Goal: Task Accomplishment & Management: Complete application form

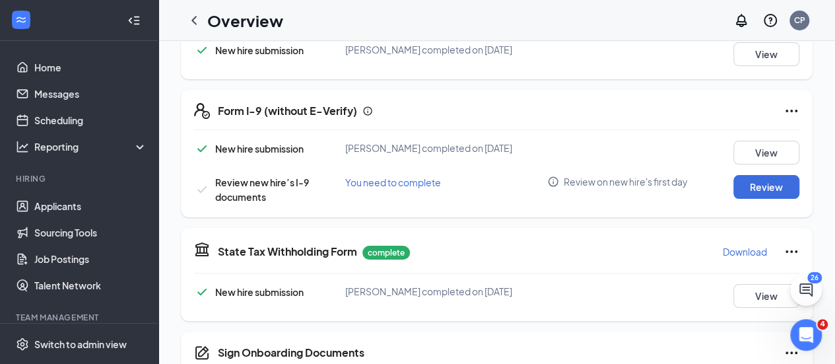
scroll to position [372, 0]
click at [767, 197] on button "Review" at bounding box center [767, 186] width 66 height 24
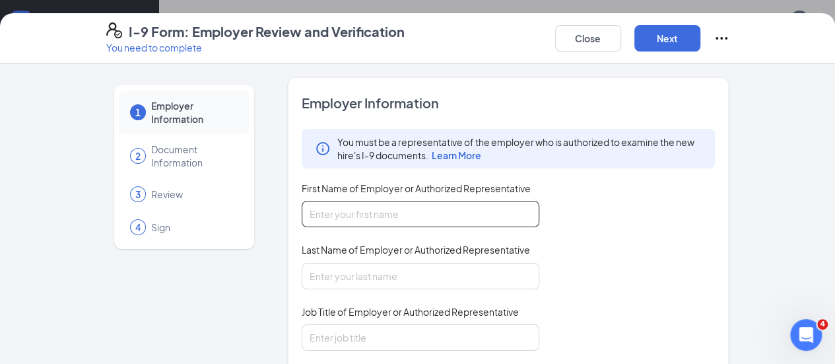
click at [394, 221] on input "First Name of Employer or Authorized Representative" at bounding box center [421, 214] width 238 height 26
type input "[PERSON_NAME]"
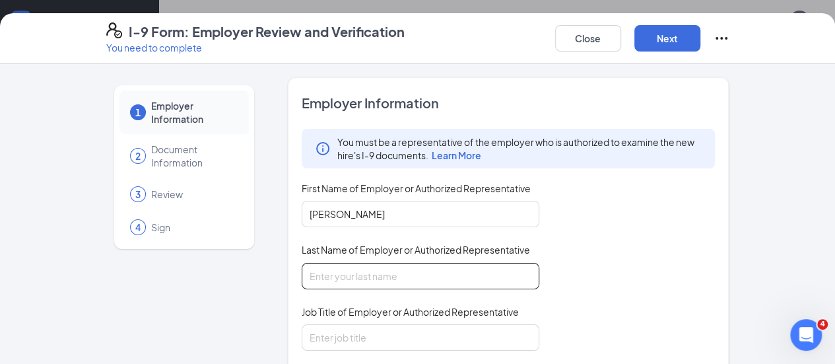
type input "[PERSON_NAME]"
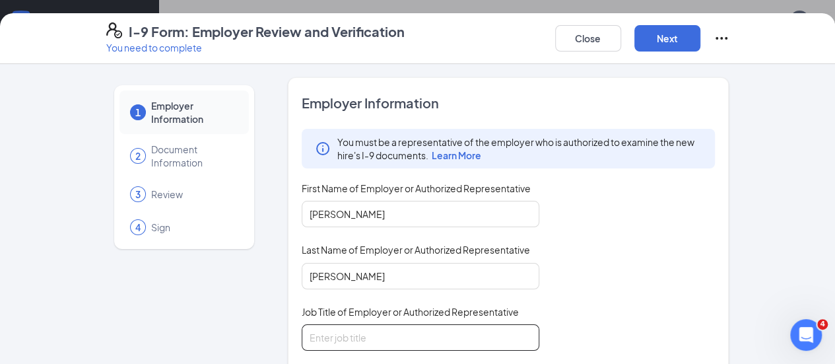
click at [387, 326] on input "Job Title of Employer or Authorized Representative" at bounding box center [421, 337] width 238 height 26
type input "Assistant to Human Resources"
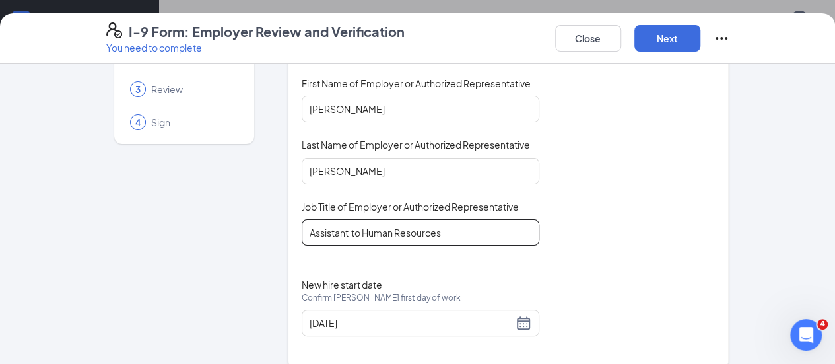
scroll to position [0, 0]
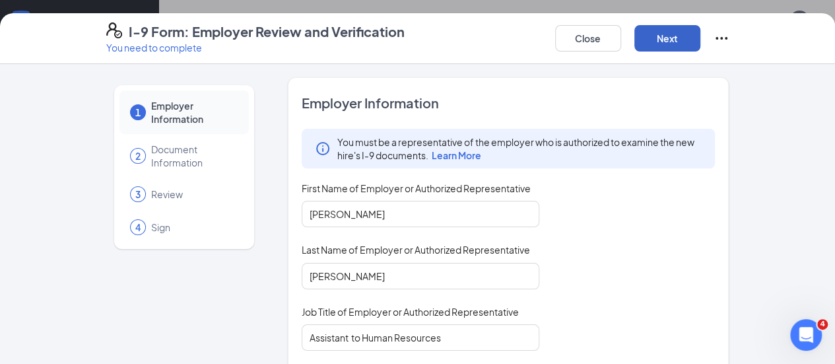
click at [701, 35] on button "Next" at bounding box center [668, 38] width 66 height 26
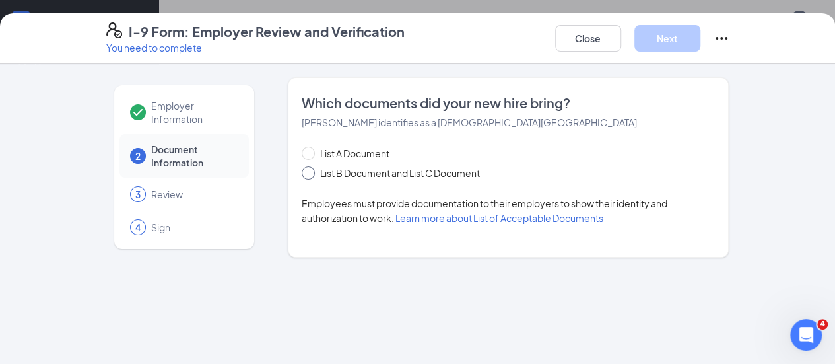
click at [302, 178] on span at bounding box center [308, 172] width 13 height 13
click at [302, 176] on input "List B Document and List C Document" at bounding box center [306, 170] width 9 height 9
radio input "true"
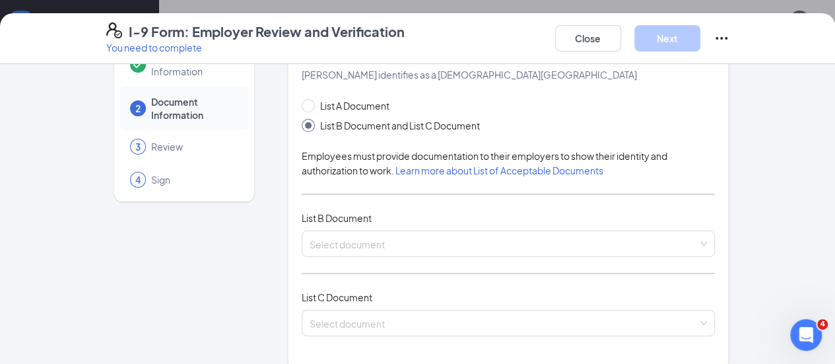
scroll to position [48, 0]
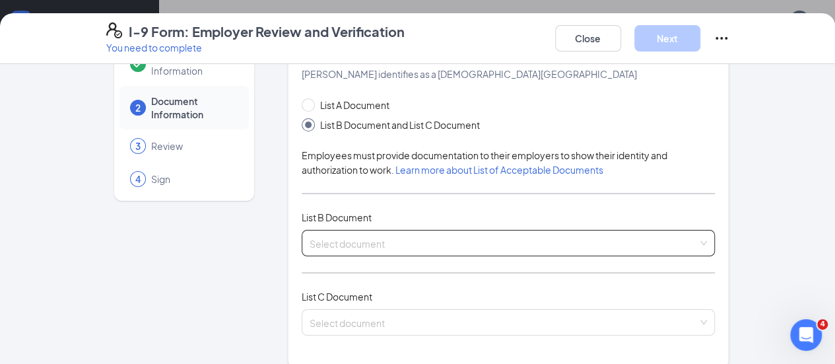
click at [419, 249] on span at bounding box center [504, 242] width 389 height 25
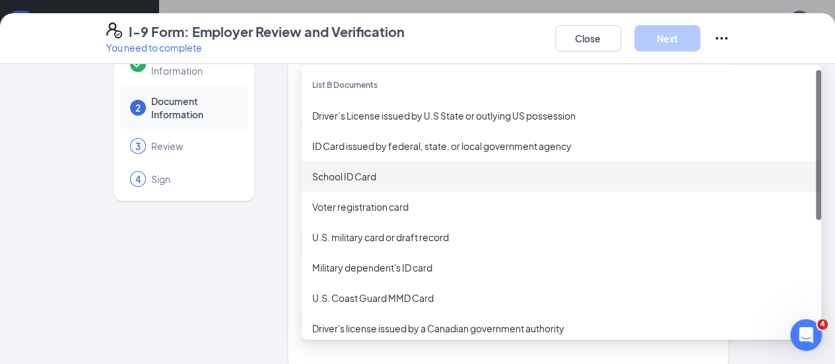
click at [401, 179] on div "School ID Card" at bounding box center [561, 176] width 499 height 15
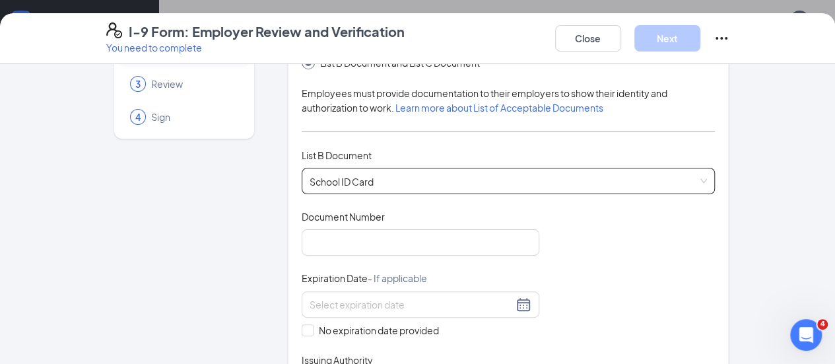
scroll to position [175, 0]
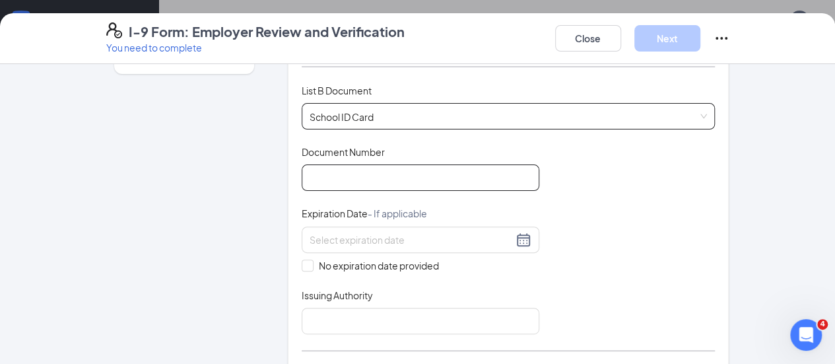
click at [366, 175] on input "Document Number" at bounding box center [421, 177] width 238 height 26
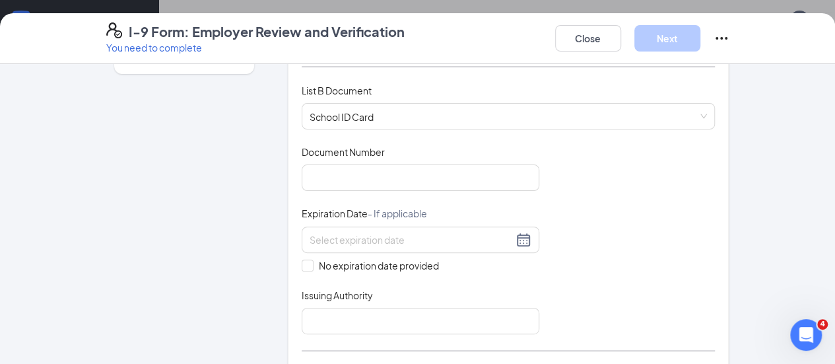
click at [564, 188] on div "Document Title School ID Card Document Number Expiration Date - If applicable N…" at bounding box center [509, 239] width 414 height 189
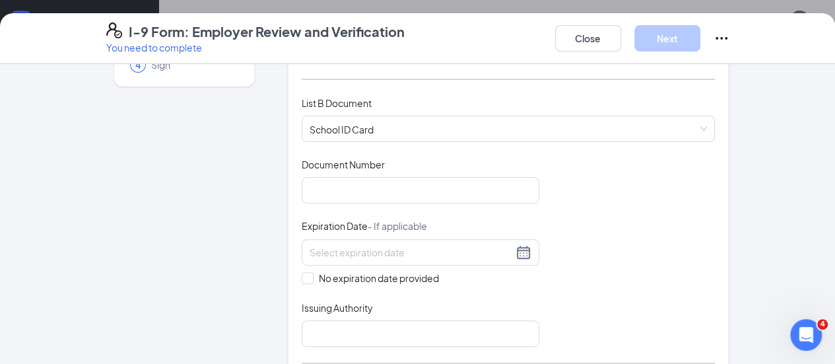
scroll to position [163, 0]
click at [580, 195] on div "Document Title School ID Card Document Number Expiration Date - If applicable N…" at bounding box center [509, 251] width 414 height 189
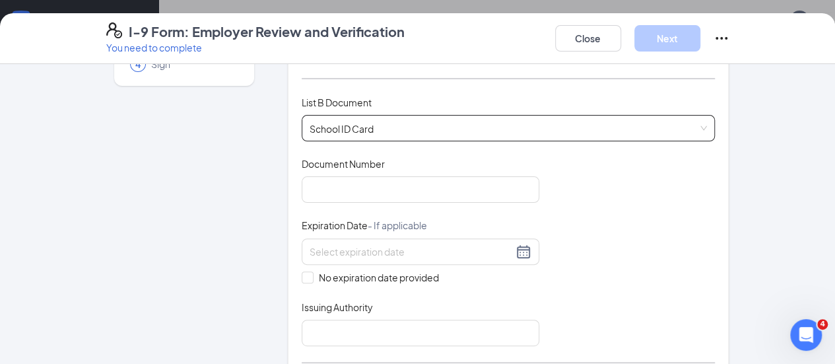
click at [439, 125] on span "School ID Card" at bounding box center [509, 128] width 398 height 25
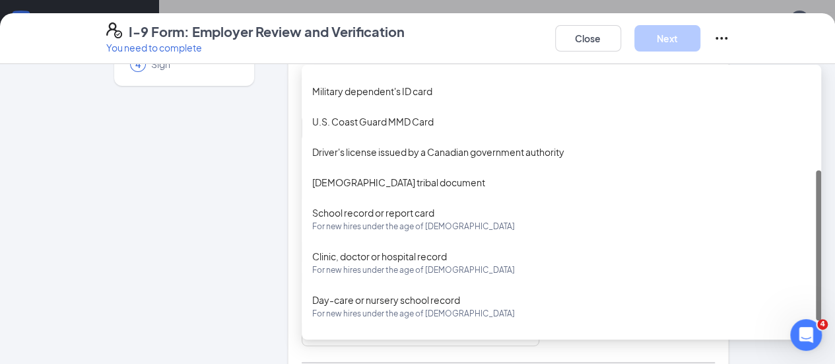
scroll to position [201, 0]
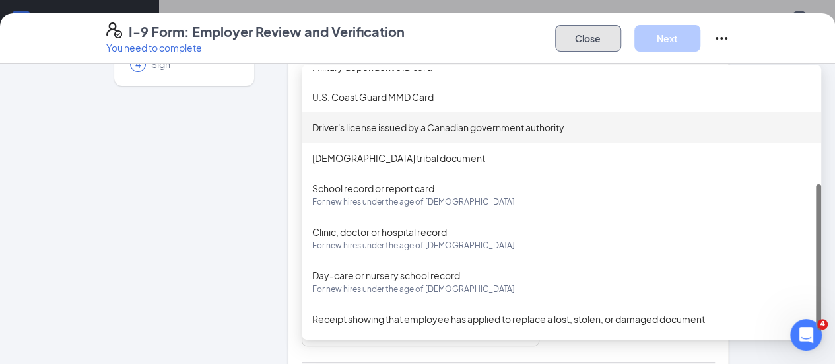
click at [621, 38] on button "Close" at bounding box center [588, 38] width 66 height 26
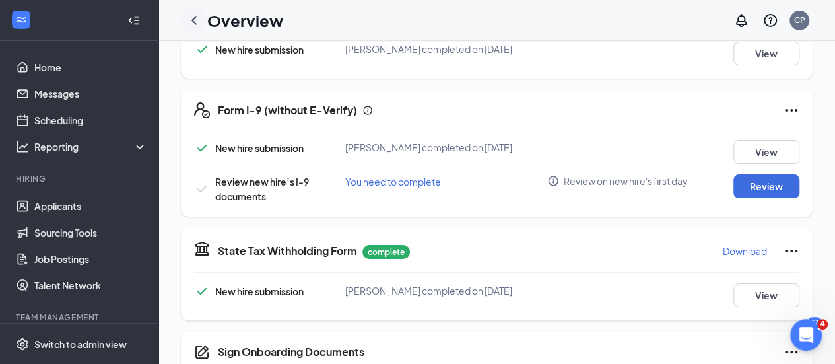
click at [194, 32] on div at bounding box center [194, 20] width 26 height 26
click at [199, 22] on icon "ChevronLeft" at bounding box center [194, 21] width 16 height 16
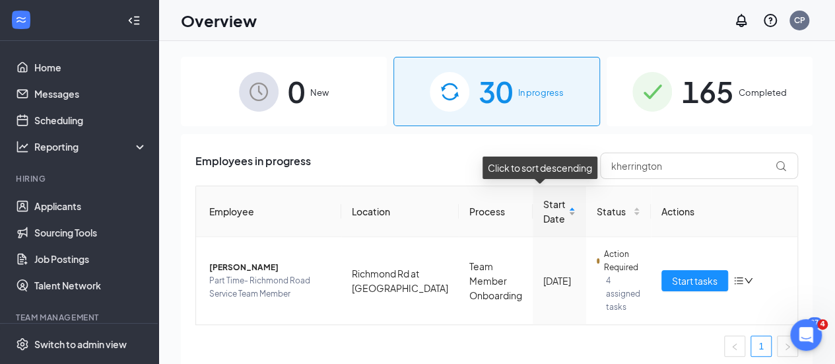
scroll to position [5, 0]
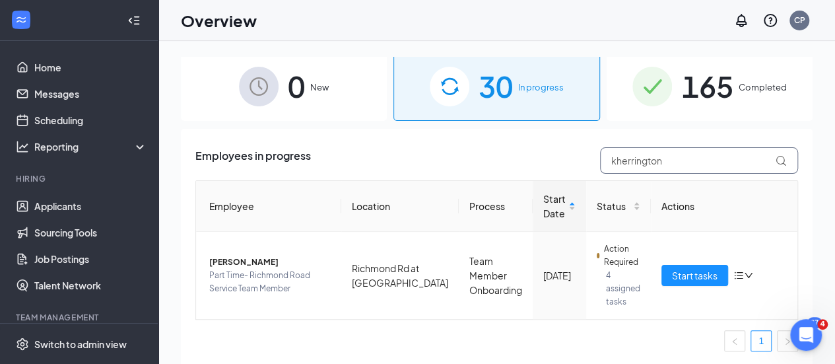
click at [675, 164] on input "kherrington" at bounding box center [699, 160] width 198 height 26
type input "helmst"
click at [681, 275] on span "Start tasks" at bounding box center [695, 275] width 46 height 15
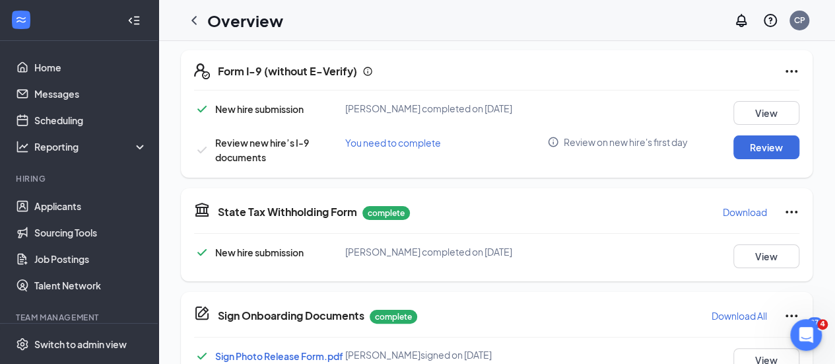
scroll to position [415, 0]
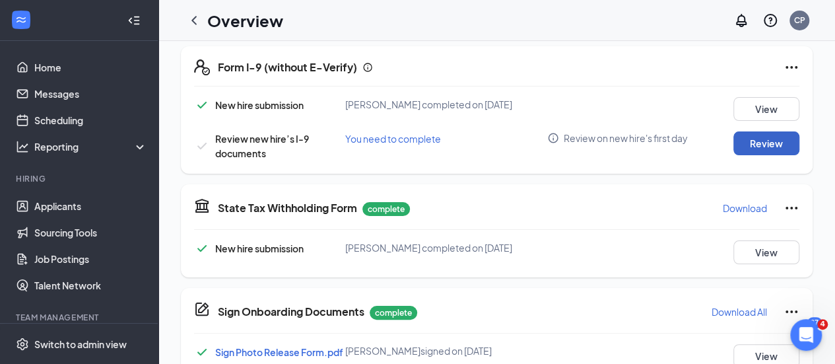
click at [747, 154] on button "Review" at bounding box center [767, 143] width 66 height 24
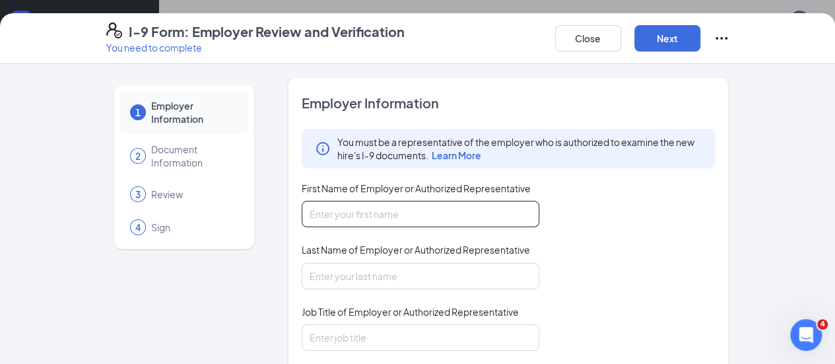
click at [324, 221] on input "First Name of Employer or Authorized Representative" at bounding box center [421, 214] width 238 height 26
type input "[PERSON_NAME]"
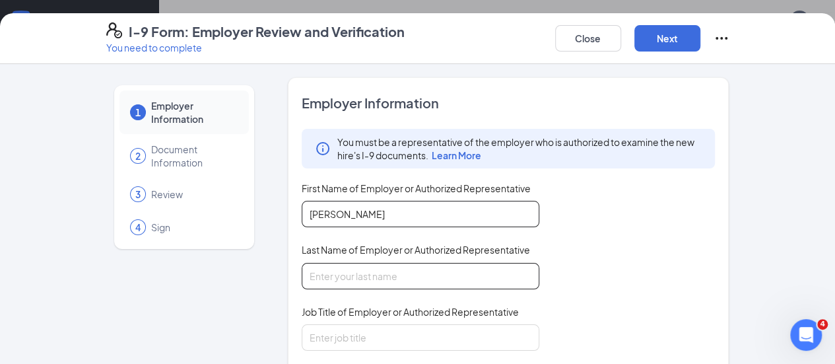
type input "[PERSON_NAME]"
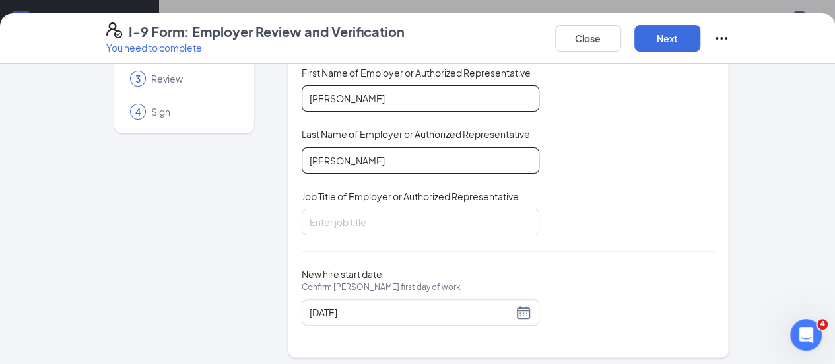
scroll to position [116, 0]
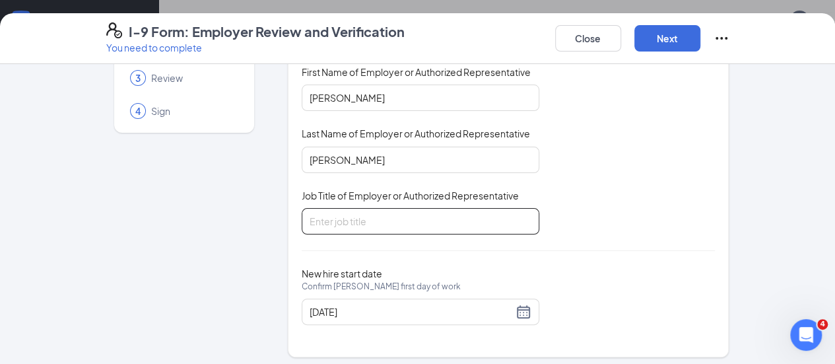
click at [378, 213] on input "Job Title of Employer or Authorized Representative" at bounding box center [421, 221] width 238 height 26
type input "Assistant to Human Resources"
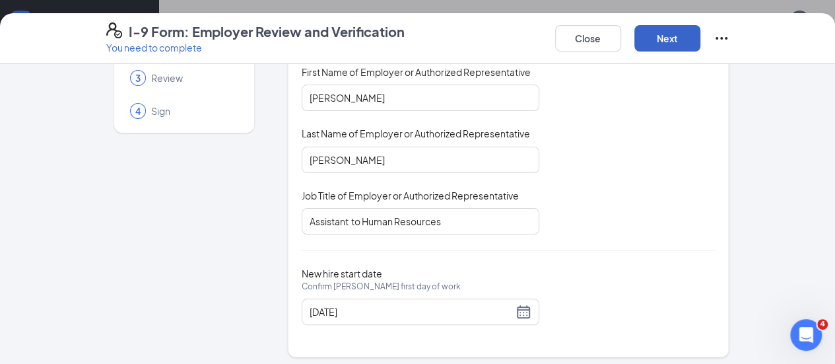
click at [701, 27] on button "Next" at bounding box center [668, 38] width 66 height 26
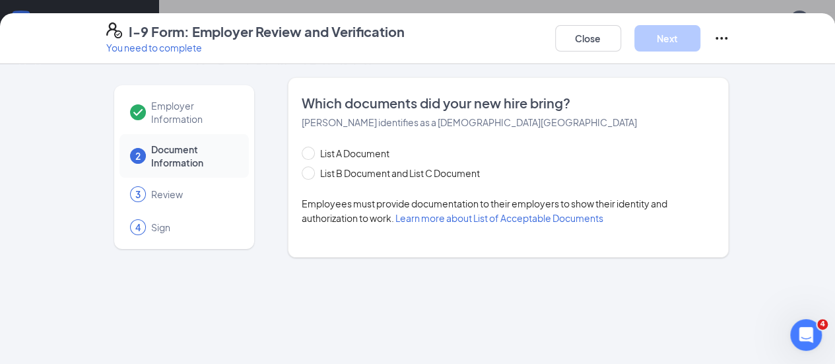
scroll to position [0, 0]
click at [302, 176] on span at bounding box center [308, 172] width 13 height 13
click at [302, 176] on input "List B Document and List C Document" at bounding box center [306, 170] width 9 height 9
radio input "true"
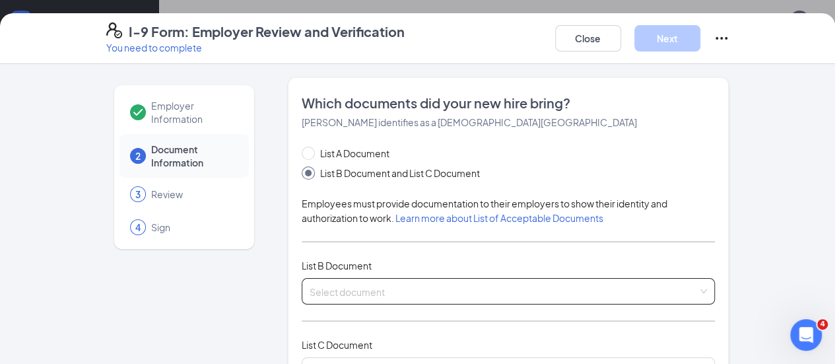
click at [329, 289] on input "search" at bounding box center [504, 289] width 389 height 20
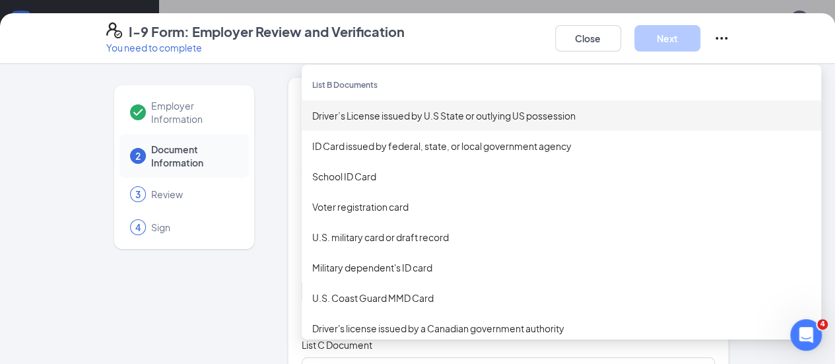
click at [353, 118] on div "Driver’s License issued by U.S State or outlying US possession" at bounding box center [561, 115] width 499 height 15
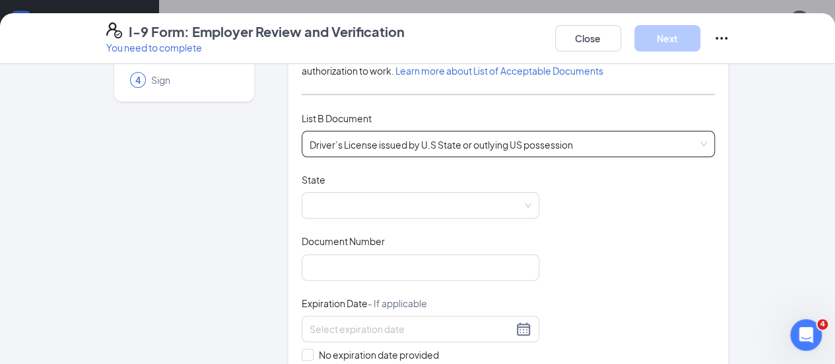
scroll to position [149, 0]
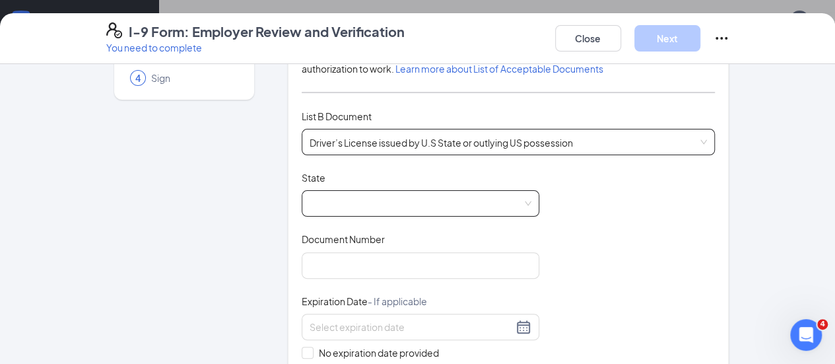
click at [443, 202] on span at bounding box center [421, 203] width 222 height 25
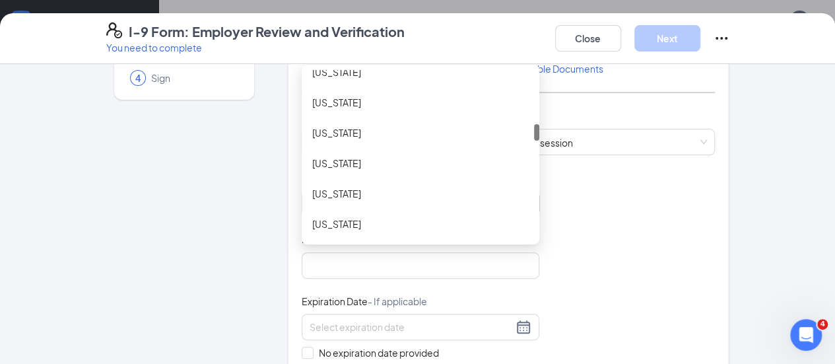
scroll to position [512, 0]
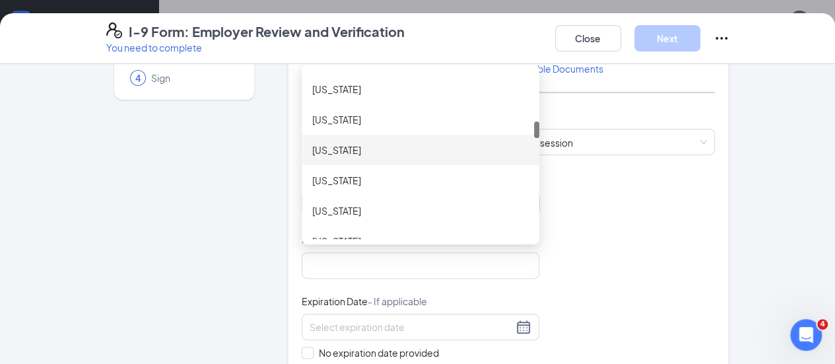
click at [312, 149] on div "[US_STATE]" at bounding box center [420, 150] width 217 height 15
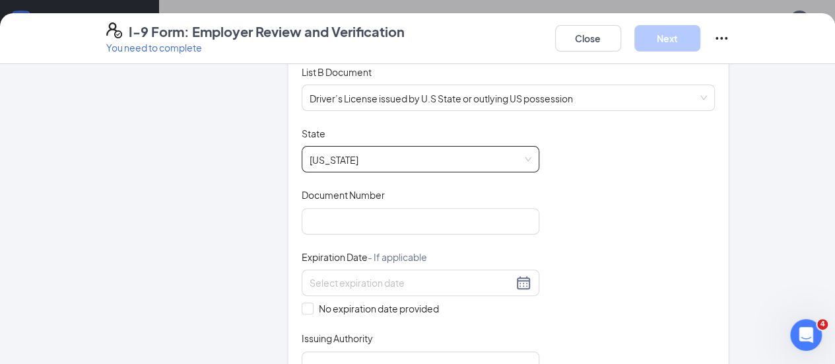
scroll to position [194, 0]
click at [328, 213] on input "Document Number" at bounding box center [421, 220] width 238 height 26
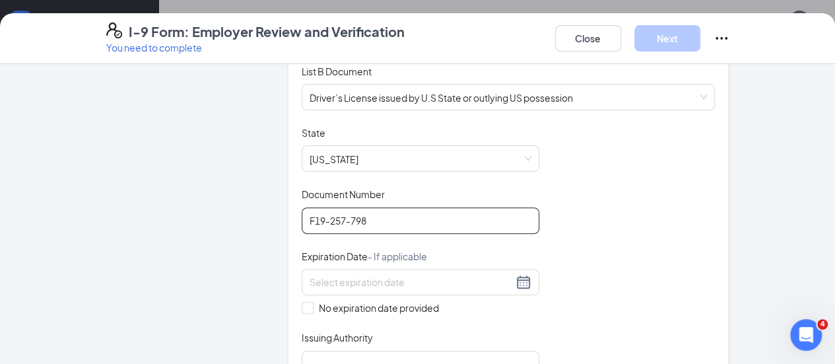
scroll to position [267, 0]
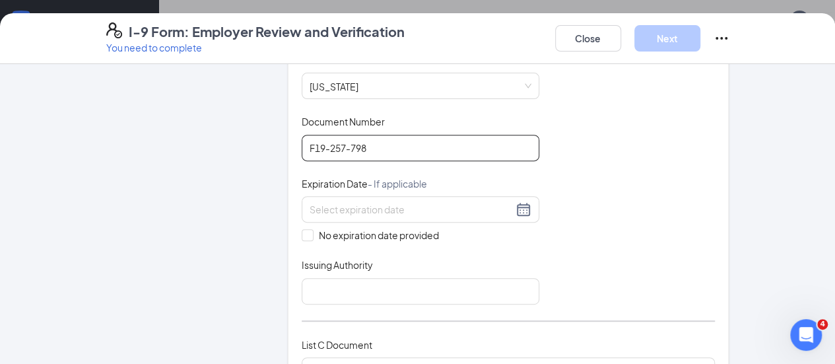
type input "F19-257-798"
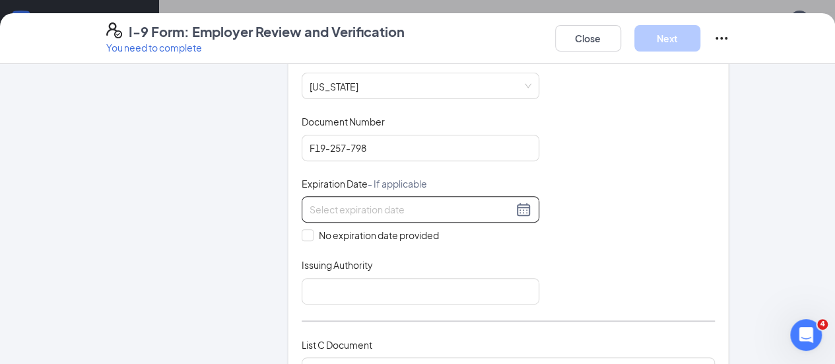
click at [321, 207] on input at bounding box center [411, 209] width 203 height 15
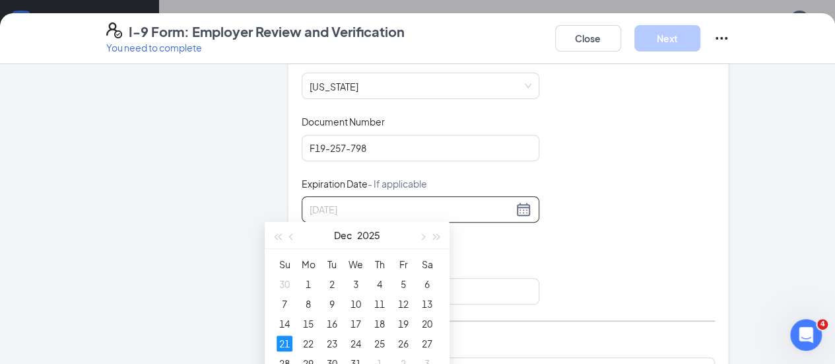
click at [288, 343] on div "21" at bounding box center [285, 343] width 16 height 16
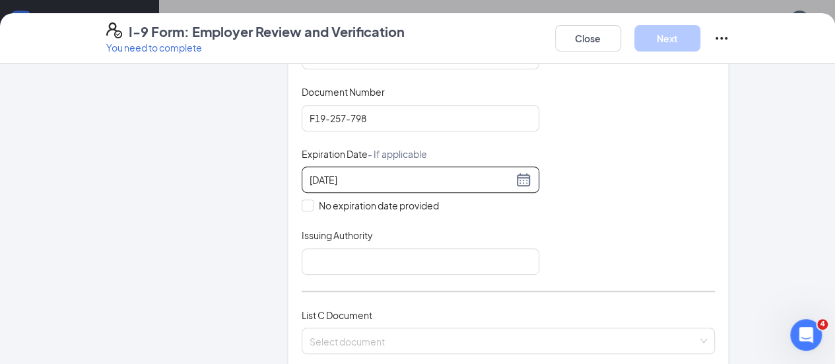
scroll to position [299, 0]
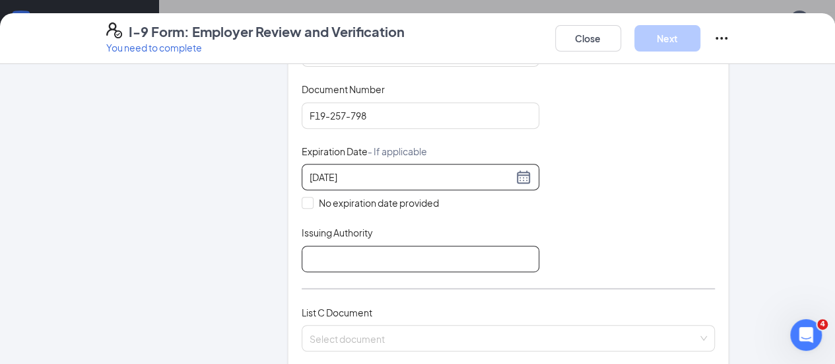
type input "[DATE]"
click at [331, 248] on input "Issuing Authority" at bounding box center [421, 259] width 238 height 26
type input "[US_STATE] Transportation Cabinet"
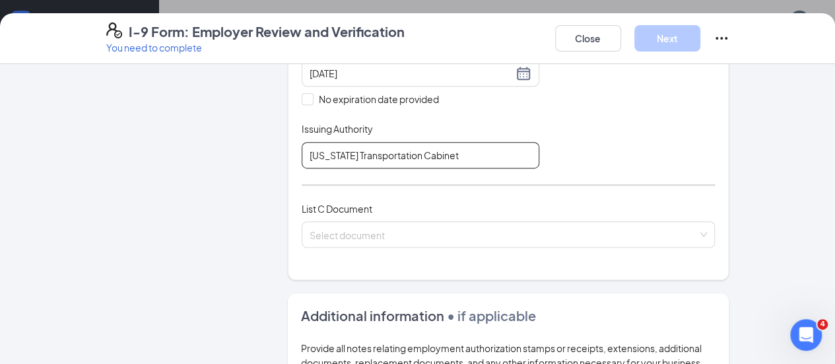
scroll to position [403, 0]
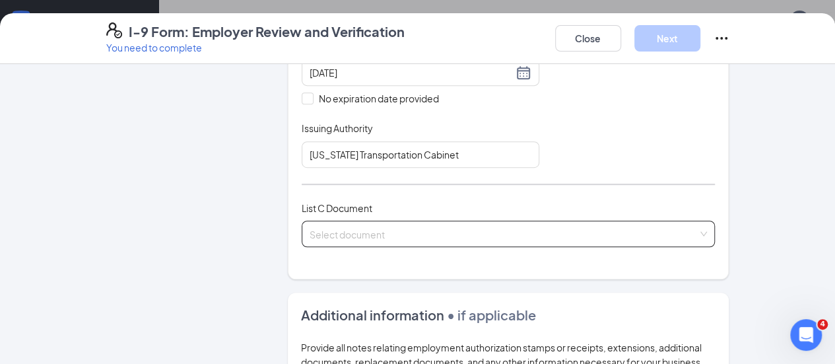
click at [395, 230] on input "search" at bounding box center [504, 231] width 389 height 20
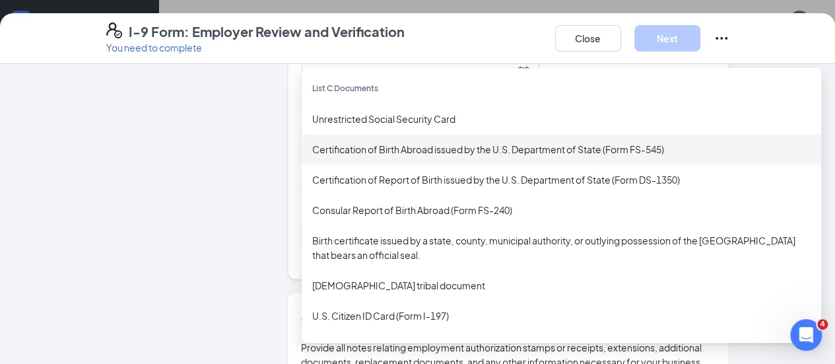
click at [401, 177] on div "Certification of Report of Birth issued by the U.S. Department of State (Form D…" at bounding box center [561, 179] width 499 height 15
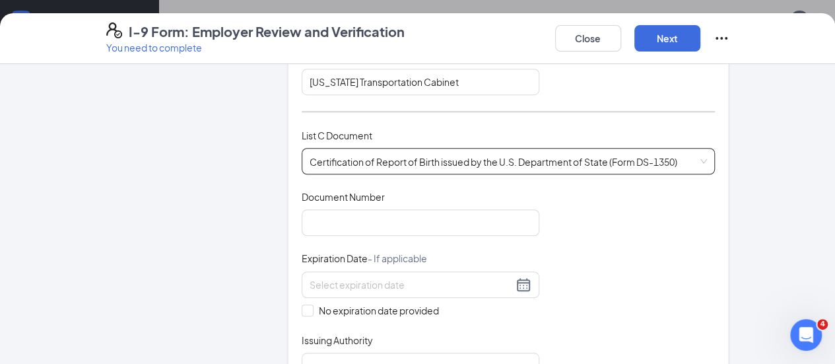
scroll to position [480, 0]
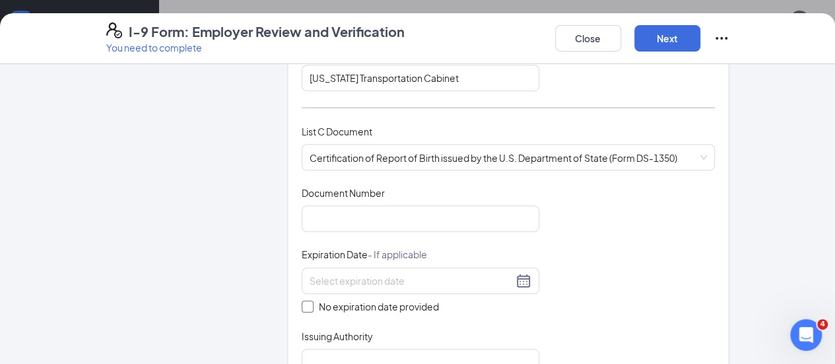
click at [302, 300] on input "No expiration date provided" at bounding box center [306, 304] width 9 height 9
checkbox input "true"
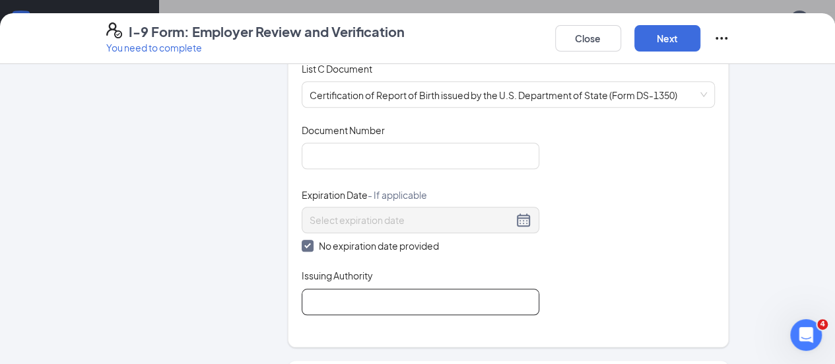
scroll to position [543, 0]
click at [434, 295] on input "Issuing Authority" at bounding box center [421, 301] width 238 height 26
type input "R"
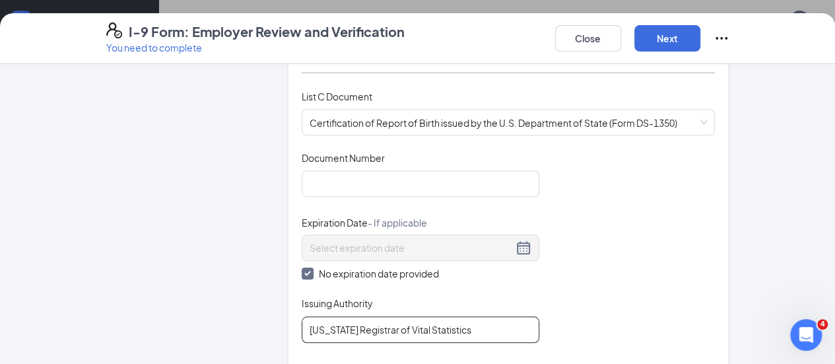
scroll to position [513, 0]
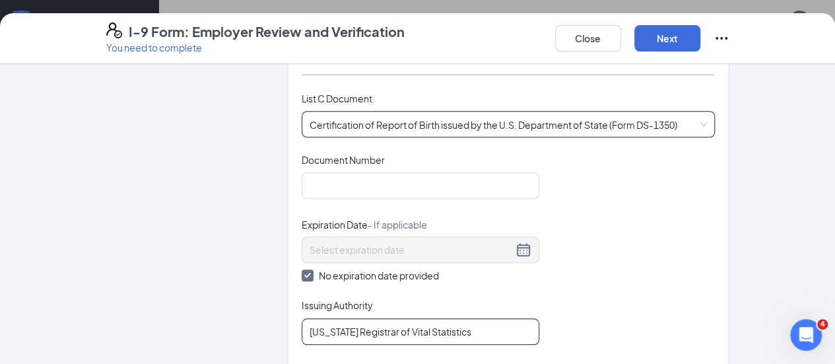
click at [466, 127] on span "Certification of Report of Birth issued by the U.S. Department of State (Form D…" at bounding box center [509, 124] width 398 height 25
type input "[US_STATE] Registrar of Vital Statistics"
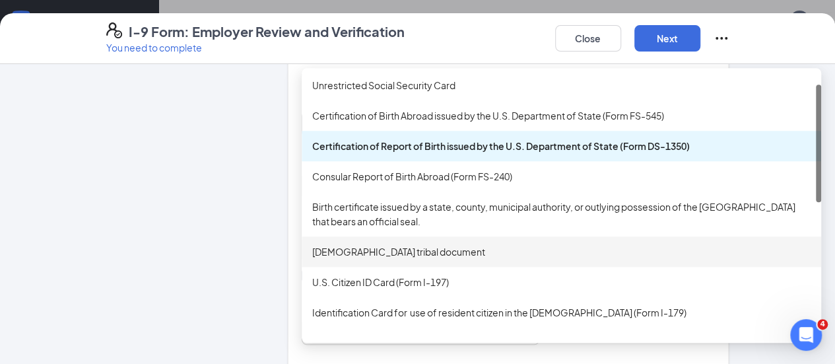
scroll to position [25, 0]
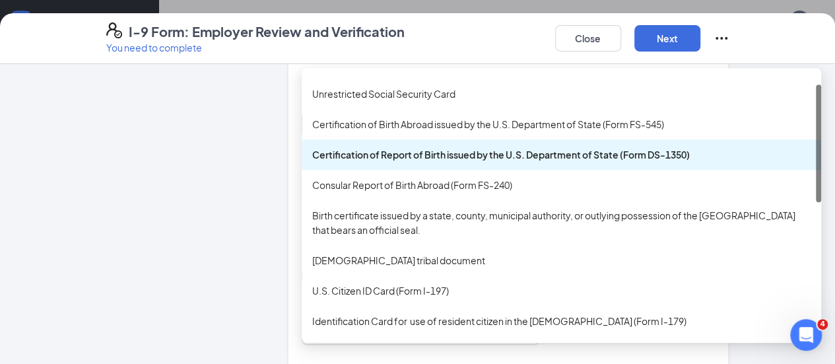
click at [358, 156] on div "Certification of Report of Birth issued by the U.S. Department of State (Form D…" at bounding box center [561, 154] width 499 height 15
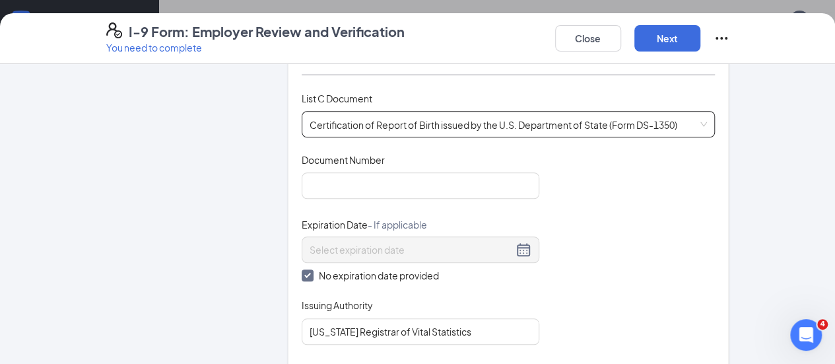
click at [353, 160] on div "Document Number" at bounding box center [421, 162] width 238 height 19
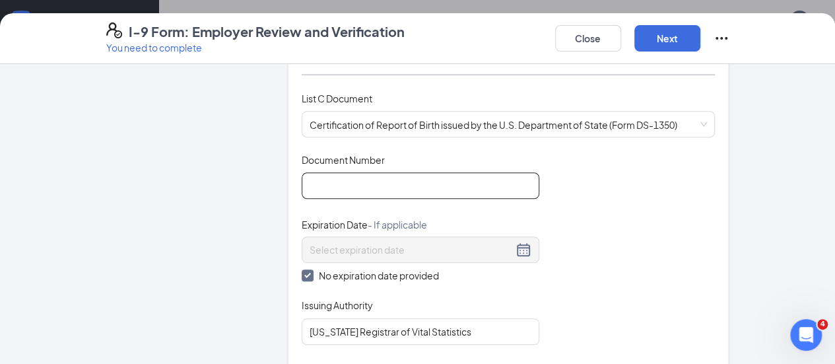
click at [351, 179] on input "Document Number" at bounding box center [421, 185] width 238 height 26
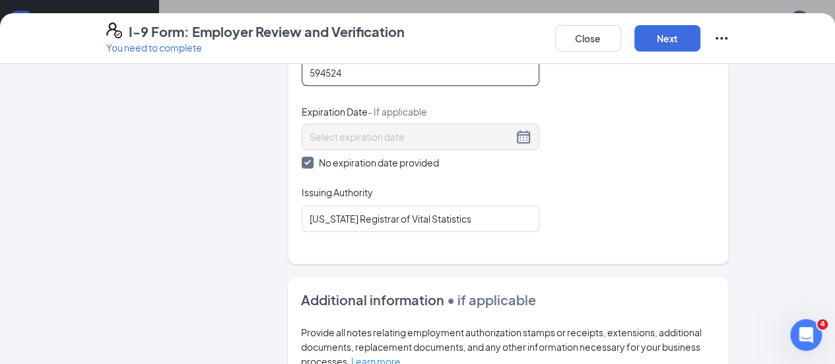
scroll to position [627, 0]
type input "594524"
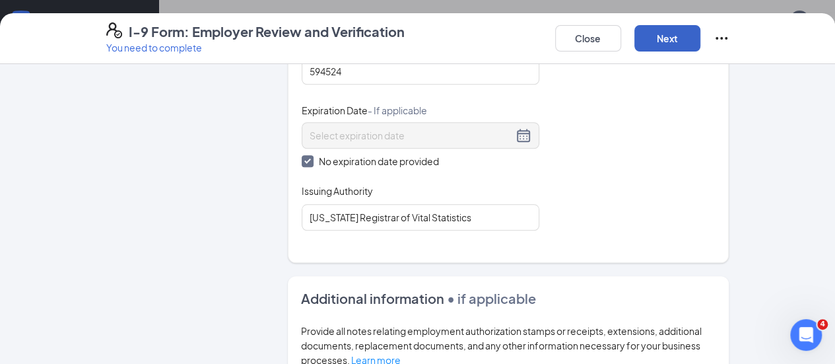
click at [701, 51] on button "Next" at bounding box center [668, 38] width 66 height 26
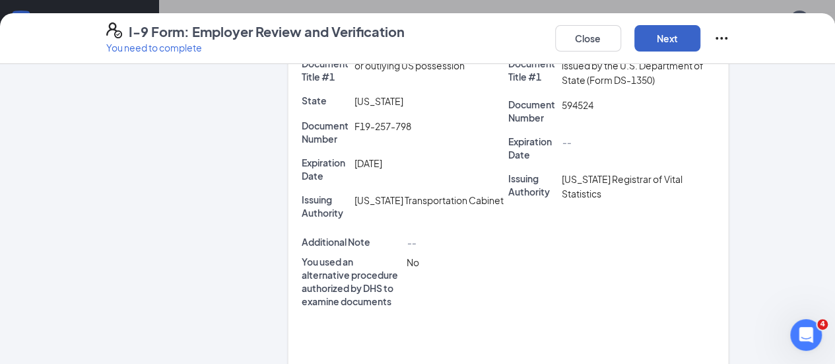
scroll to position [326, 0]
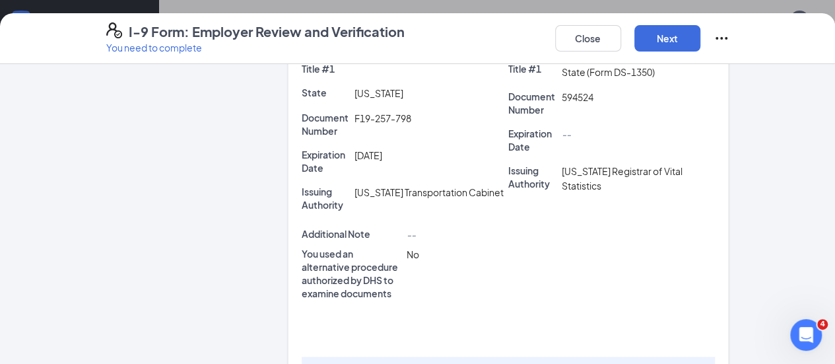
checkbox input "true"
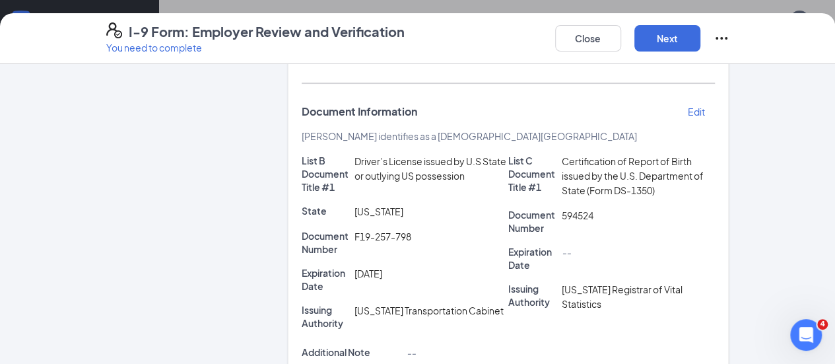
scroll to position [207, 0]
click at [701, 42] on button "Next" at bounding box center [668, 38] width 66 height 26
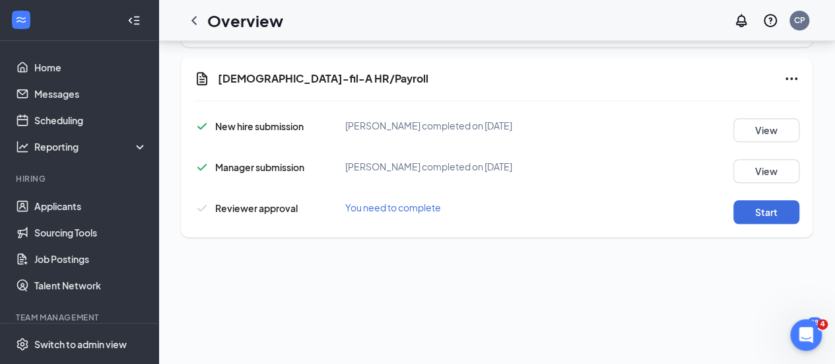
scroll to position [393, 0]
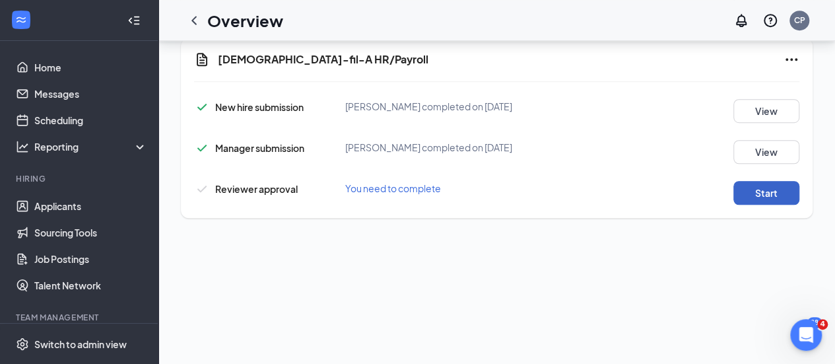
click at [772, 205] on button "Start" at bounding box center [767, 193] width 66 height 24
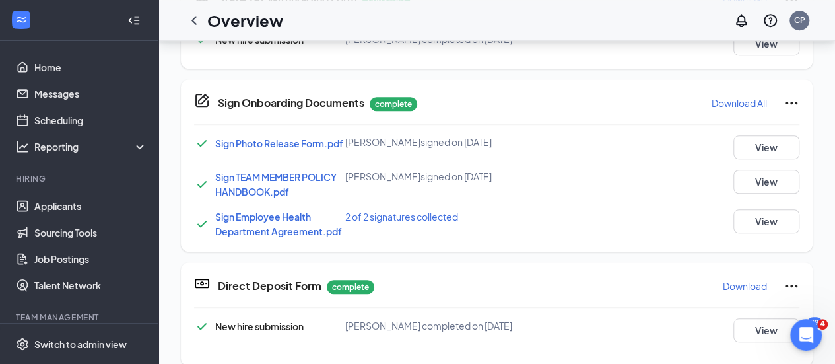
scroll to position [0, 0]
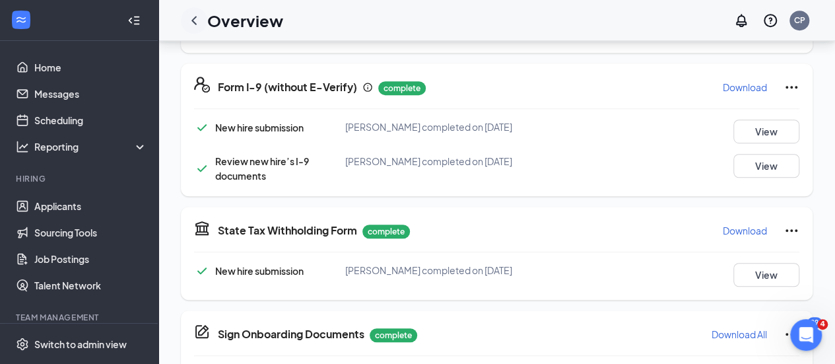
click at [195, 27] on icon "ChevronLeft" at bounding box center [194, 21] width 16 height 16
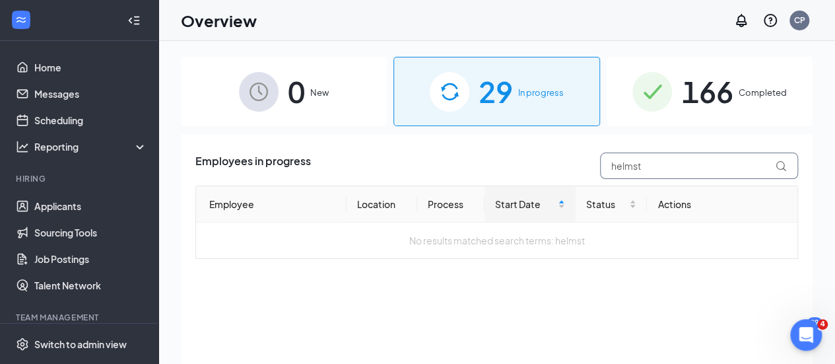
click at [668, 171] on input "helmst" at bounding box center [699, 166] width 198 height 26
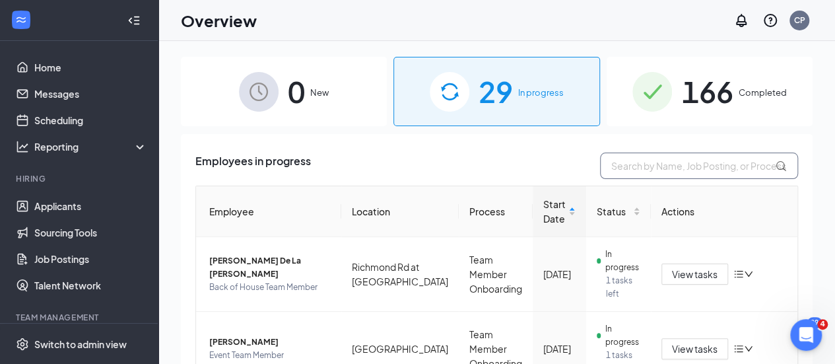
click at [668, 171] on input "text" at bounding box center [699, 166] width 198 height 26
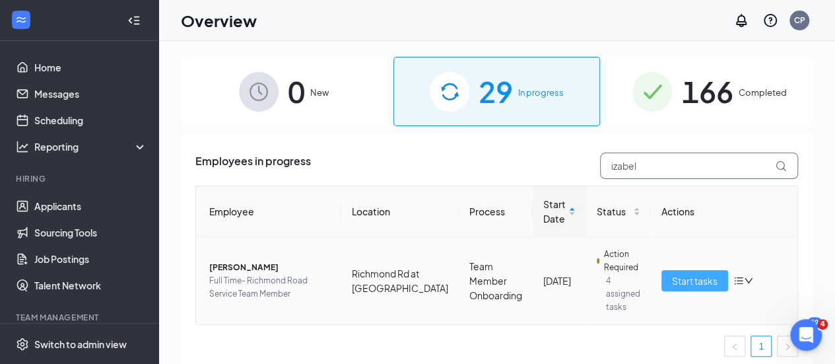
type input "izabel"
click at [679, 279] on span "Start tasks" at bounding box center [695, 280] width 46 height 15
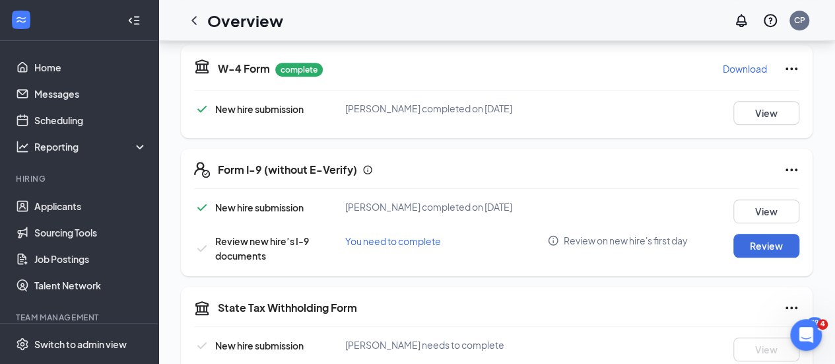
scroll to position [314, 0]
click at [766, 233] on button "Review" at bounding box center [767, 245] width 66 height 24
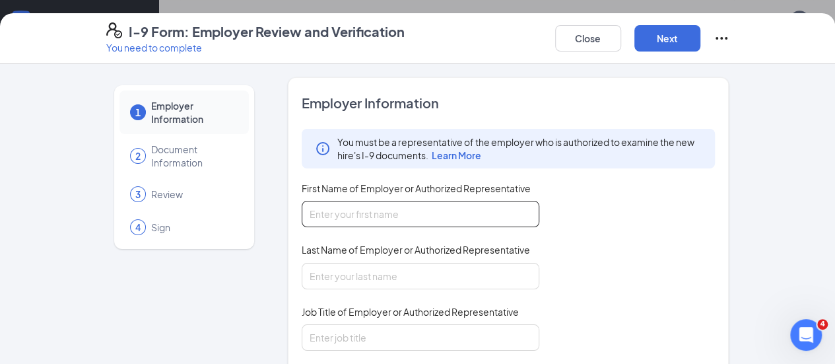
click at [412, 218] on input "First Name of Employer or Authorized Representative" at bounding box center [421, 214] width 238 height 26
type input "[PERSON_NAME]"
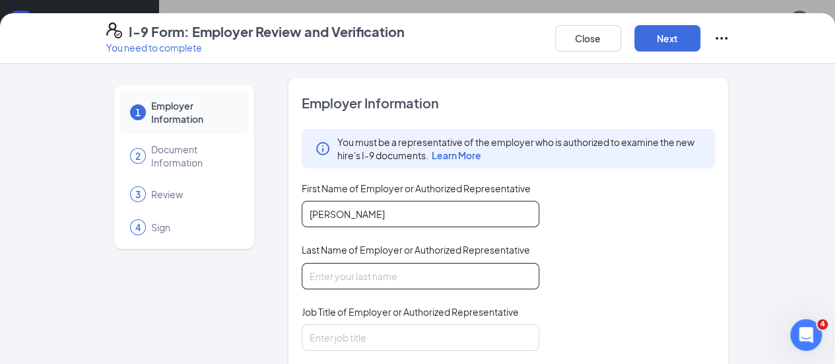
type input "[PERSON_NAME]"
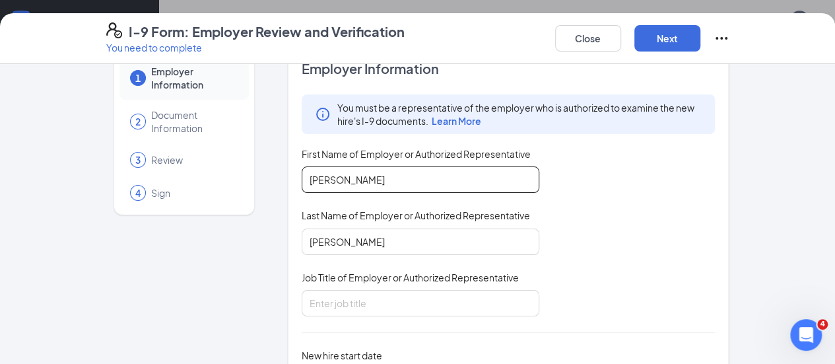
scroll to position [40, 0]
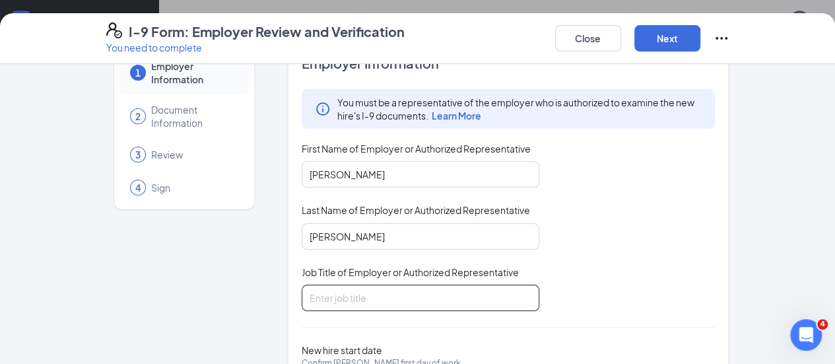
click at [415, 299] on input "Job Title of Employer or Authorized Representative" at bounding box center [421, 298] width 238 height 26
type input "Assistant to Human Resources"
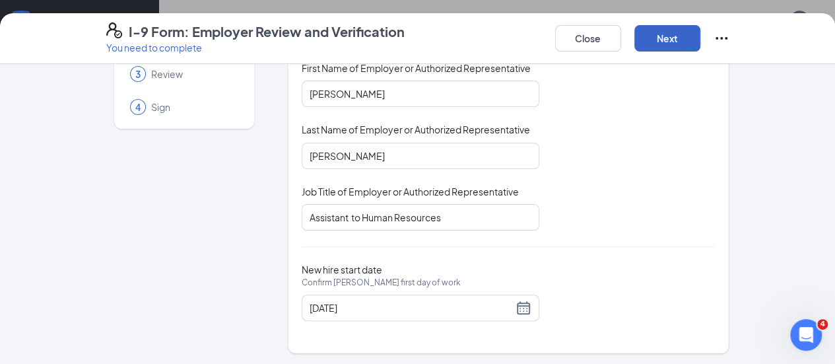
click at [701, 44] on button "Next" at bounding box center [668, 38] width 66 height 26
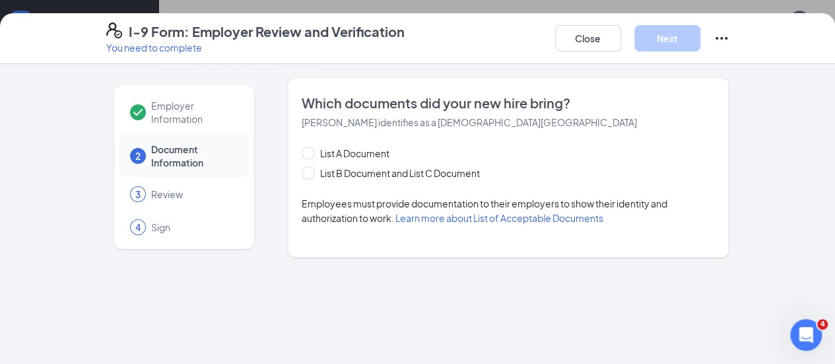
scroll to position [0, 0]
click at [302, 174] on input "List B Document and List C Document" at bounding box center [306, 170] width 9 height 9
radio input "true"
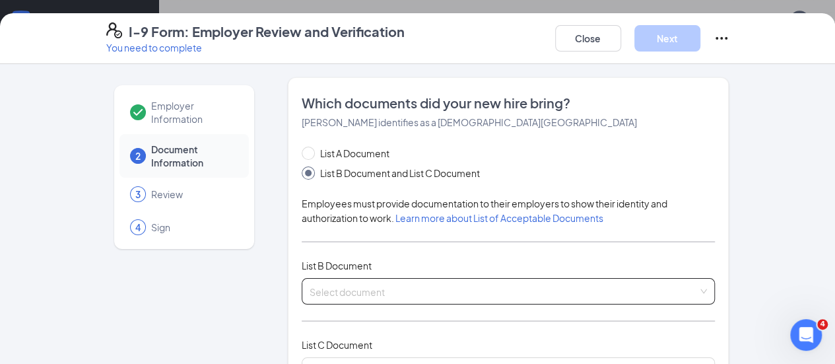
click at [399, 291] on input "search" at bounding box center [504, 289] width 389 height 20
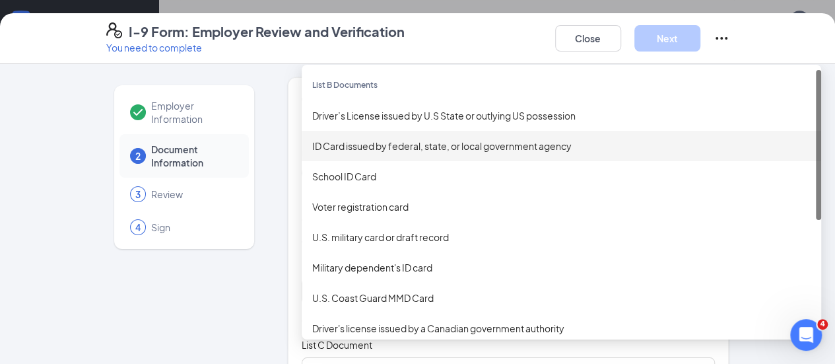
click at [394, 155] on div "ID Card issued by federal, state, or local government agency" at bounding box center [562, 146] width 520 height 30
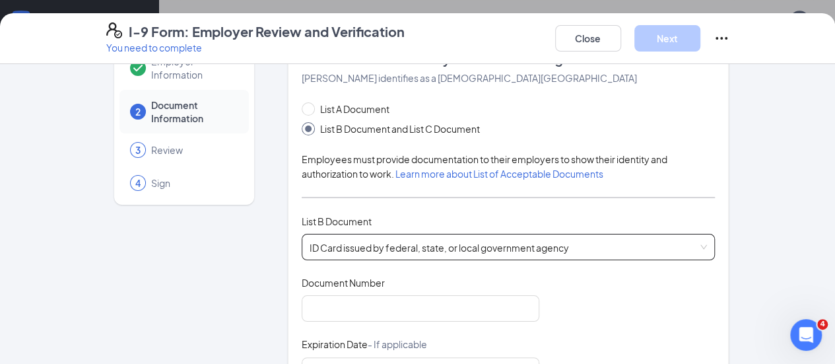
scroll to position [45, 0]
click at [405, 318] on input "Document Number" at bounding box center [421, 307] width 238 height 26
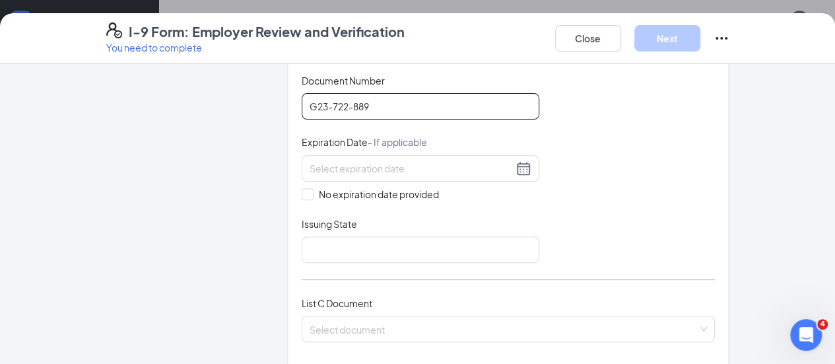
scroll to position [248, 0]
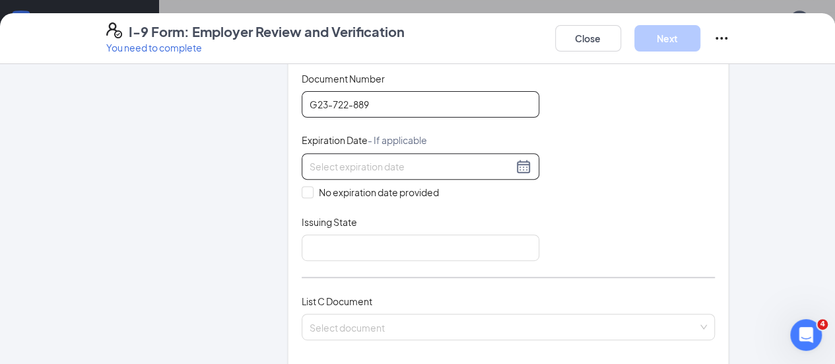
type input "G23-722-889"
click at [310, 163] on input at bounding box center [411, 166] width 203 height 15
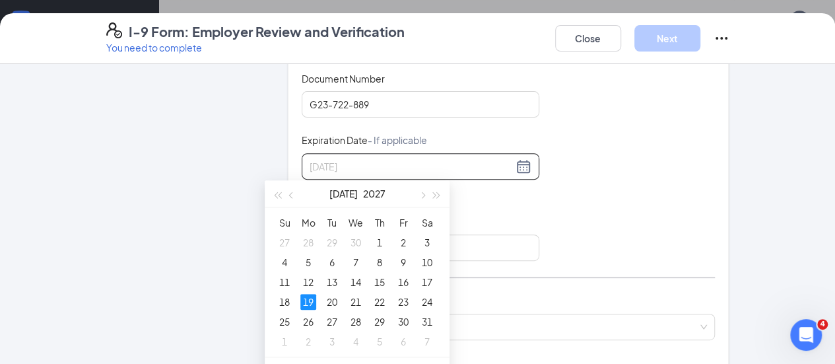
click at [312, 305] on div "19" at bounding box center [308, 302] width 16 height 16
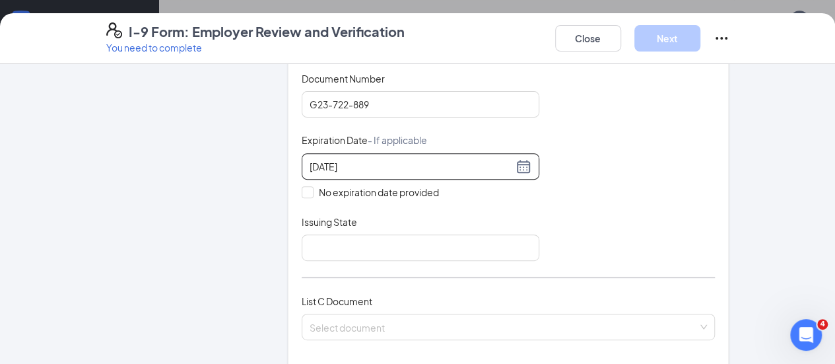
scroll to position [292, 0]
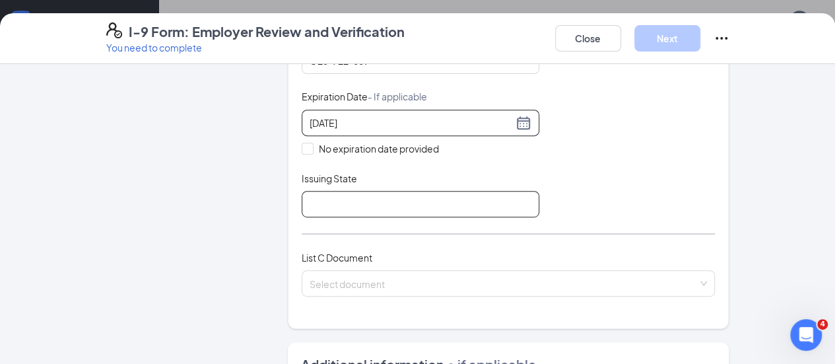
type input "[DATE]"
click at [367, 203] on input "Issuing State" at bounding box center [421, 204] width 238 height 26
type input "[US_STATE]"
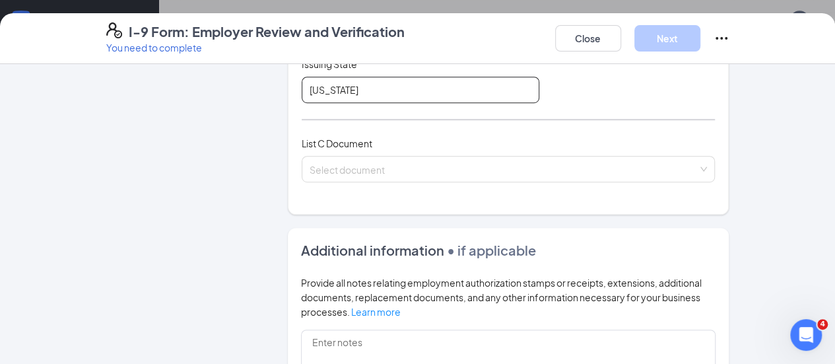
scroll to position [407, 0]
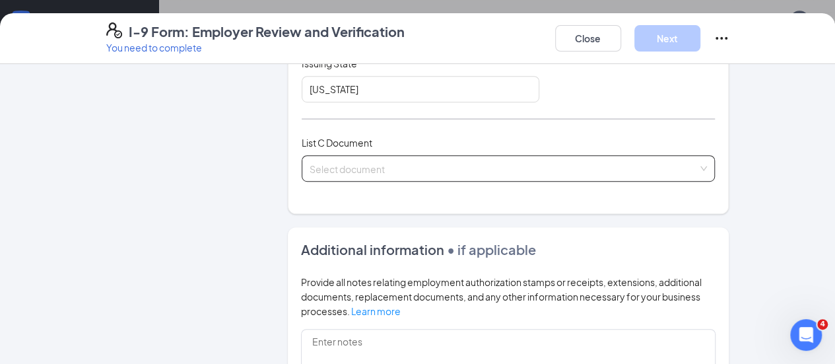
click at [384, 168] on input "search" at bounding box center [504, 166] width 389 height 20
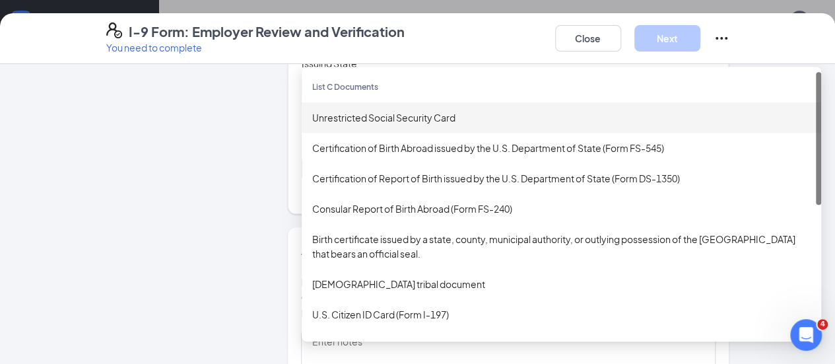
click at [401, 106] on div "Unrestricted Social Security Card" at bounding box center [562, 117] width 520 height 30
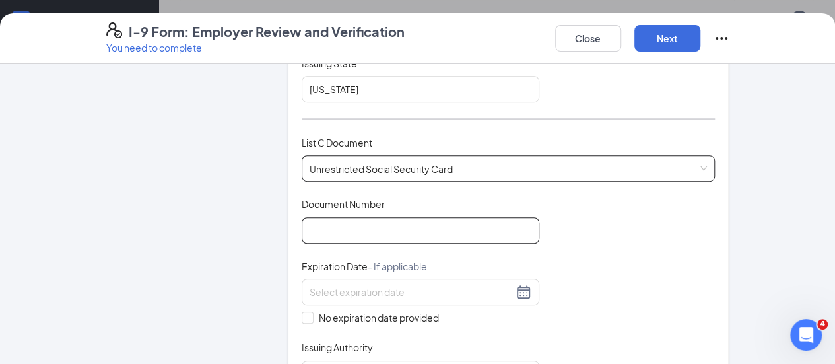
click at [326, 230] on input "Document Number" at bounding box center [421, 230] width 238 height 26
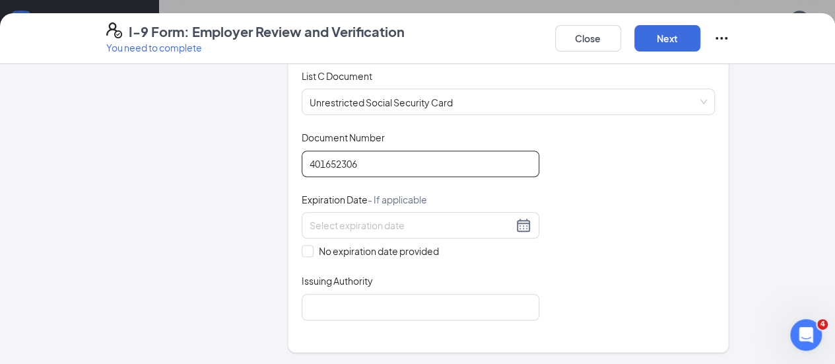
scroll to position [474, 0]
type input "401652306"
click at [302, 244] on span at bounding box center [308, 250] width 12 height 12
click at [302, 244] on input "No expiration date provided" at bounding box center [306, 248] width 9 height 9
checkbox input "true"
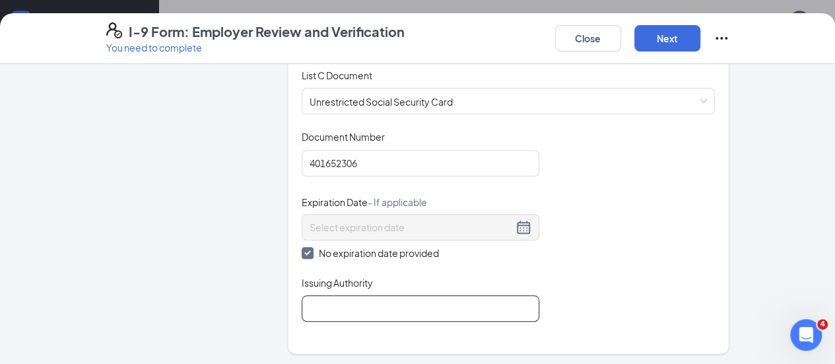
click at [329, 295] on input "Issuing Authority" at bounding box center [421, 308] width 238 height 26
type input "Social Security Administration"
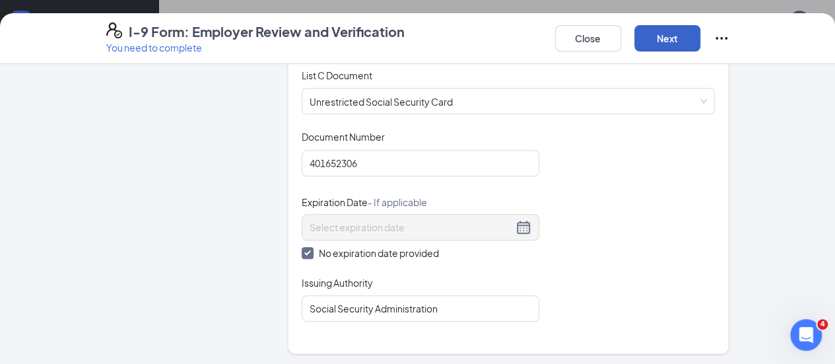
click at [701, 43] on button "Next" at bounding box center [668, 38] width 66 height 26
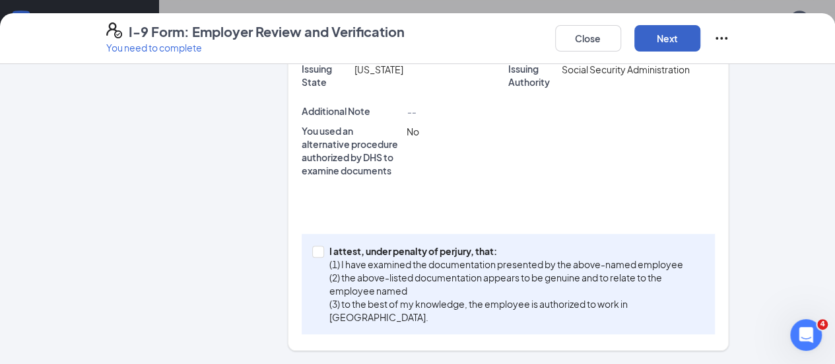
scroll to position [382, 0]
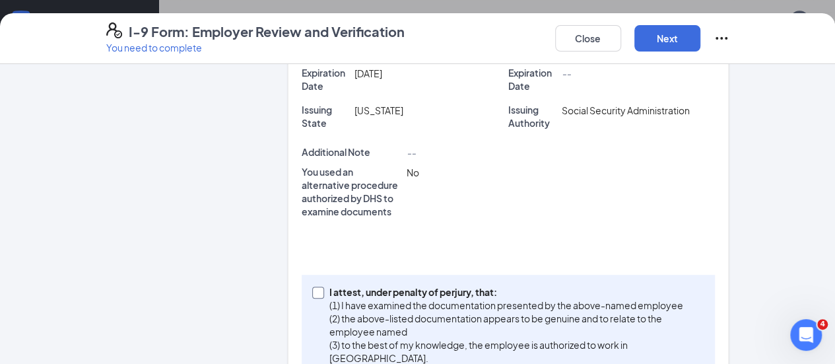
click at [312, 287] on input "I attest, under penalty of [PERSON_NAME], that: (1) I have examined the documen…" at bounding box center [316, 291] width 9 height 9
checkbox input "true"
click at [701, 27] on button "Next" at bounding box center [668, 38] width 66 height 26
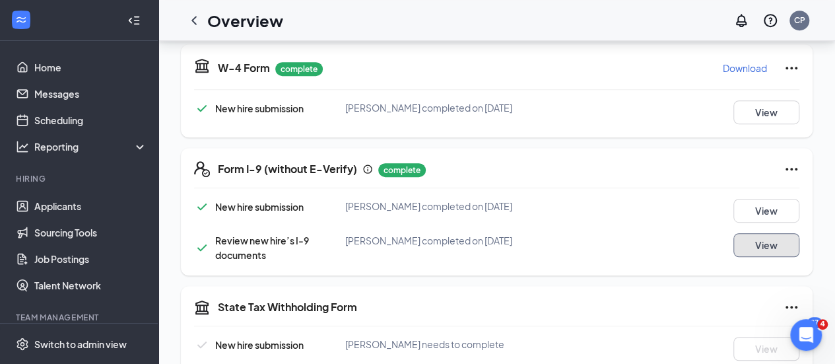
scroll to position [539, 0]
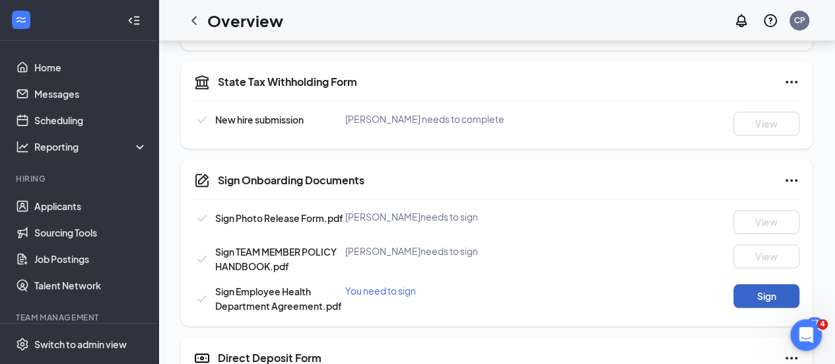
click at [761, 285] on button "Sign" at bounding box center [767, 296] width 66 height 24
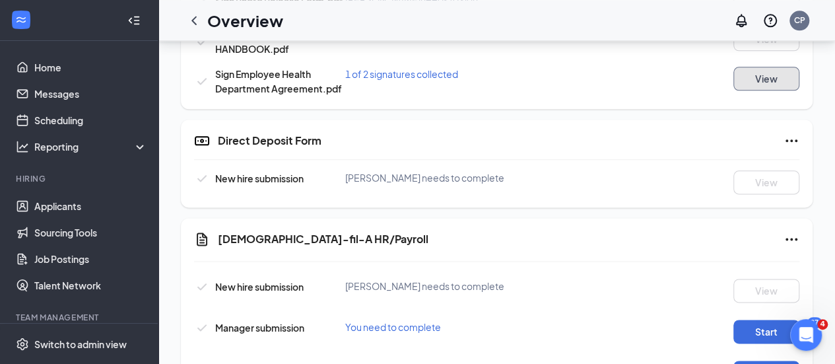
scroll to position [801, 0]
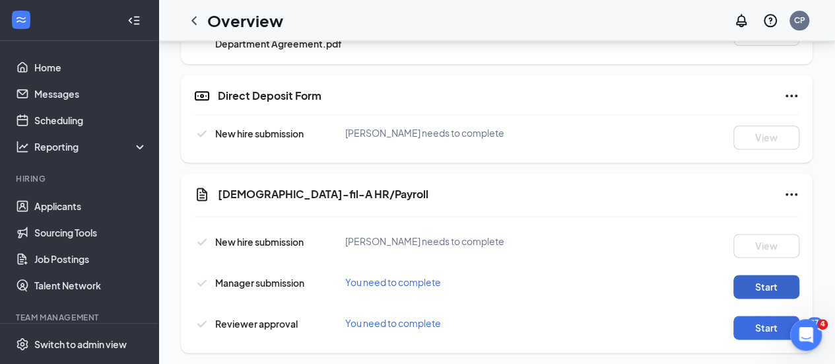
click at [761, 275] on button "Start" at bounding box center [767, 287] width 66 height 24
click at [191, 20] on icon "ChevronLeft" at bounding box center [193, 20] width 5 height 9
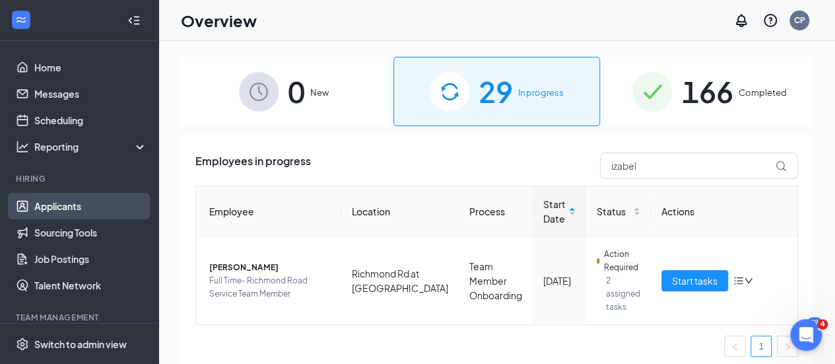
click at [71, 200] on link "Applicants" at bounding box center [90, 206] width 113 height 26
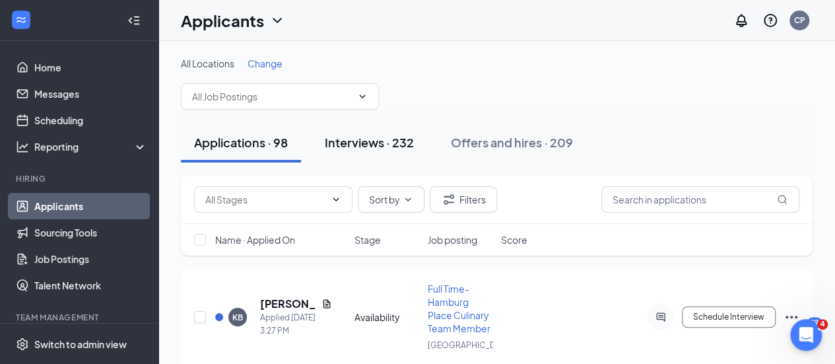
click at [349, 158] on button "Interviews · 232" at bounding box center [370, 143] width 116 height 40
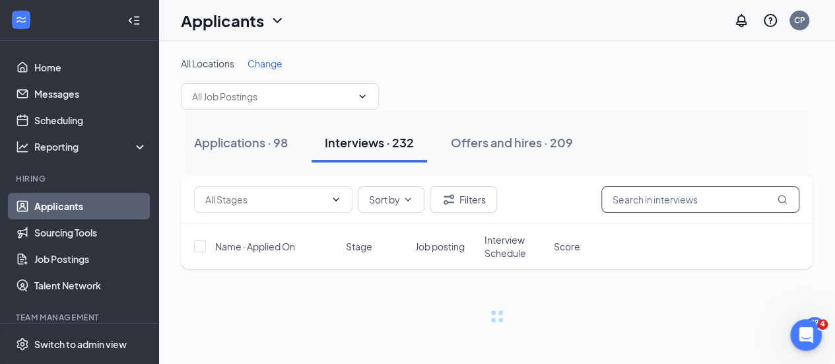
click at [668, 195] on input "text" at bounding box center [701, 199] width 198 height 26
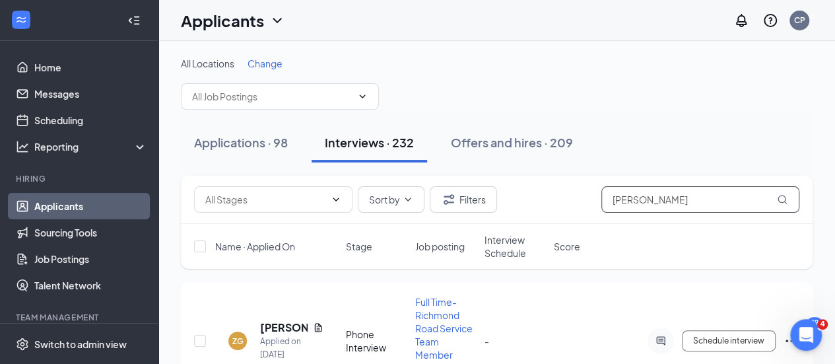
type input "[PERSON_NAME]"
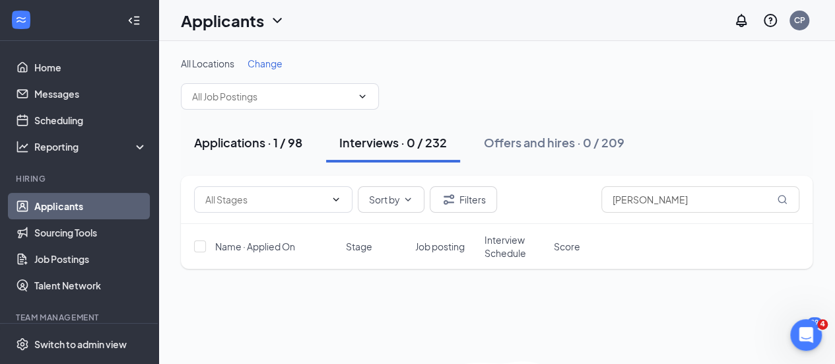
click at [261, 154] on button "Applications · 1 / 98" at bounding box center [248, 143] width 135 height 40
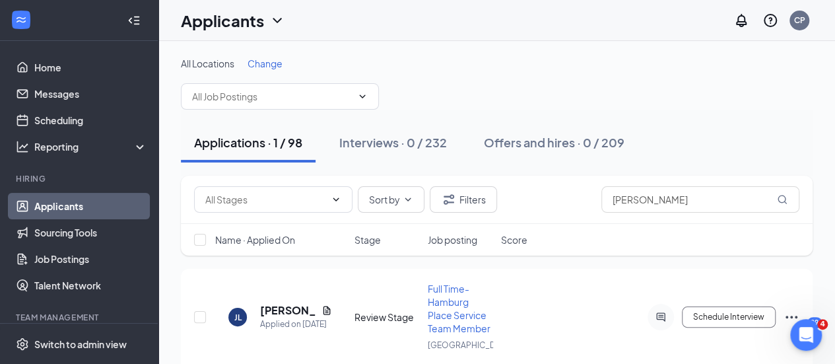
scroll to position [48, 0]
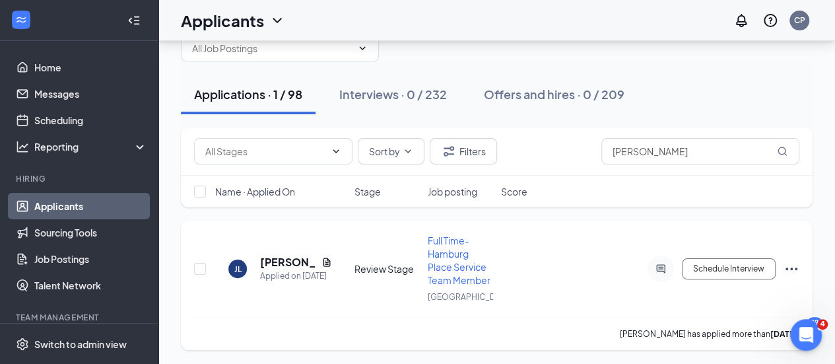
click at [795, 271] on icon "Ellipses" at bounding box center [792, 269] width 16 height 16
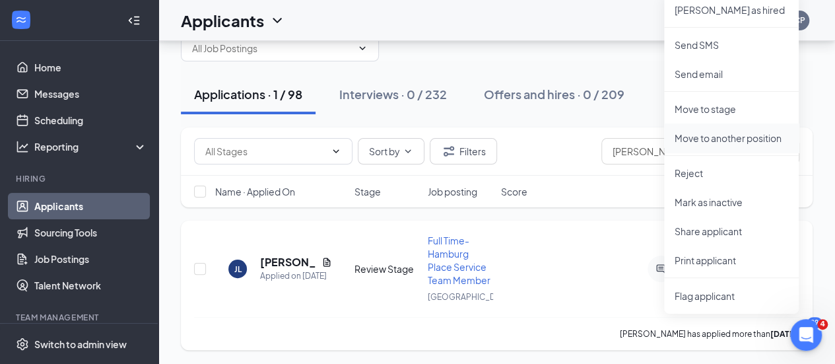
click at [707, 135] on p "Move to another position" at bounding box center [732, 137] width 114 height 13
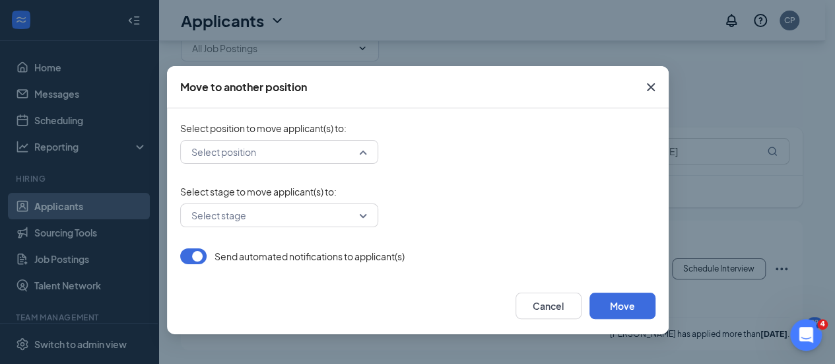
click at [331, 143] on input "search" at bounding box center [274, 152] width 173 height 22
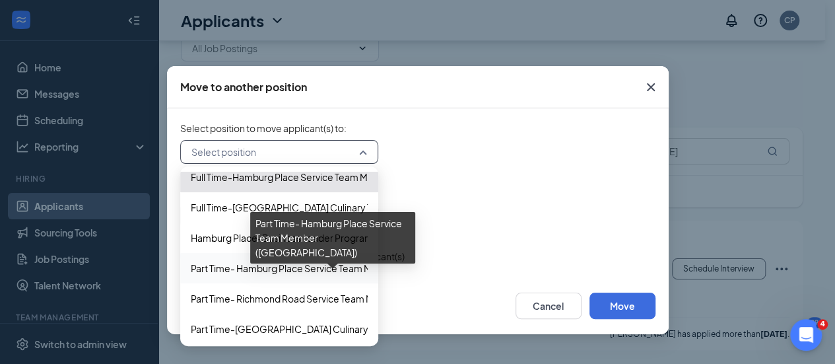
scroll to position [195, 0]
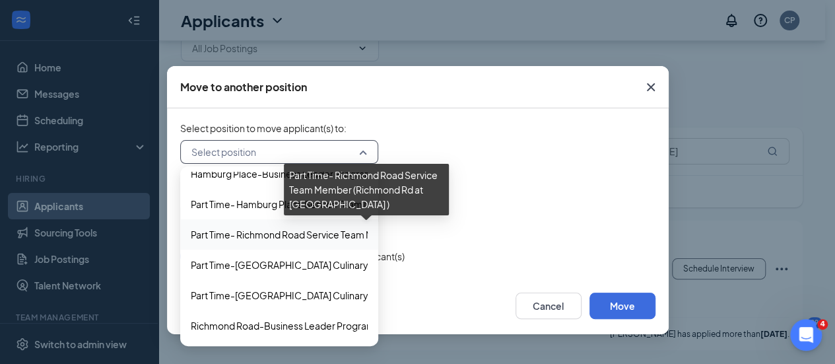
click at [243, 230] on span "Part Time- Richmond Road Service Team Member (Richmond Rd at [GEOGRAPHIC_DATA] )" at bounding box center [384, 234] width 386 height 15
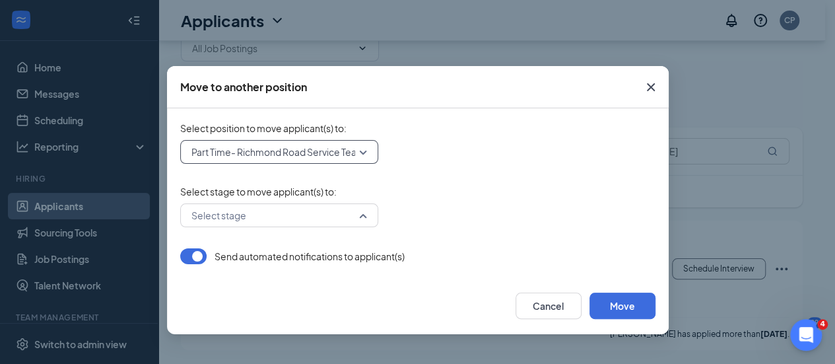
click at [308, 216] on input "search" at bounding box center [274, 215] width 173 height 22
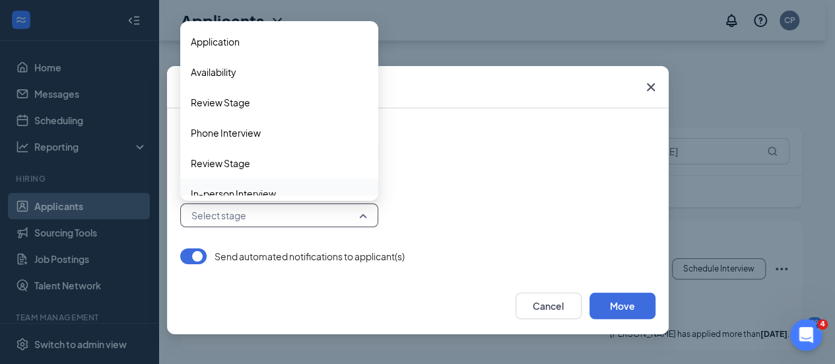
scroll to position [74, 0]
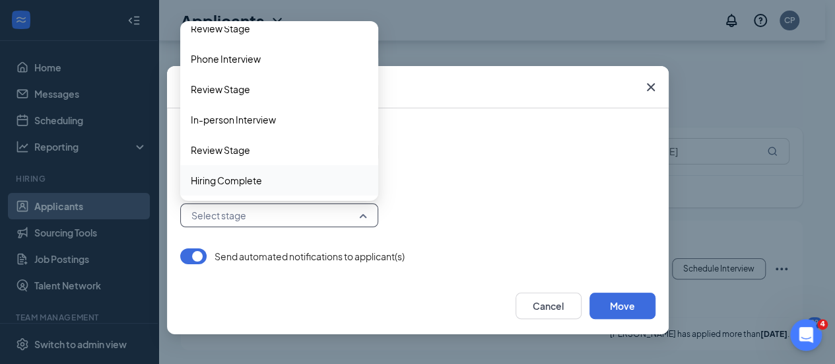
click at [274, 171] on div "Hiring Complete" at bounding box center [279, 180] width 198 height 30
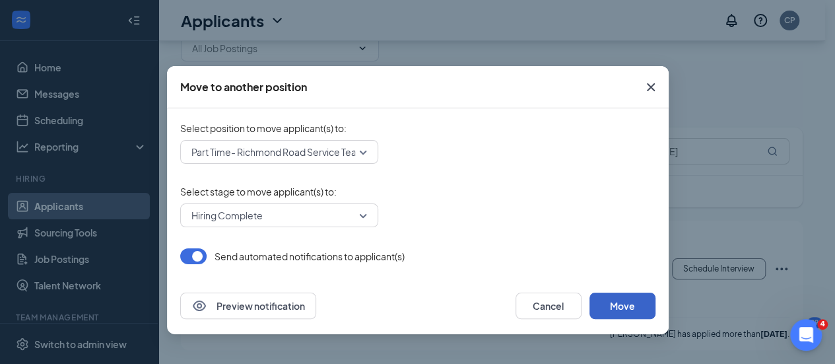
click at [625, 302] on button "Move" at bounding box center [623, 306] width 66 height 26
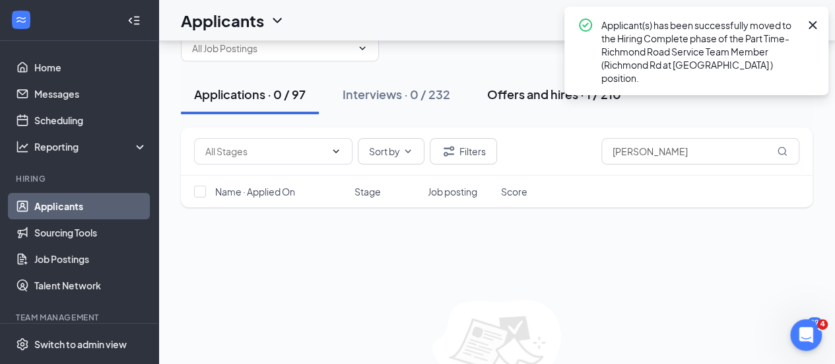
click at [532, 96] on div "Offers and hires · 1 / 210" at bounding box center [554, 94] width 134 height 17
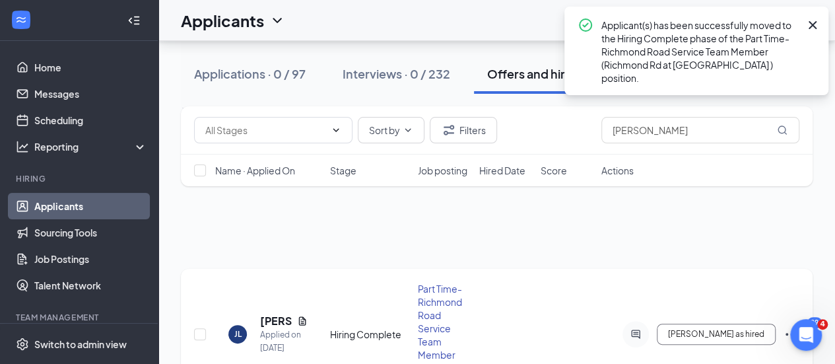
scroll to position [83, 0]
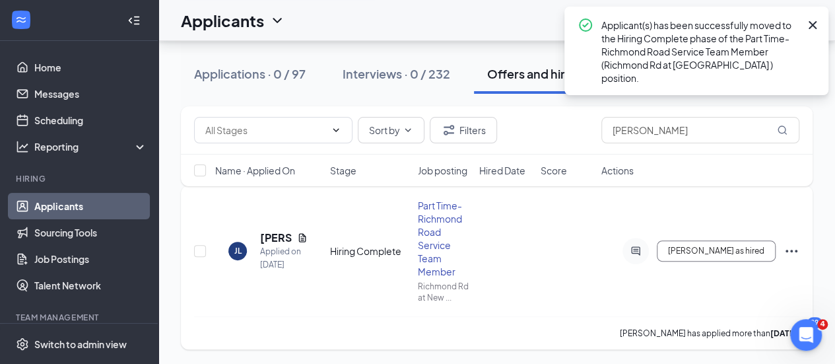
click at [729, 238] on div "[PERSON_NAME] as hired" at bounding box center [701, 251] width 198 height 26
click at [730, 246] on span "[PERSON_NAME] as hired" at bounding box center [716, 250] width 96 height 9
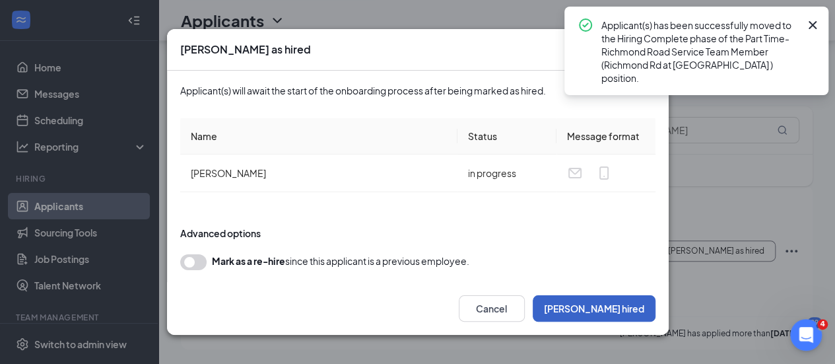
click at [619, 303] on button "[PERSON_NAME] hired" at bounding box center [594, 308] width 123 height 26
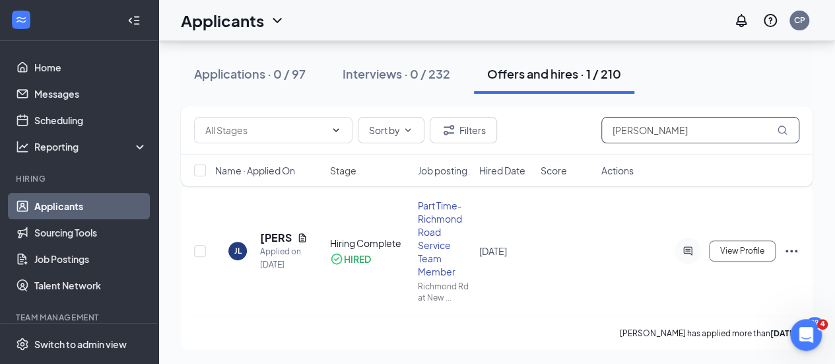
click at [692, 136] on input "[PERSON_NAME]" at bounding box center [701, 130] width 198 height 26
click at [688, 147] on div "Sort by Filters [PERSON_NAME]" at bounding box center [497, 130] width 632 height 48
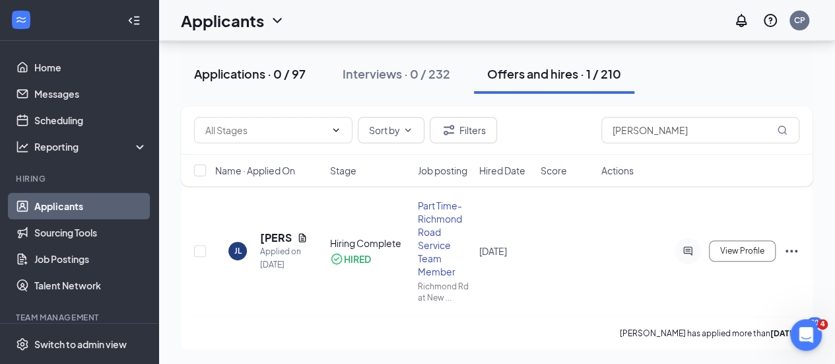
click at [258, 63] on button "Applications · 0 / 97" at bounding box center [250, 74] width 138 height 40
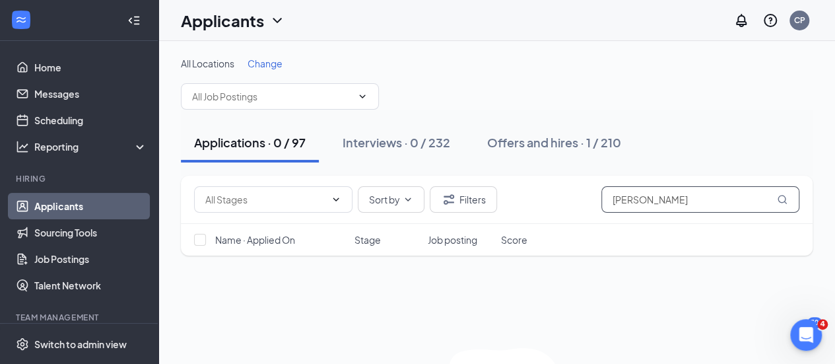
click at [666, 195] on input "[PERSON_NAME]" at bounding box center [701, 199] width 198 height 26
type input "[PERSON_NAME]"
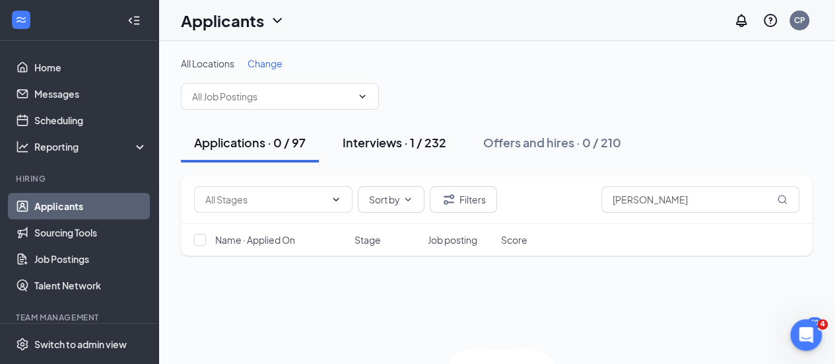
click at [405, 130] on button "Interviews · 1 / 232" at bounding box center [394, 143] width 130 height 40
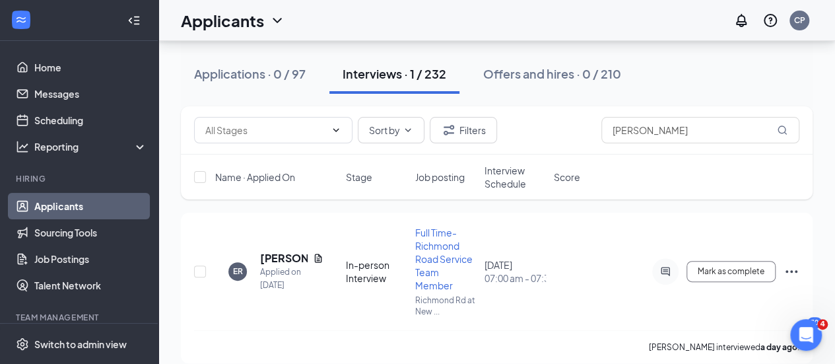
scroll to position [70, 0]
click at [791, 269] on icon "Ellipses" at bounding box center [792, 270] width 12 height 3
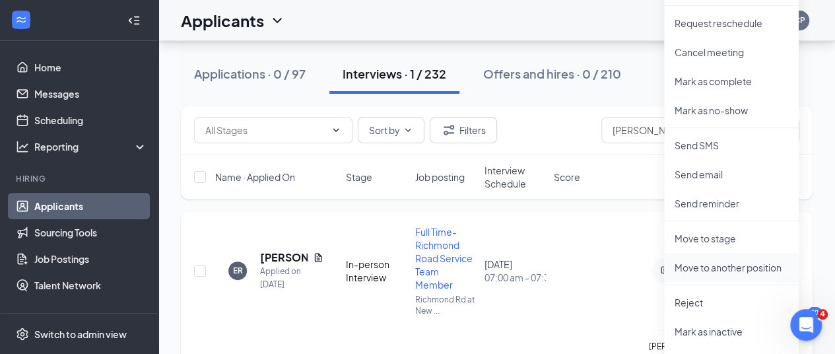
click at [714, 278] on li "Move to another position" at bounding box center [731, 267] width 135 height 29
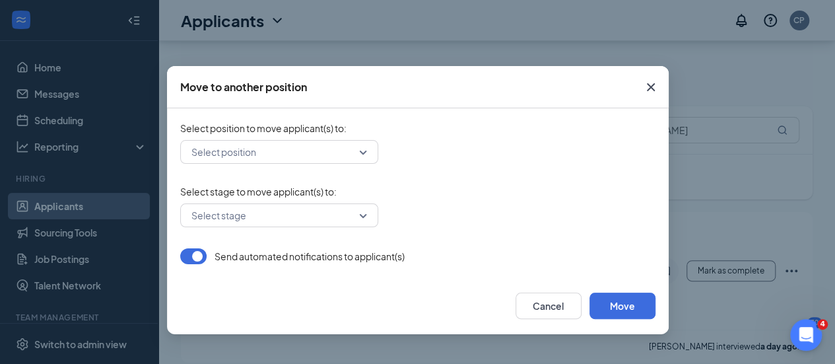
click at [320, 151] on input "search" at bounding box center [274, 152] width 173 height 22
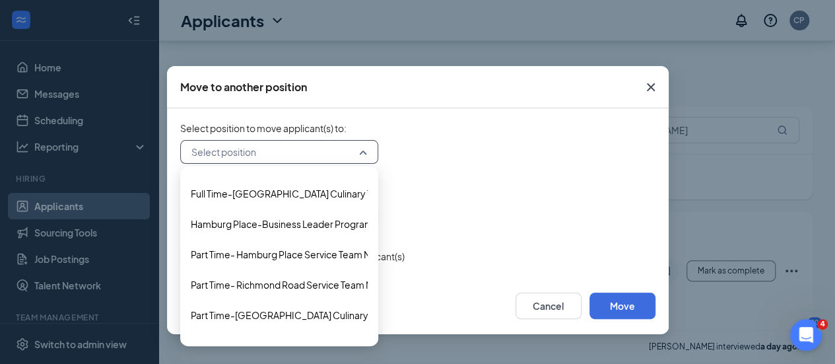
scroll to position [150, 0]
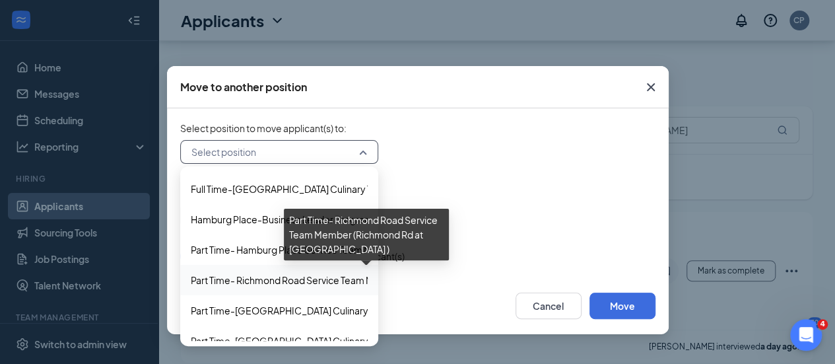
click at [300, 286] on span "Part Time- Richmond Road Service Team Member (Richmond Rd at [GEOGRAPHIC_DATA] )" at bounding box center [384, 280] width 386 height 15
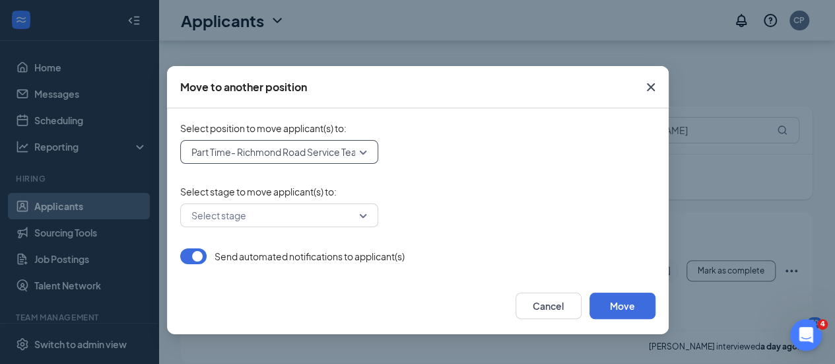
click at [260, 212] on input "search" at bounding box center [274, 215] width 173 height 22
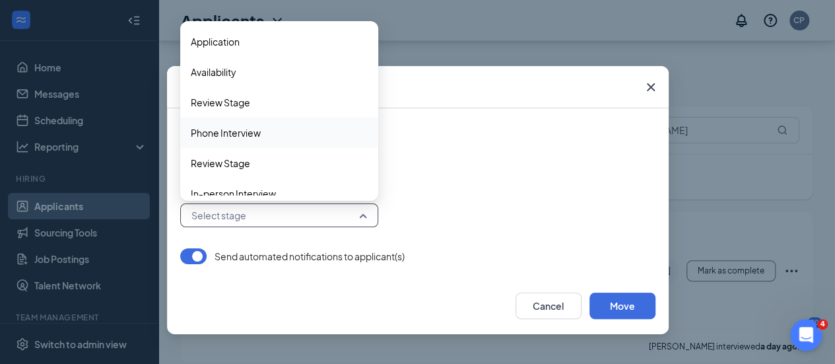
scroll to position [74, 0]
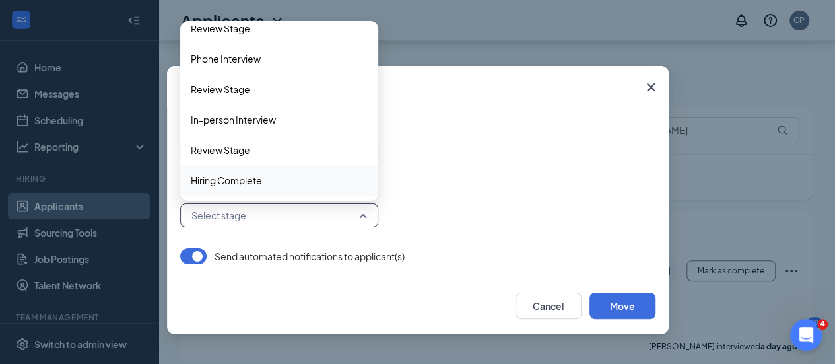
click at [267, 178] on span "Hiring Complete" at bounding box center [279, 180] width 177 height 15
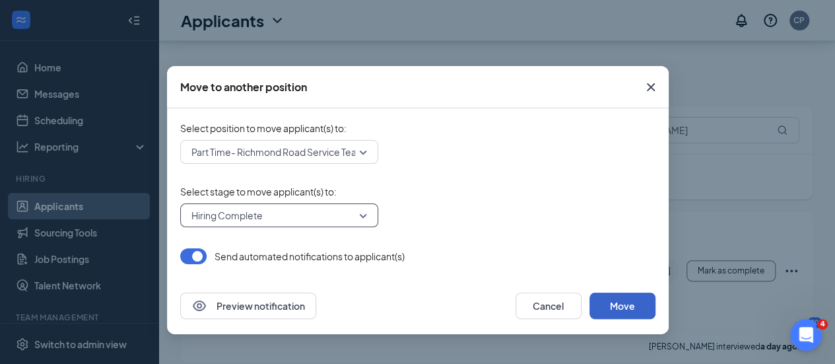
click at [639, 309] on button "Move" at bounding box center [623, 306] width 66 height 26
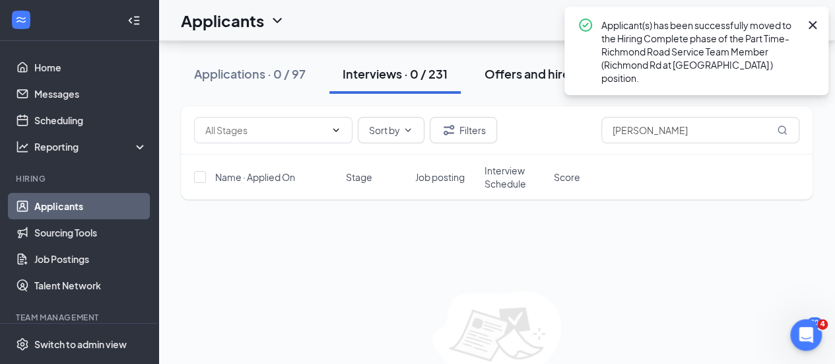
click at [524, 82] on button "Offers and hires · 1 / 211" at bounding box center [549, 74] width 156 height 40
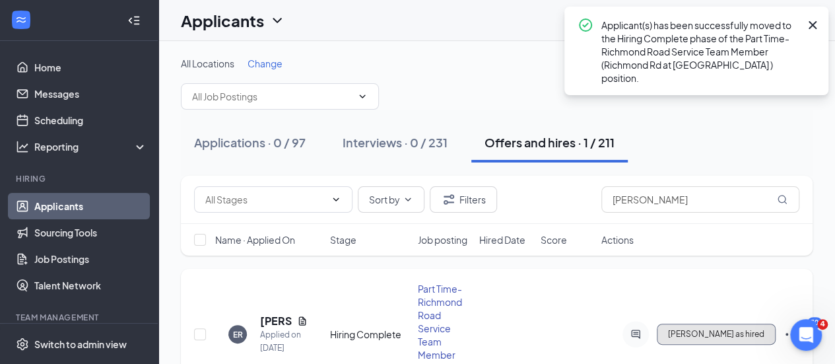
click at [743, 326] on button "[PERSON_NAME] as hired" at bounding box center [716, 334] width 119 height 21
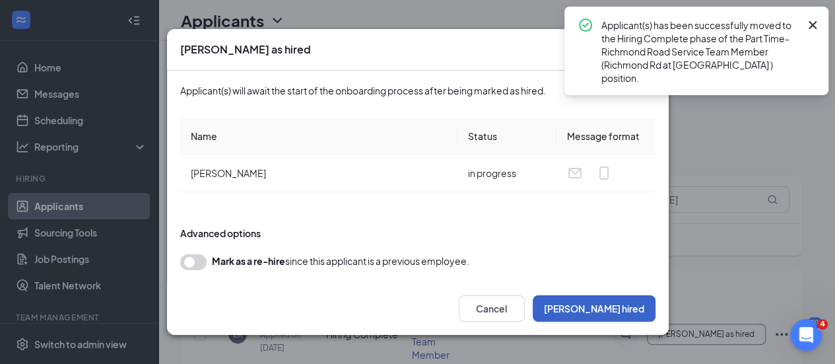
click at [619, 312] on button "[PERSON_NAME] hired" at bounding box center [594, 308] width 123 height 26
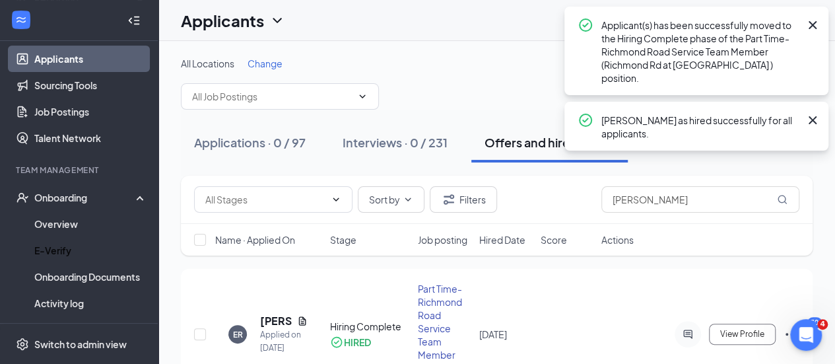
scroll to position [148, 0]
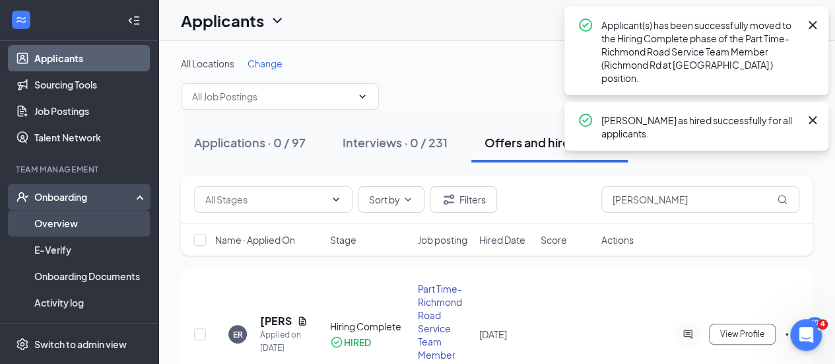
click at [65, 212] on link "Overview" at bounding box center [90, 223] width 113 height 26
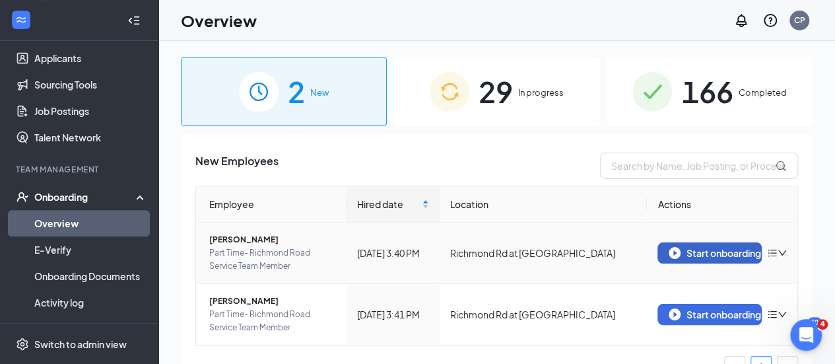
click at [689, 257] on div "Start onboarding" at bounding box center [710, 253] width 82 height 12
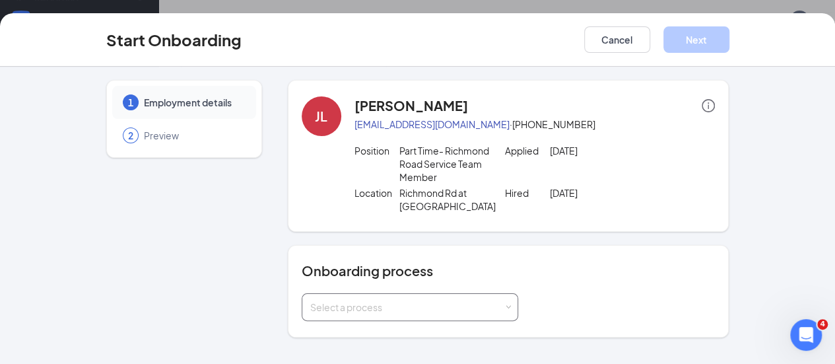
click at [332, 300] on div "Select a process" at bounding box center [406, 306] width 193 height 13
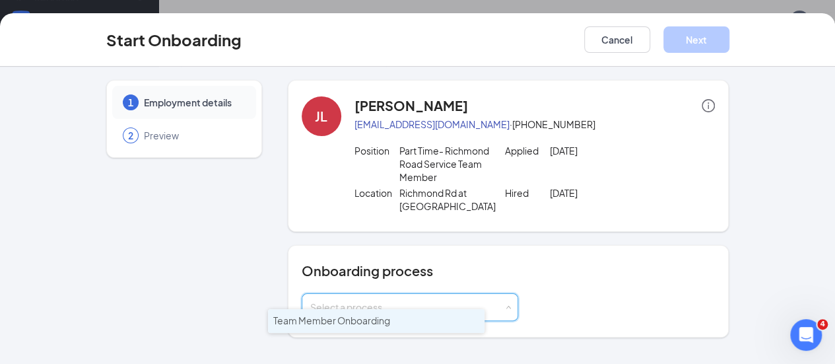
click at [341, 320] on span "Team Member Onboarding" at bounding box center [331, 320] width 117 height 12
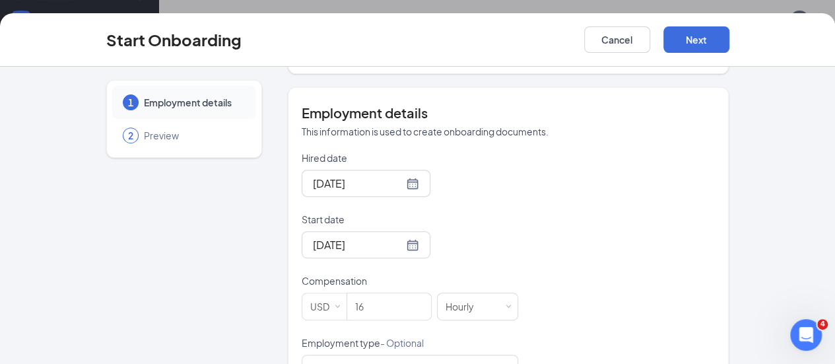
scroll to position [264, 0]
click at [353, 303] on div "16" at bounding box center [389, 306] width 85 height 28
click at [349, 298] on input "16" at bounding box center [389, 306] width 84 height 26
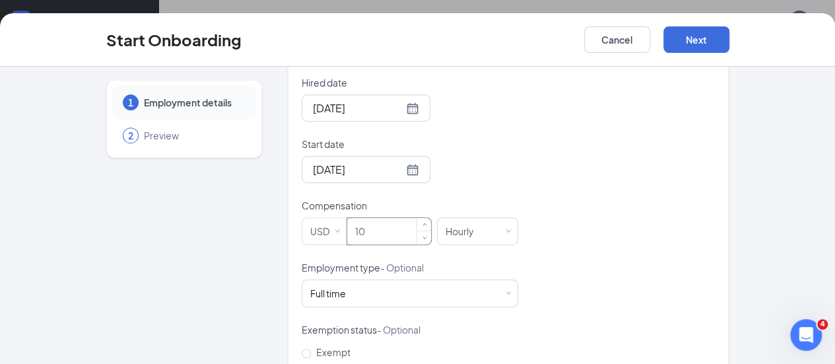
scroll to position [341, 0]
type input "10"
click at [359, 281] on div "Full time Works 30+ hours per week and is reasonably expected to work" at bounding box center [409, 291] width 199 height 26
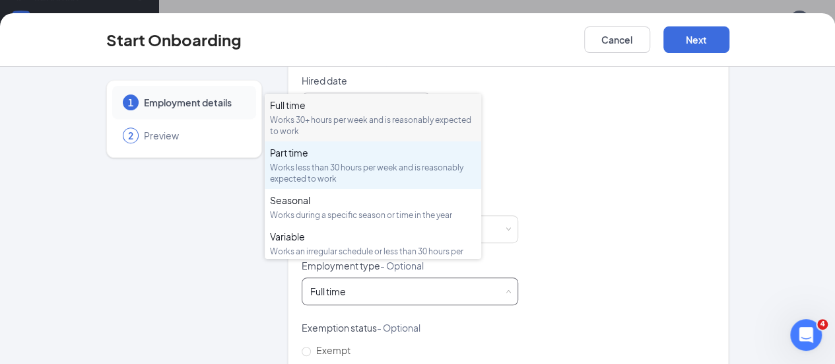
click at [355, 177] on div "Works less than 30 hours per week and is reasonably expected to work" at bounding box center [373, 173] width 206 height 22
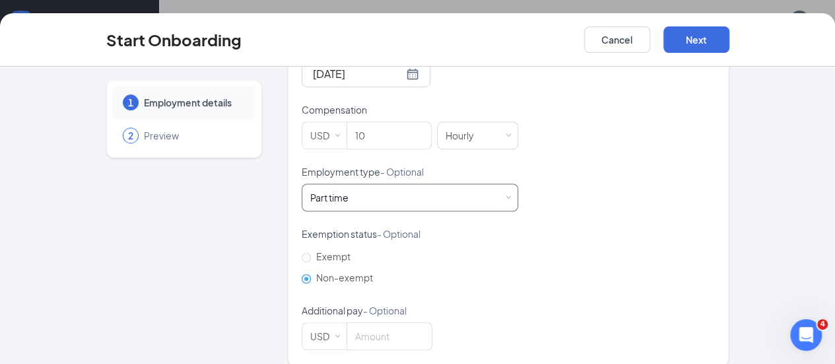
scroll to position [293, 0]
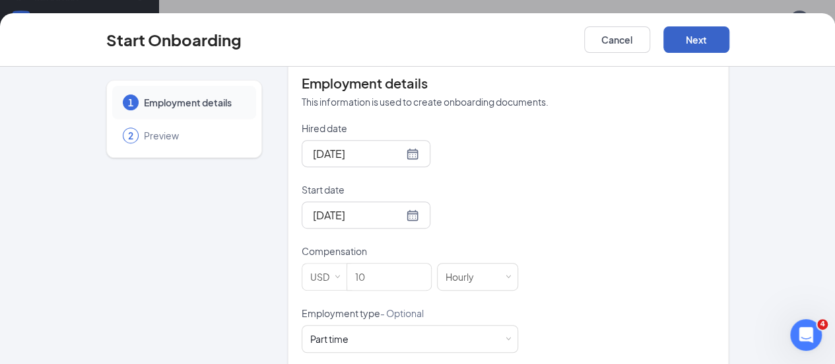
click at [730, 48] on button "Next" at bounding box center [697, 39] width 66 height 26
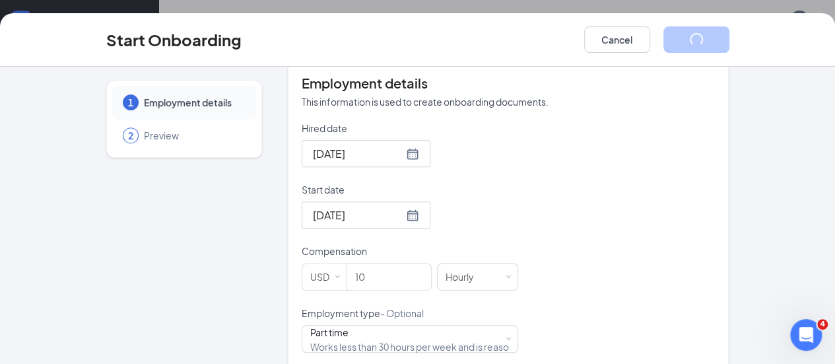
scroll to position [127, 0]
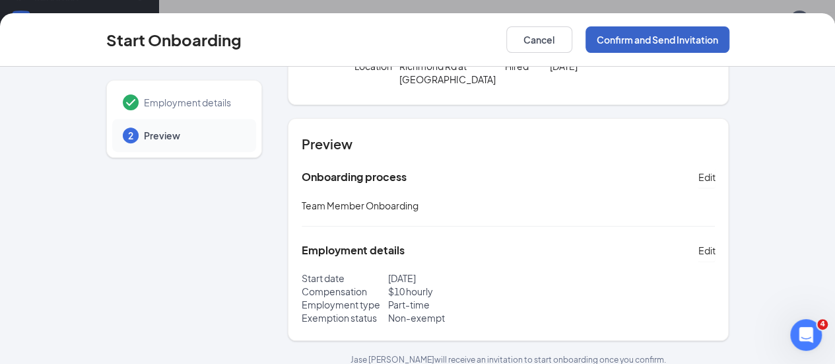
click at [730, 37] on button "Confirm and Send Invitation" at bounding box center [658, 39] width 144 height 26
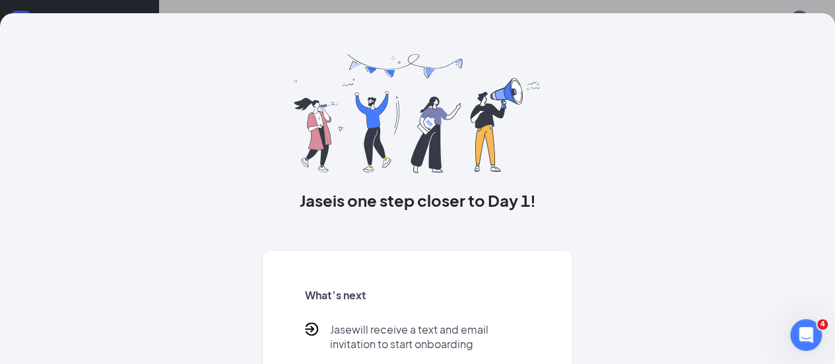
scroll to position [156, 0]
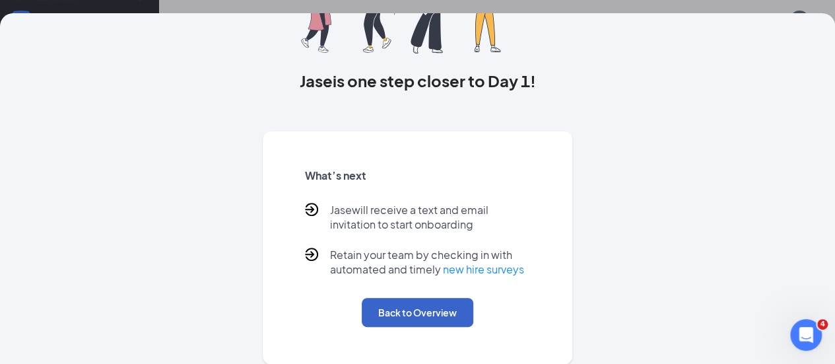
click at [424, 320] on button "Back to Overview" at bounding box center [418, 312] width 112 height 29
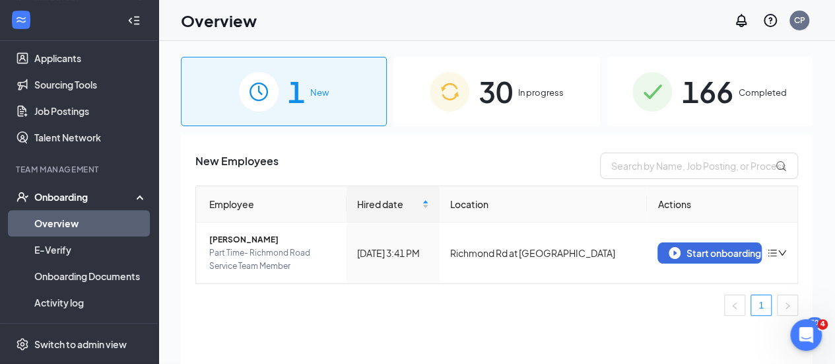
scroll to position [0, 0]
click at [693, 256] on div "Start onboarding" at bounding box center [710, 253] width 82 height 12
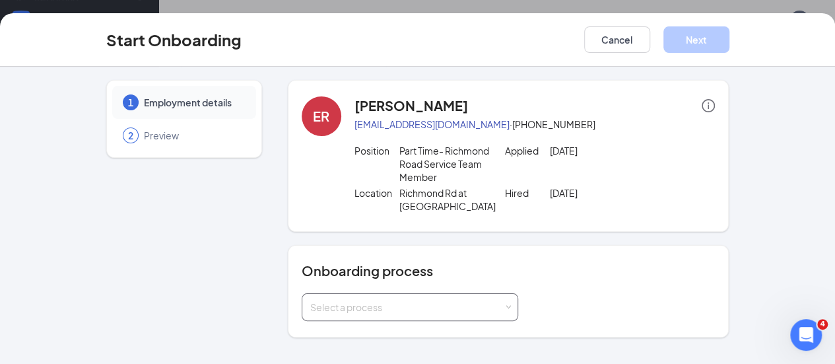
click at [335, 300] on div "Select a process" at bounding box center [406, 306] width 193 height 13
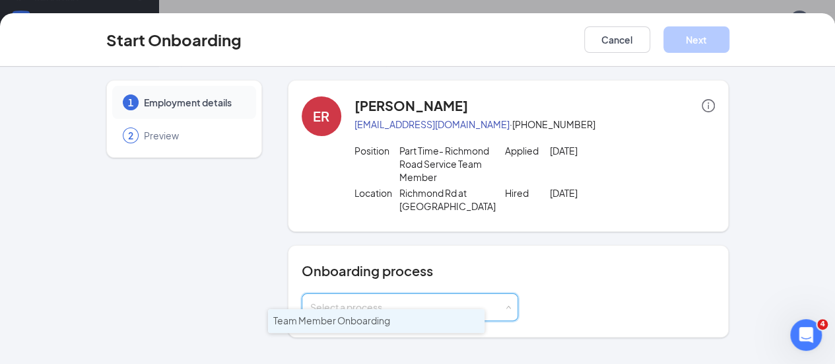
click at [349, 329] on li "Team Member Onboarding" at bounding box center [376, 321] width 217 height 24
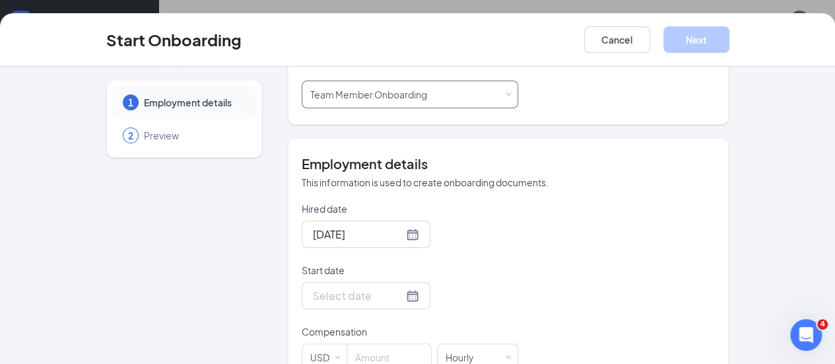
scroll to position [214, 0]
click at [365, 286] on div at bounding box center [366, 294] width 106 height 17
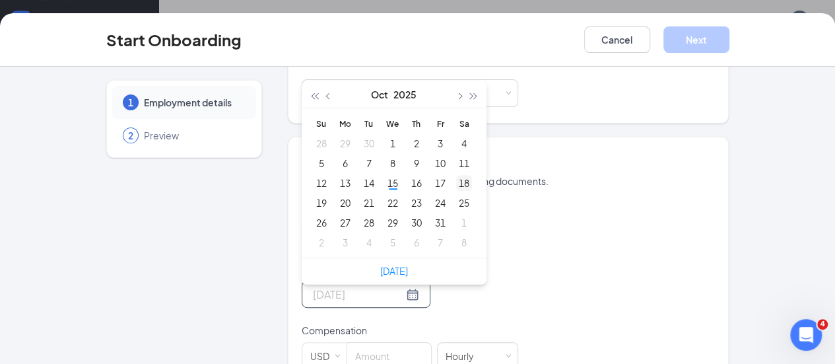
type input "[DATE]"
click at [456, 195] on div "25" at bounding box center [464, 203] width 16 height 16
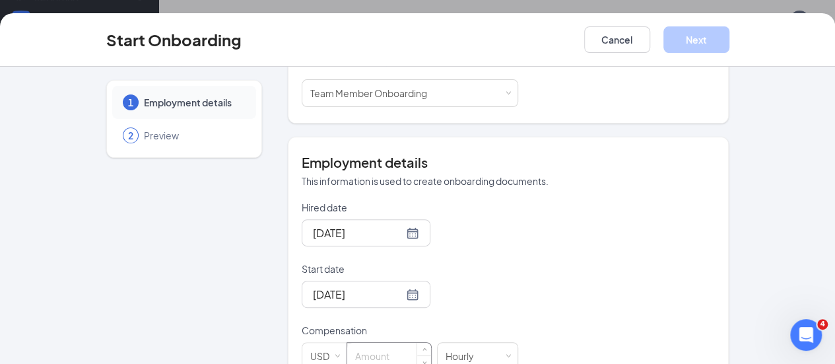
click at [347, 343] on input at bounding box center [389, 356] width 84 height 26
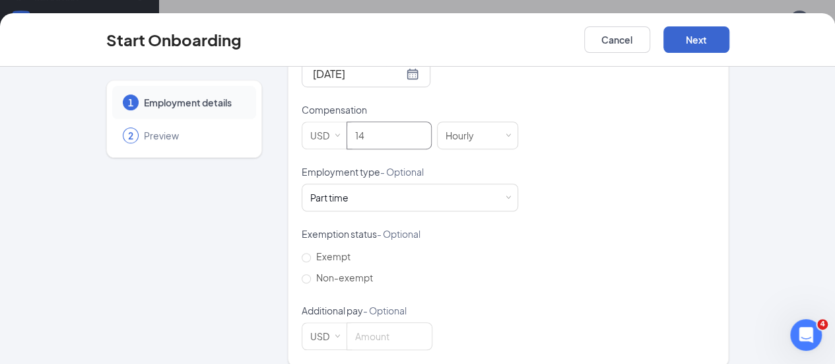
type input "14"
click at [730, 45] on button "Next" at bounding box center [697, 39] width 66 height 26
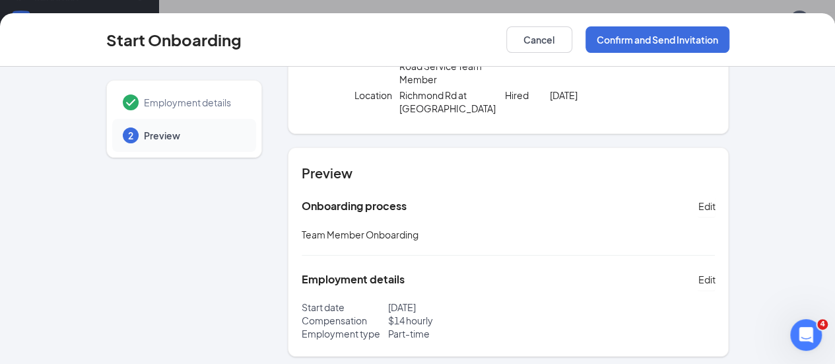
scroll to position [110, 0]
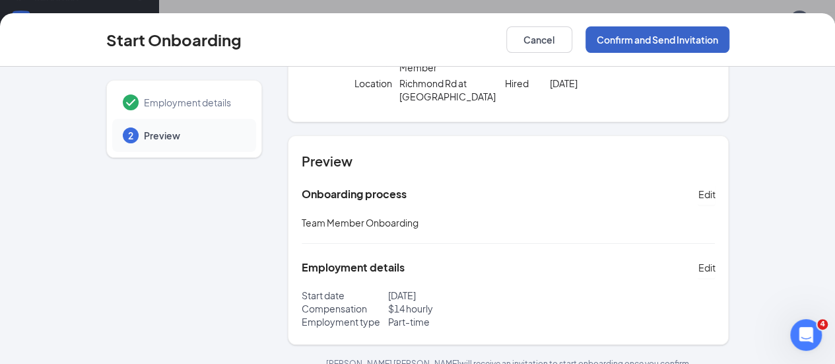
click at [724, 38] on button "Confirm and Send Invitation" at bounding box center [658, 39] width 144 height 26
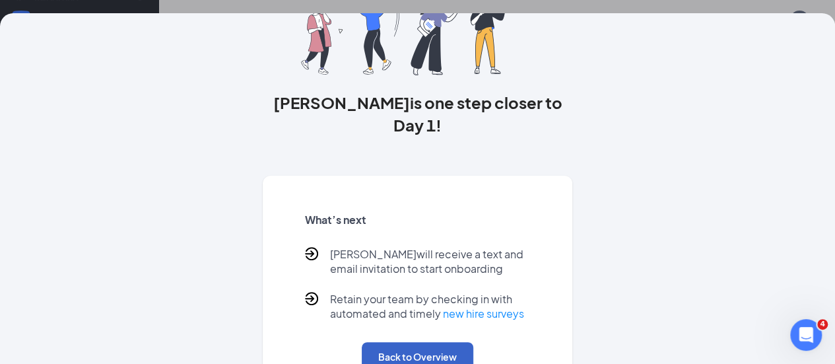
click at [409, 355] on button "Back to Overview" at bounding box center [418, 356] width 112 height 29
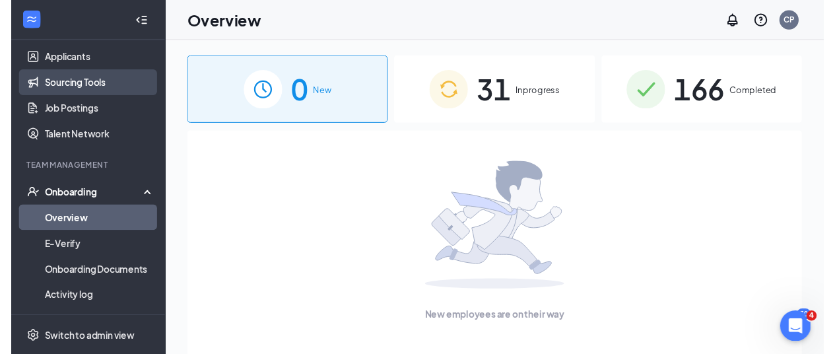
scroll to position [0, 0]
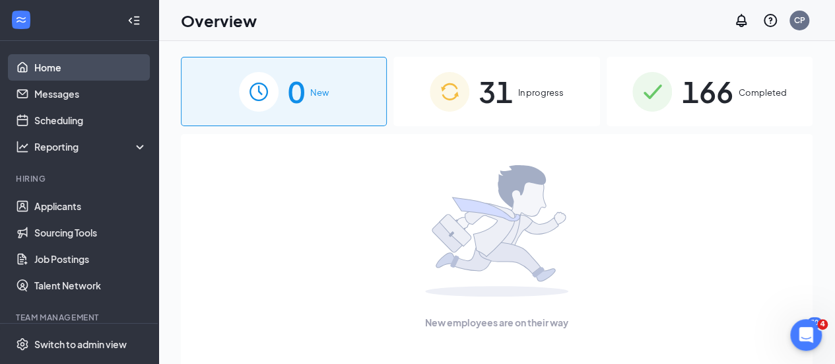
click at [70, 59] on link "Home" at bounding box center [90, 67] width 113 height 26
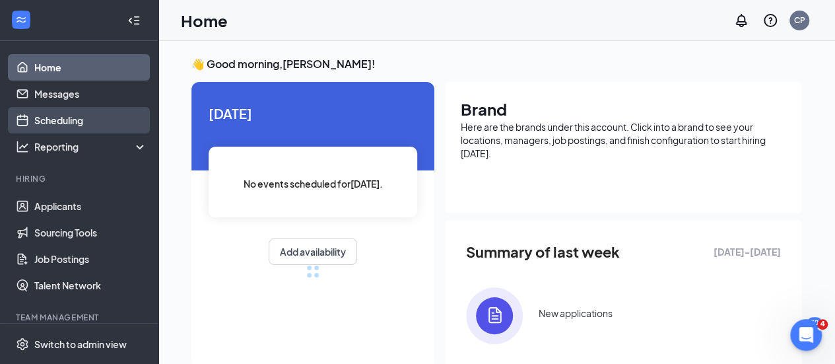
click at [82, 127] on link "Scheduling" at bounding box center [90, 120] width 113 height 26
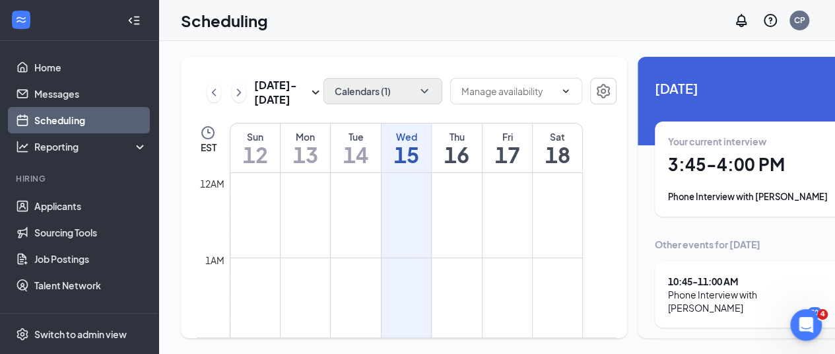
scroll to position [649, 0]
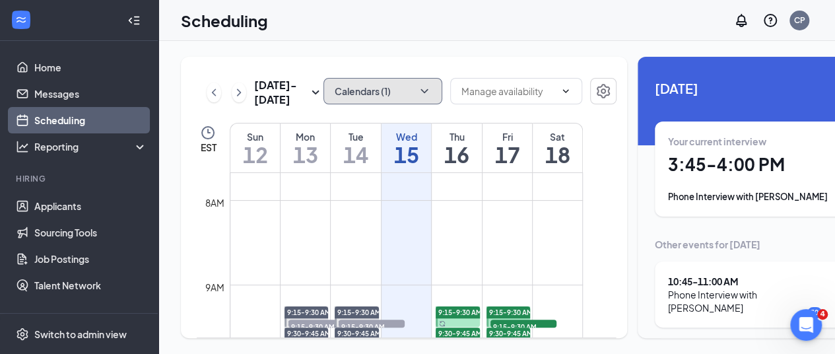
click at [354, 90] on button "Calendars (1)" at bounding box center [383, 91] width 119 height 26
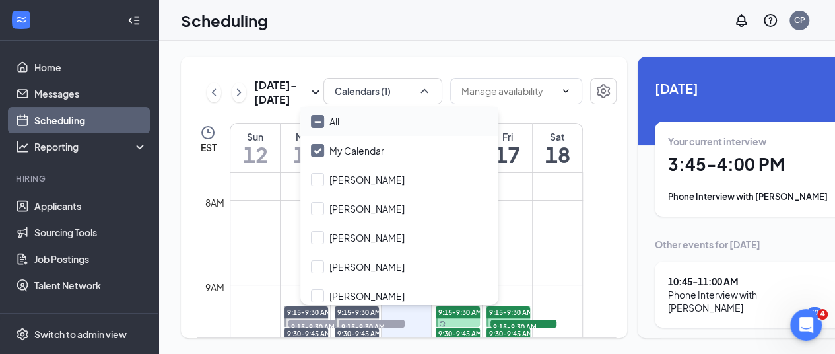
click at [361, 123] on div "All" at bounding box center [399, 121] width 198 height 29
checkbox input "true"
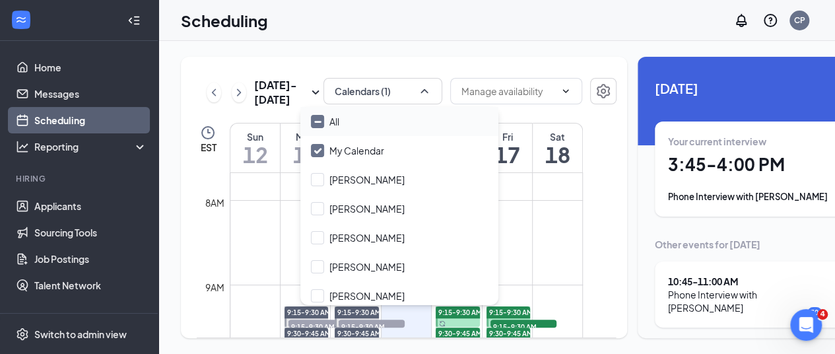
checkbox input "true"
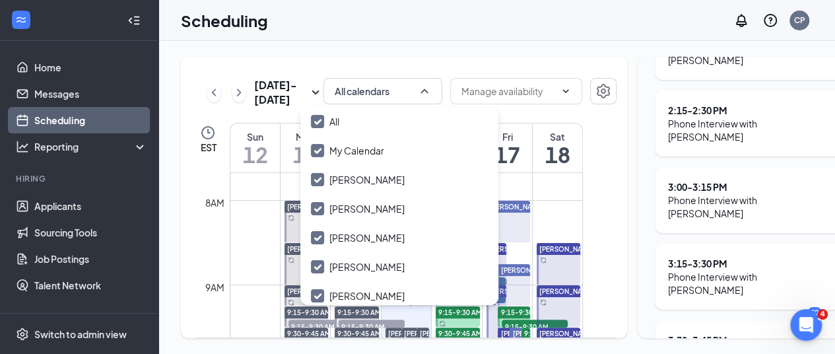
scroll to position [326, 0]
drag, startPoint x: 431, startPoint y: 41, endPoint x: 432, endPoint y: 34, distance: 6.6
click at [432, 34] on div "Scheduling CP [DATE] - [DATE] All calendars EST Sun 12 Mon 13 Tue 14 Wed 15 Thu…" at bounding box center [496, 177] width 677 height 354
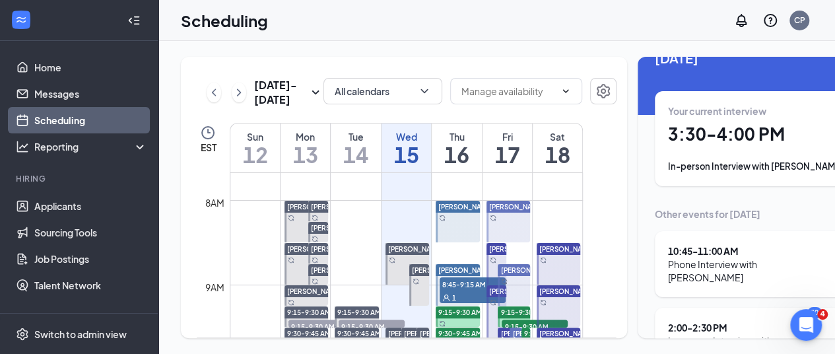
scroll to position [30, 0]
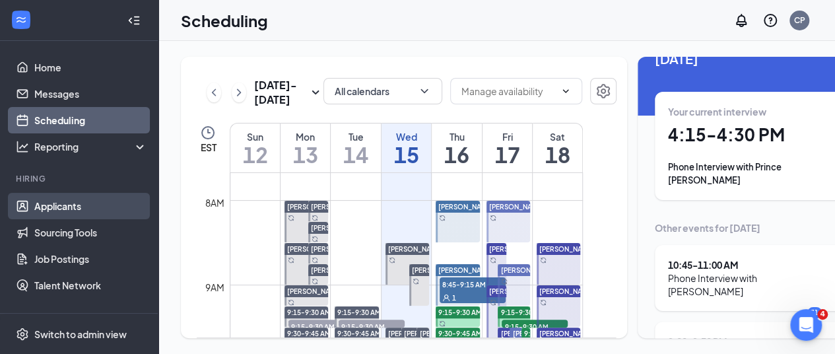
click at [57, 197] on link "Applicants" at bounding box center [90, 206] width 113 height 26
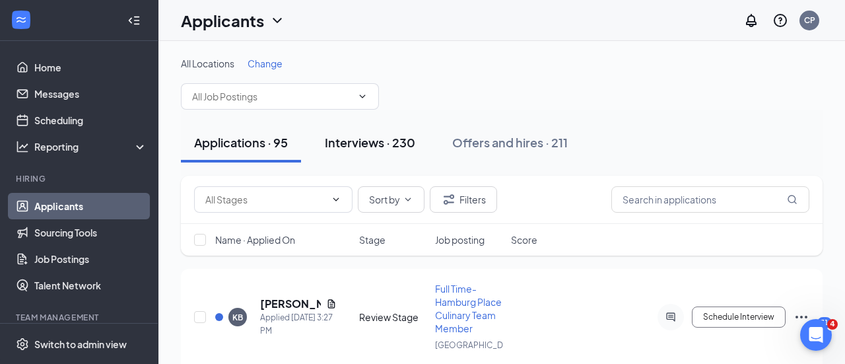
click at [403, 136] on div "Interviews · 230" at bounding box center [370, 142] width 90 height 17
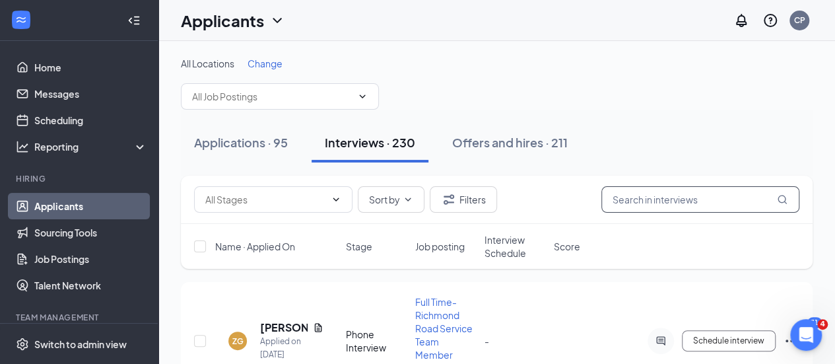
click at [668, 191] on input "text" at bounding box center [701, 199] width 198 height 26
type input "[PERSON_NAME]"
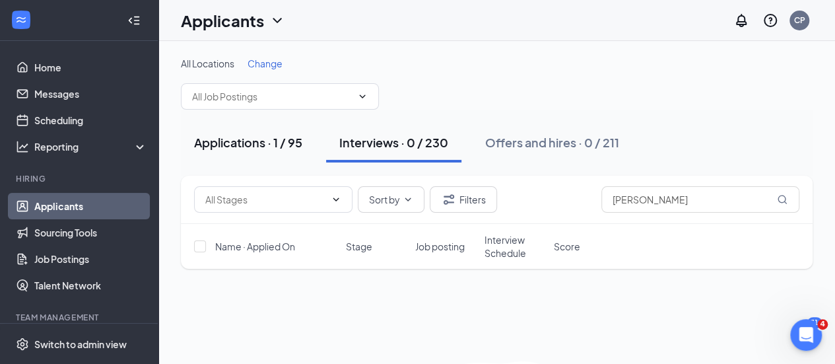
click at [316, 145] on button "Applications · 1 / 95" at bounding box center [248, 143] width 135 height 40
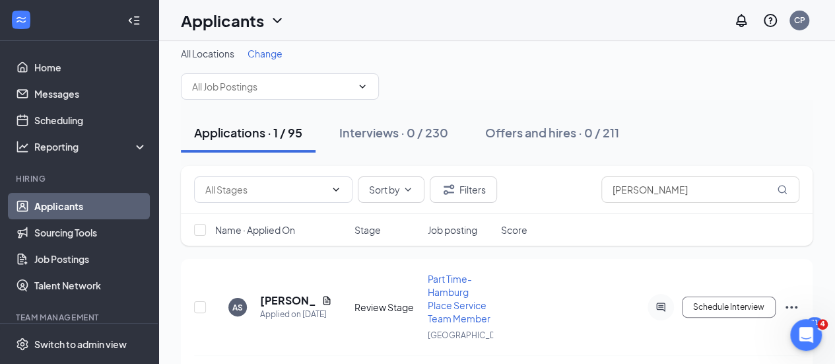
scroll to position [11, 0]
click at [279, 302] on h5 "[PERSON_NAME]" at bounding box center [288, 300] width 56 height 15
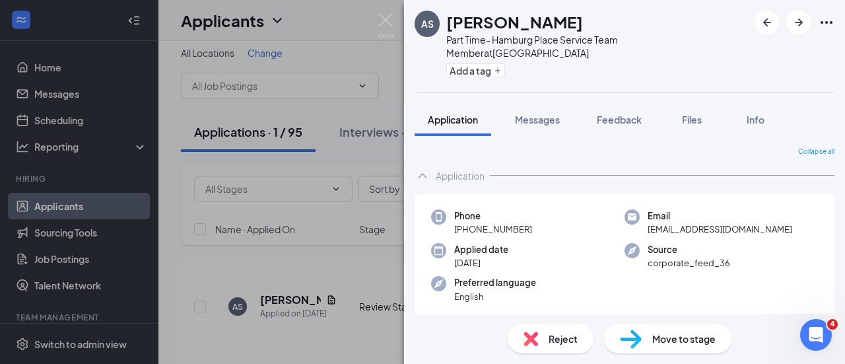
click at [372, 31] on div "AS [PERSON_NAME] Part Time- Hamburg Place Service Team Member at [GEOGRAPHIC_DA…" at bounding box center [422, 182] width 845 height 364
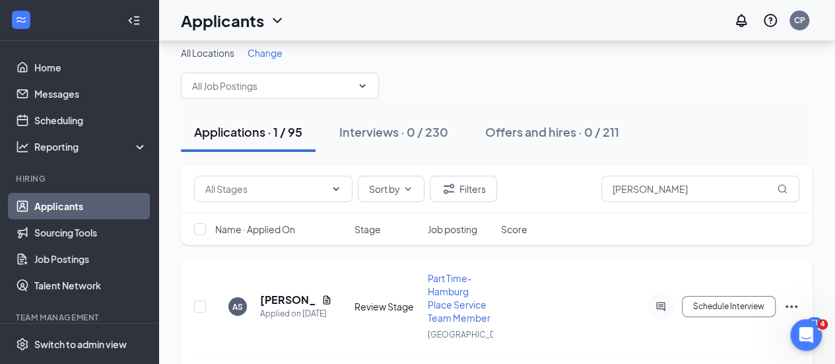
scroll to position [48, 0]
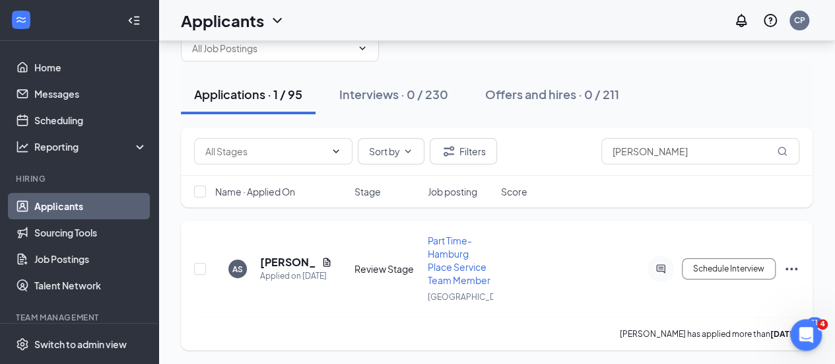
click at [788, 271] on icon "Ellipses" at bounding box center [792, 269] width 16 height 16
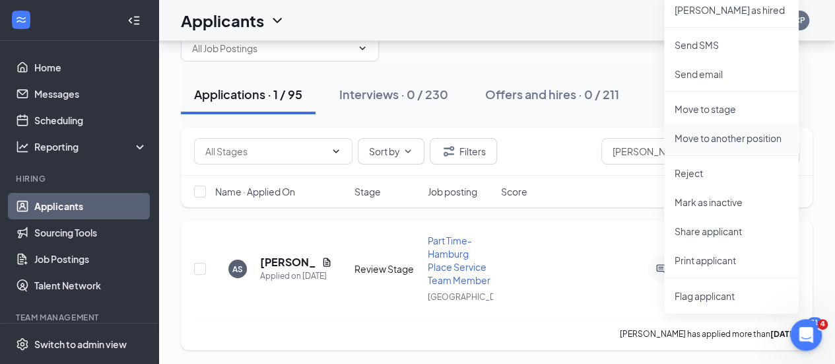
click at [714, 135] on p "Move to another position" at bounding box center [732, 137] width 114 height 13
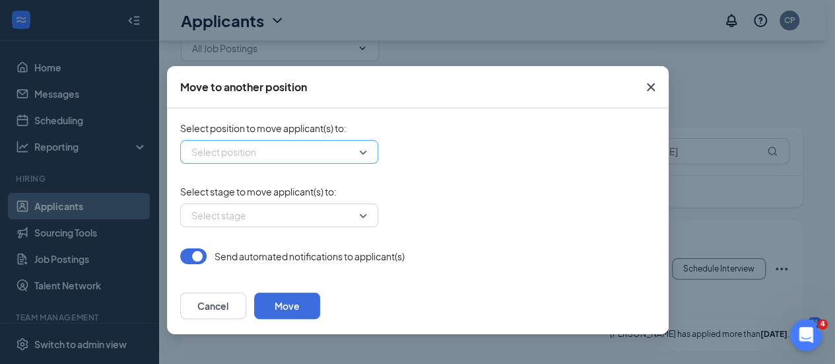
click at [283, 146] on input "search" at bounding box center [274, 152] width 173 height 22
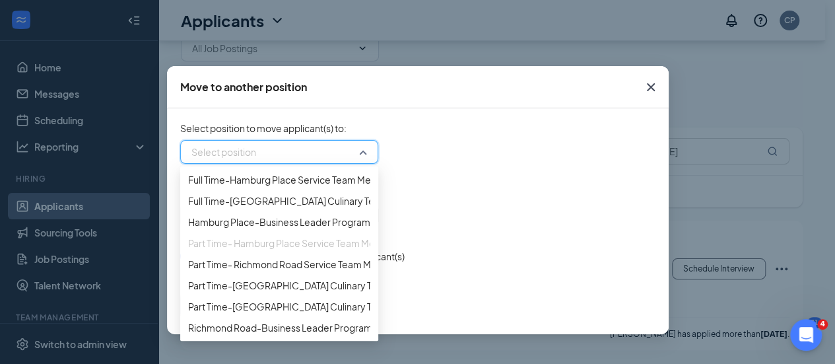
scroll to position [195, 0]
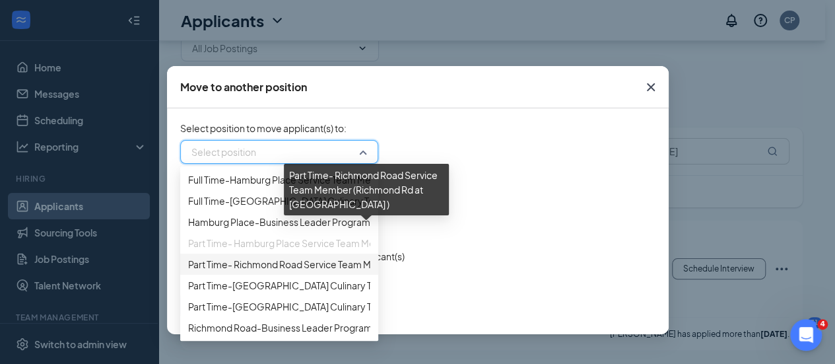
click at [311, 257] on span "Part Time- Richmond Road Service Team Member (Richmond Rd at [GEOGRAPHIC_DATA] )" at bounding box center [381, 264] width 386 height 15
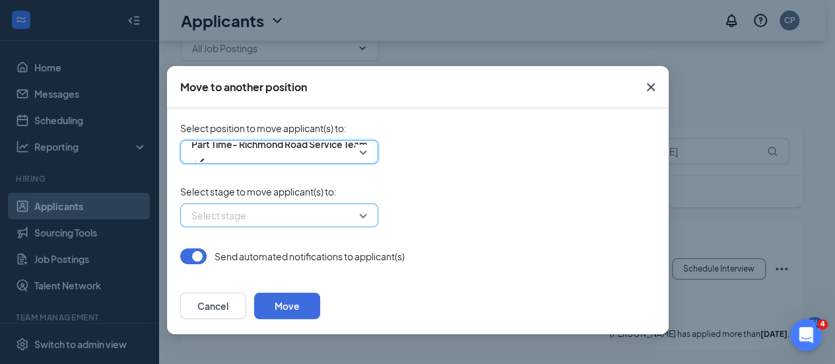
click at [289, 211] on input "search" at bounding box center [274, 215] width 173 height 22
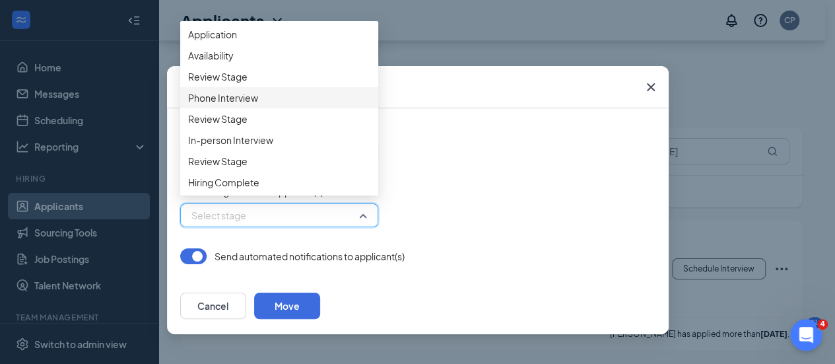
scroll to position [74, 0]
click at [280, 178] on span "Hiring Complete" at bounding box center [279, 182] width 182 height 15
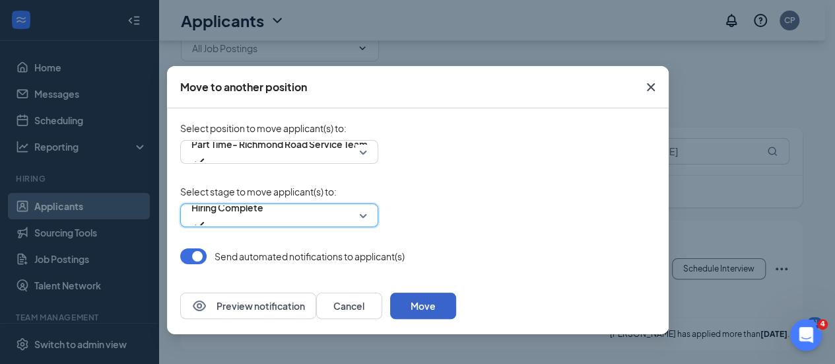
click at [456, 300] on button "Move" at bounding box center [423, 306] width 66 height 26
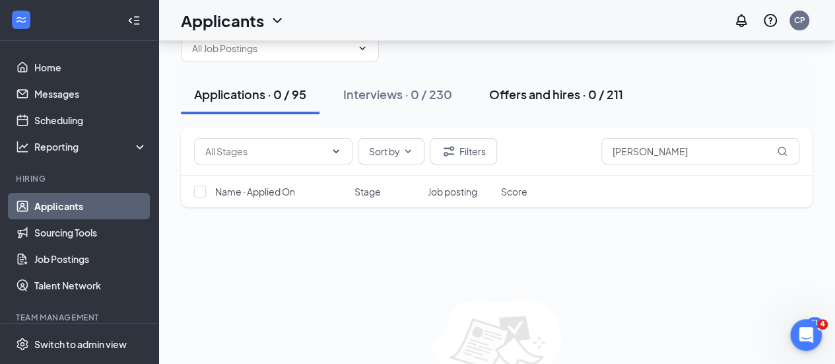
click at [551, 92] on div "Offers and hires · 0 / 211" at bounding box center [556, 94] width 134 height 17
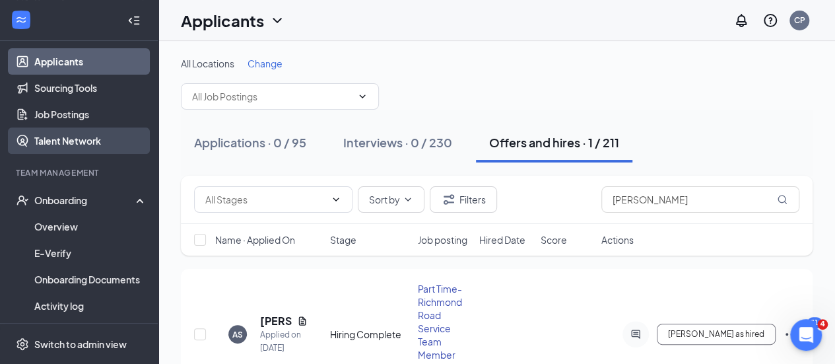
scroll to position [145, 0]
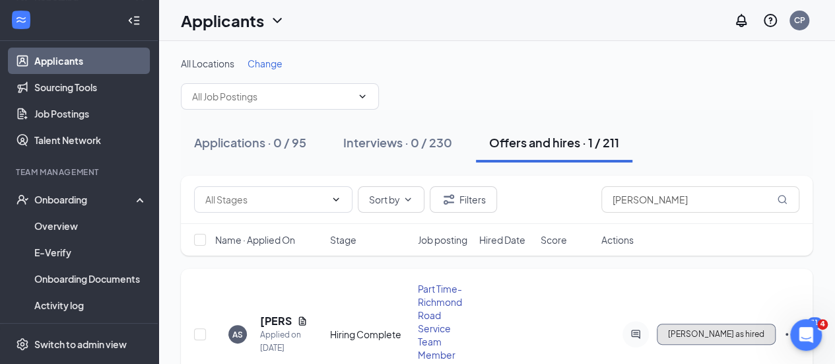
click at [722, 333] on span "[PERSON_NAME] as hired" at bounding box center [716, 333] width 96 height 9
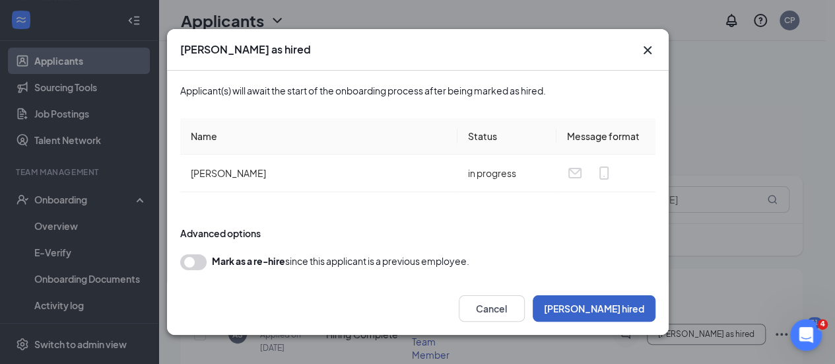
click at [613, 307] on button "[PERSON_NAME] hired" at bounding box center [594, 308] width 123 height 26
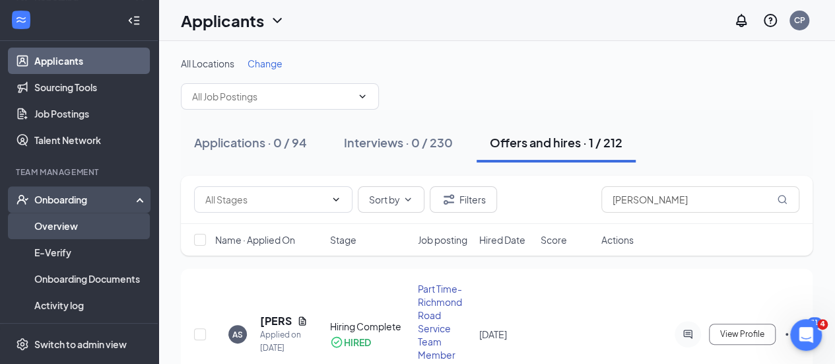
click at [80, 227] on link "Overview" at bounding box center [90, 226] width 113 height 26
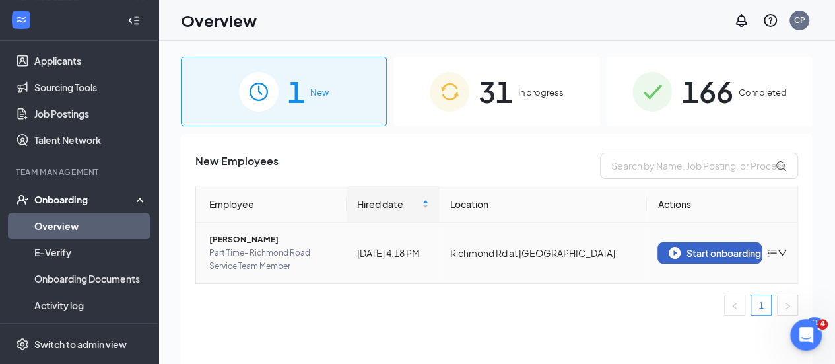
click at [709, 258] on div "Start onboarding" at bounding box center [710, 253] width 82 height 12
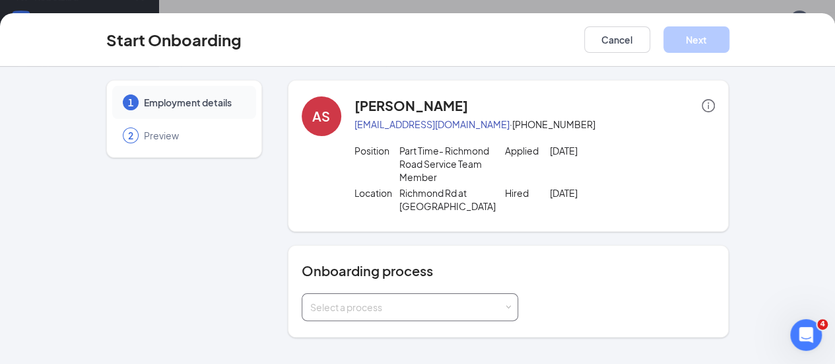
click at [391, 300] on div "Select a process" at bounding box center [406, 306] width 193 height 13
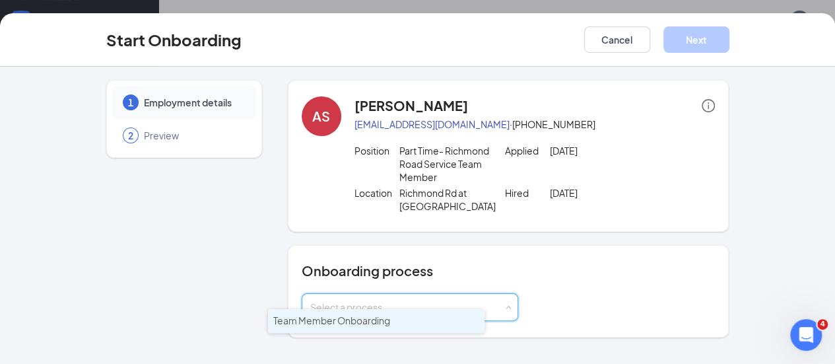
click at [379, 322] on span "Team Member Onboarding" at bounding box center [331, 320] width 117 height 12
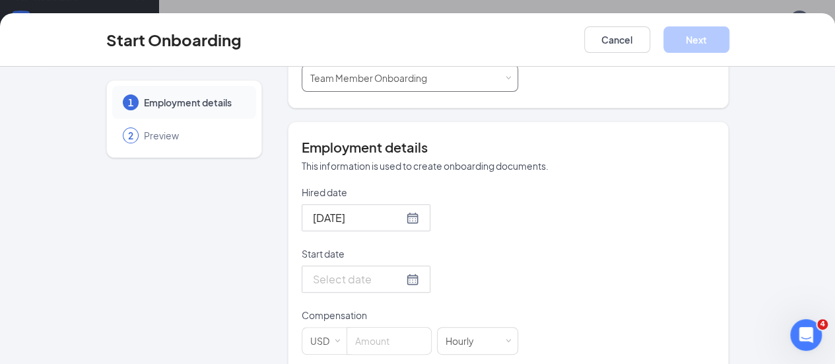
scroll to position [230, 0]
click at [366, 270] on div at bounding box center [366, 278] width 106 height 17
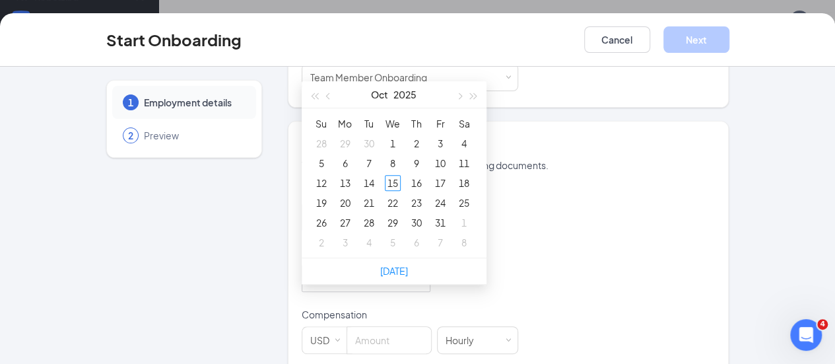
type input "[DATE]"
click at [456, 195] on div "25" at bounding box center [464, 203] width 16 height 16
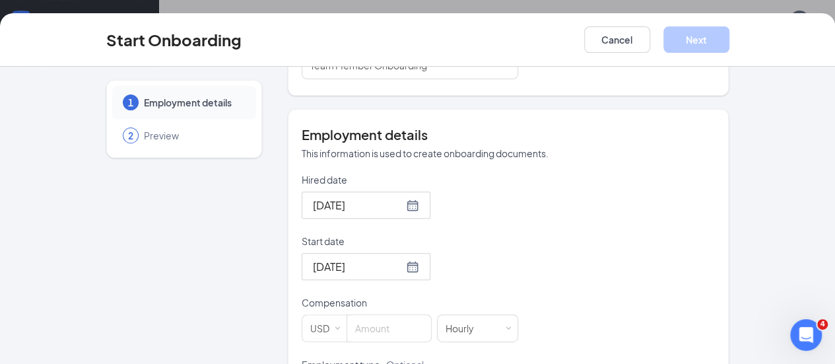
scroll to position [244, 0]
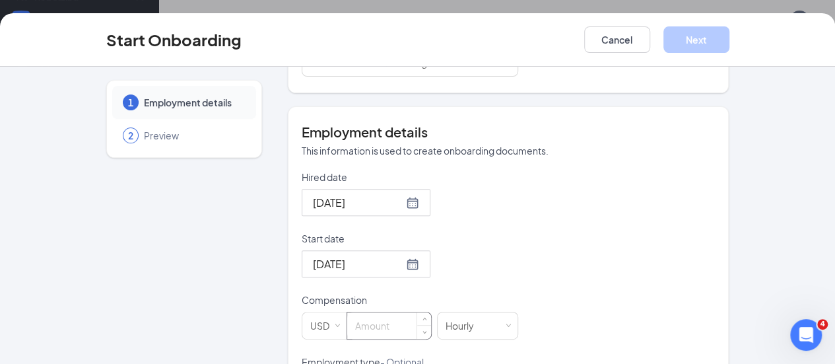
click at [347, 312] on input at bounding box center [389, 325] width 84 height 26
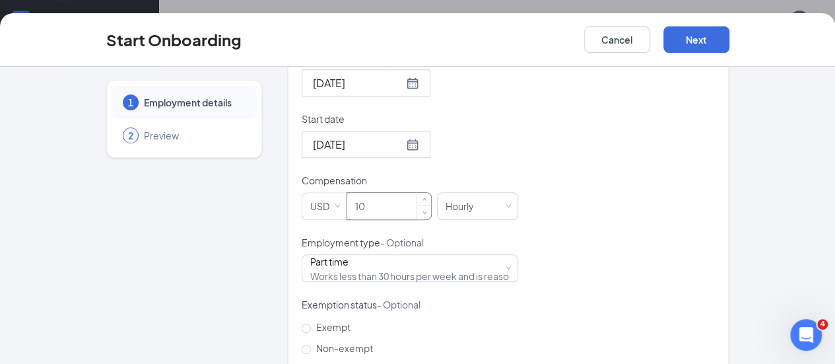
scroll to position [434, 0]
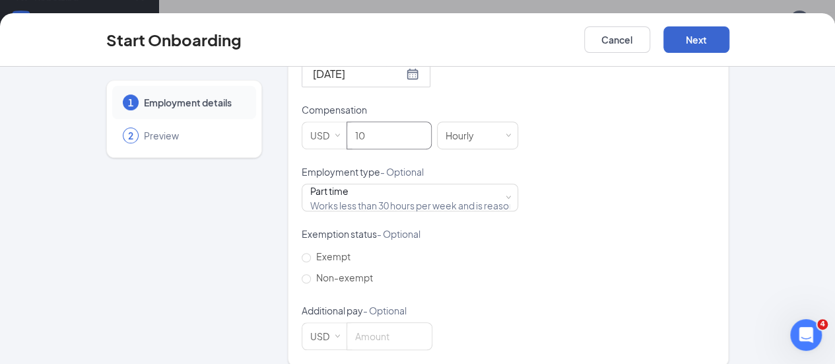
type input "10"
click at [730, 26] on button "Next" at bounding box center [697, 39] width 66 height 26
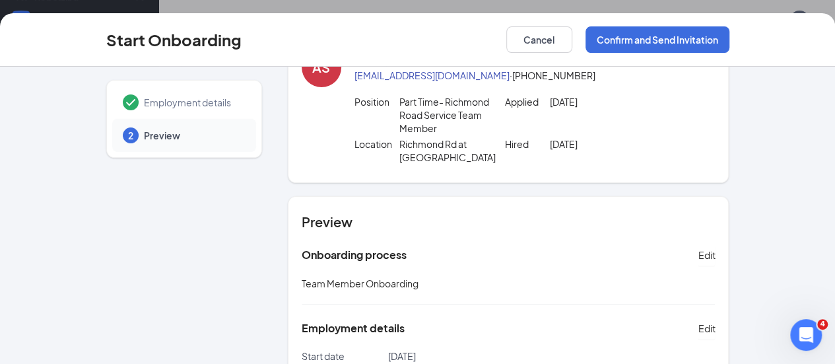
scroll to position [114, 0]
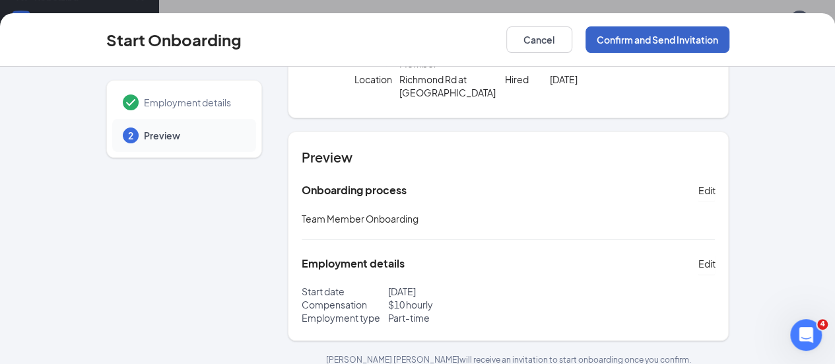
click at [726, 35] on button "Confirm and Send Invitation" at bounding box center [658, 39] width 144 height 26
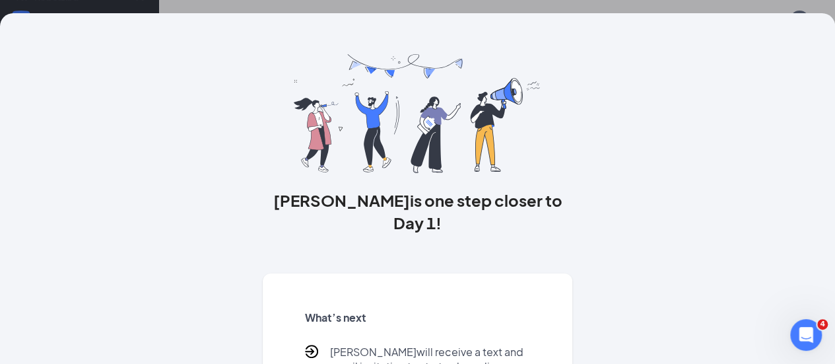
scroll to position [156, 0]
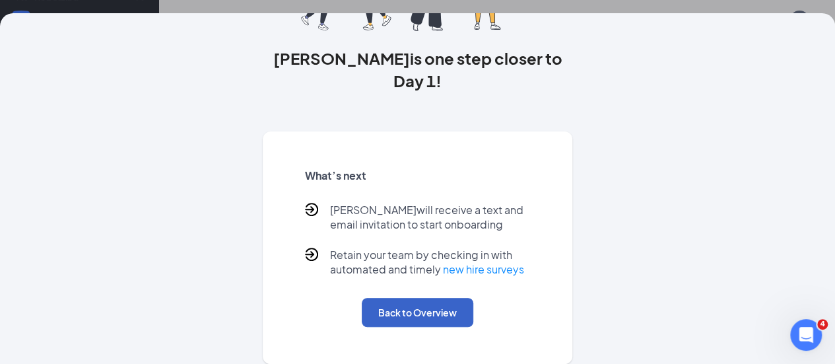
click at [409, 310] on button "Back to Overview" at bounding box center [418, 312] width 112 height 29
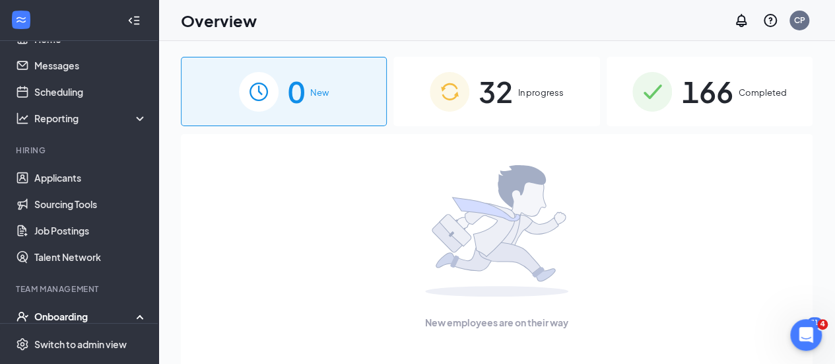
scroll to position [18, 0]
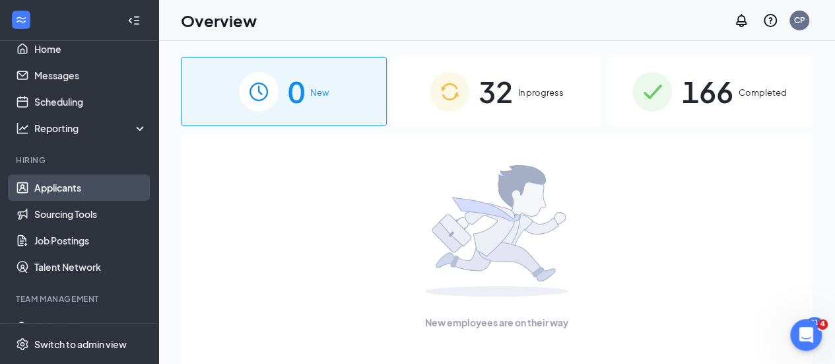
click at [73, 180] on link "Applicants" at bounding box center [90, 187] width 113 height 26
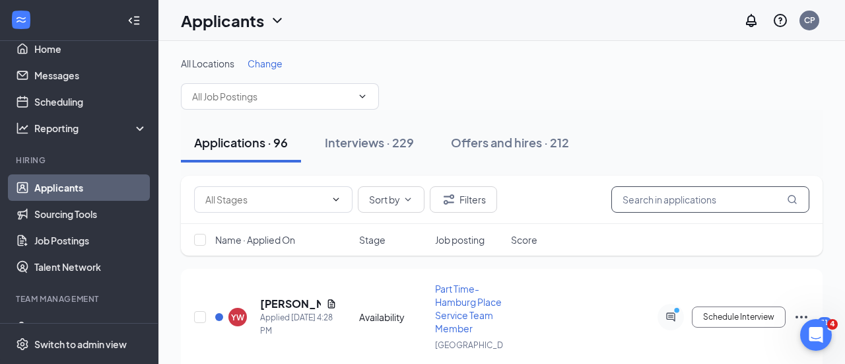
click at [654, 193] on input "text" at bounding box center [710, 199] width 198 height 26
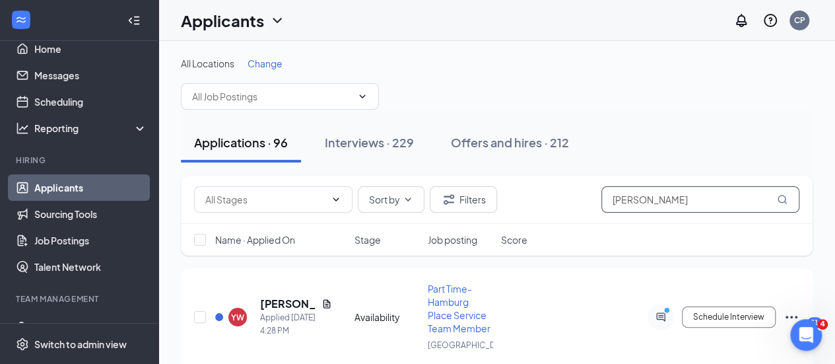
type input "[PERSON_NAME]"
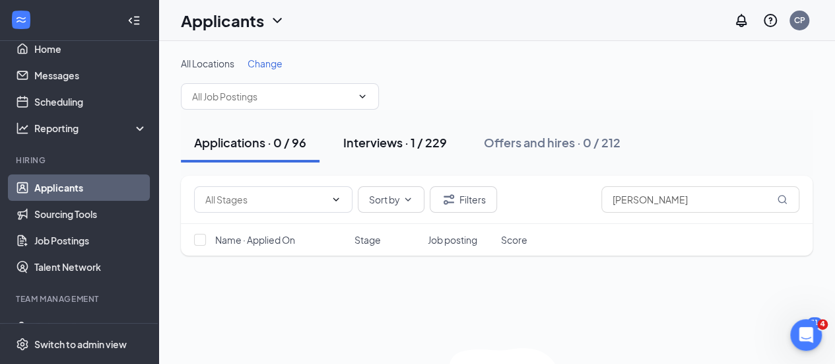
click at [391, 150] on div "Interviews · 1 / 229" at bounding box center [395, 142] width 104 height 17
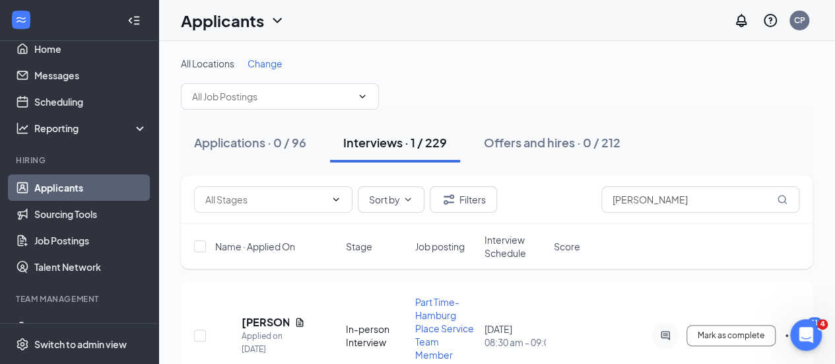
scroll to position [72, 0]
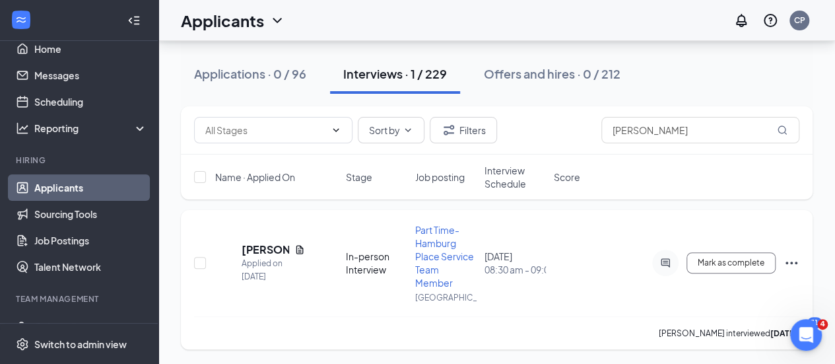
click at [790, 259] on icon "Ellipses" at bounding box center [792, 263] width 16 height 16
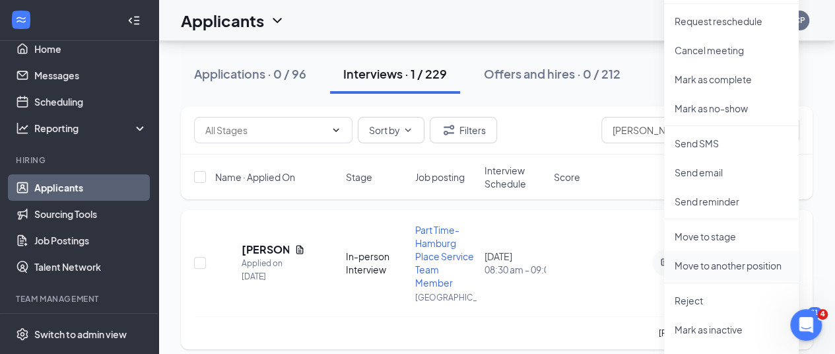
click at [728, 271] on p "Move to another position" at bounding box center [732, 265] width 114 height 13
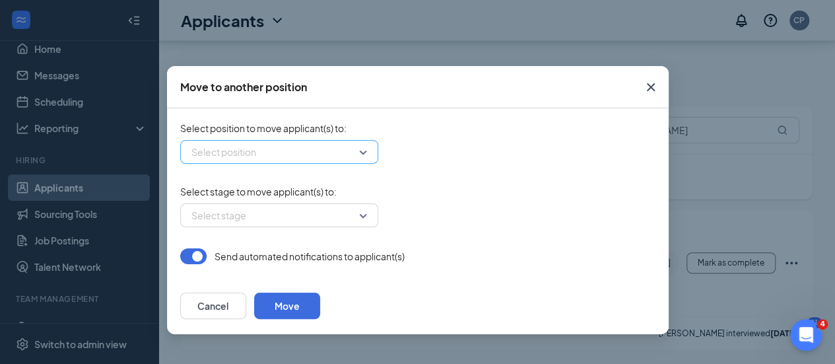
click at [322, 159] on input "search" at bounding box center [274, 152] width 173 height 22
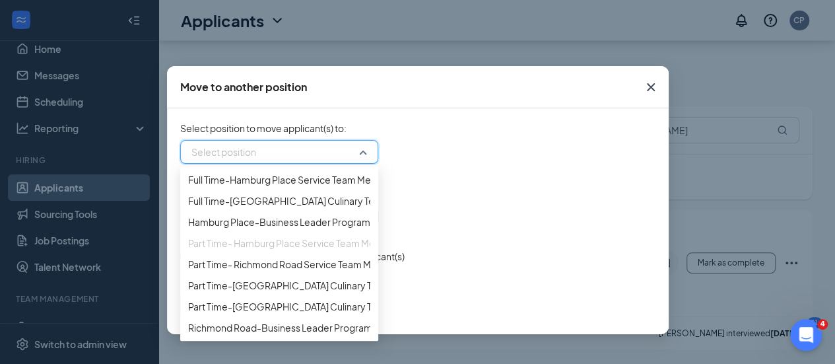
scroll to position [133, 0]
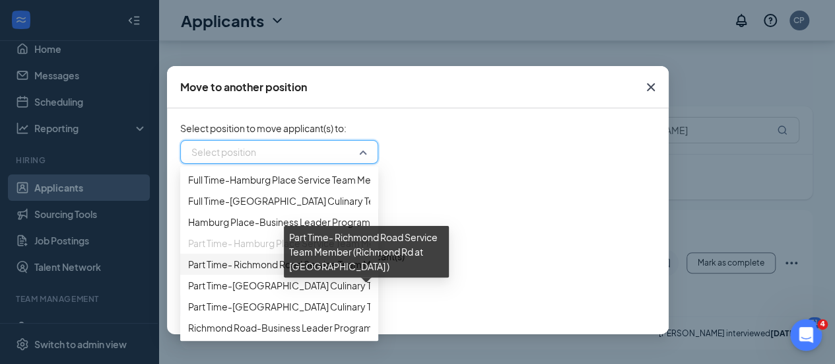
click at [275, 271] on span "Part Time- Richmond Road Service Team Member (Richmond Rd at [GEOGRAPHIC_DATA] )" at bounding box center [381, 264] width 386 height 15
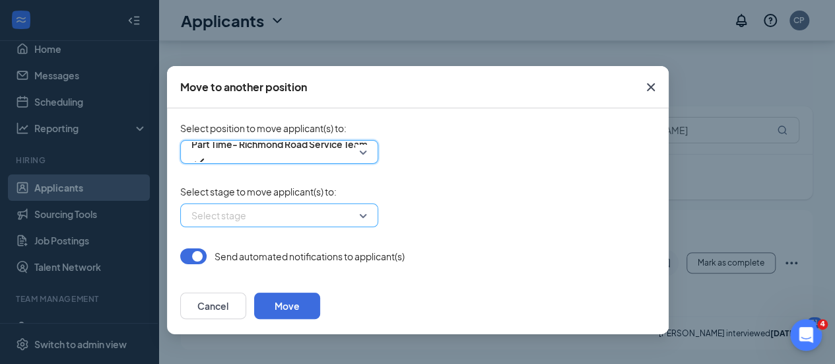
click at [302, 213] on input "search" at bounding box center [274, 215] width 173 height 22
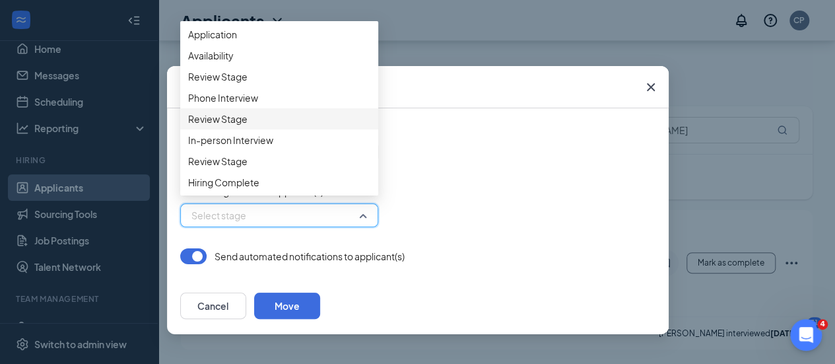
scroll to position [74, 0]
click at [292, 178] on span "Hiring Complete" at bounding box center [279, 182] width 182 height 15
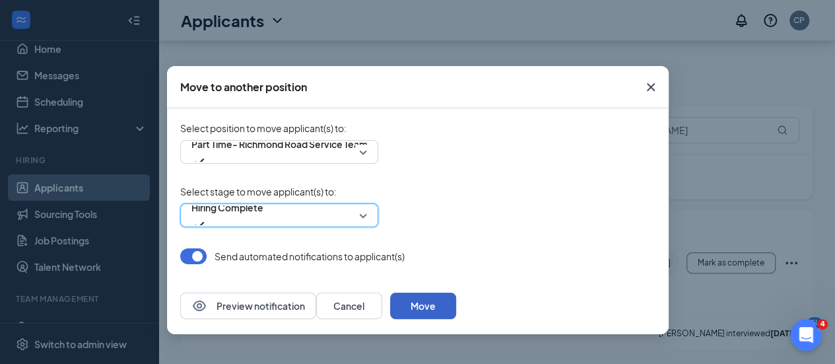
click at [456, 304] on button "Move" at bounding box center [423, 306] width 66 height 26
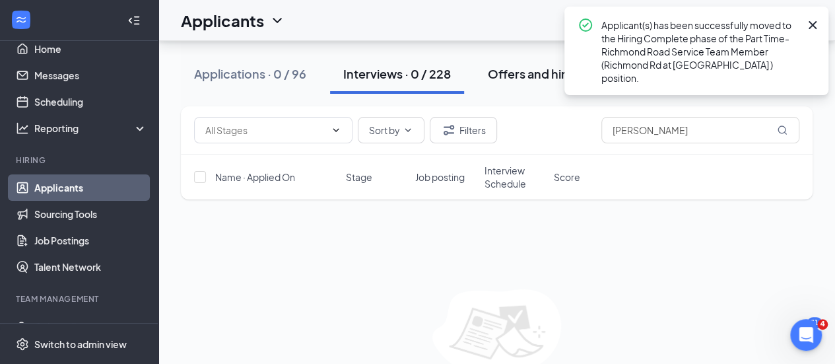
click at [527, 79] on div "Offers and hires · 1 / 213" at bounding box center [554, 73] width 133 height 17
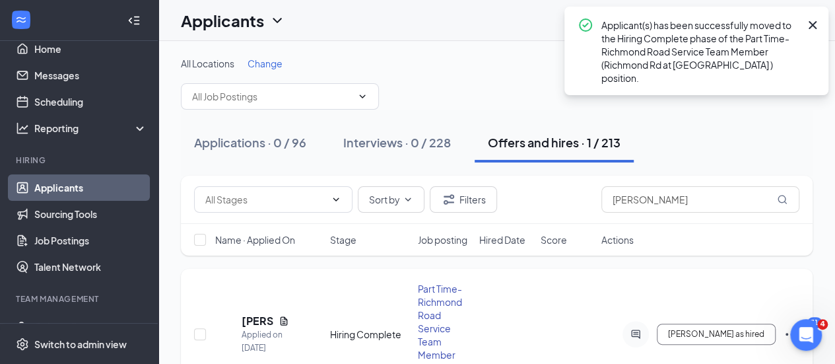
scroll to position [83, 0]
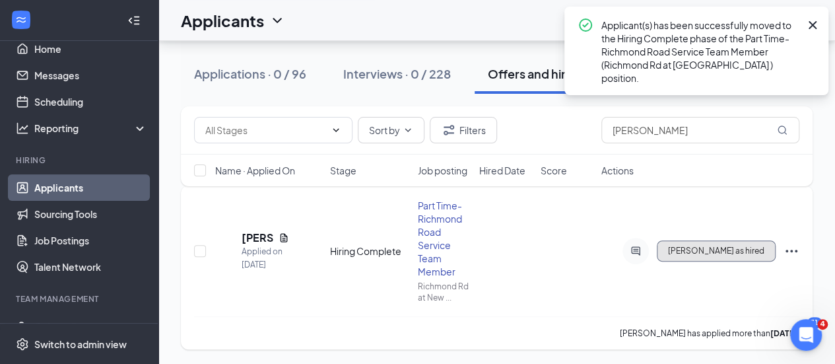
click at [727, 254] on span "[PERSON_NAME] as hired" at bounding box center [716, 250] width 96 height 9
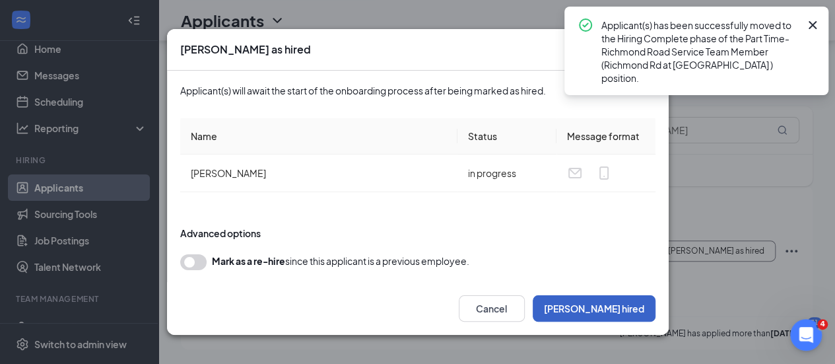
click at [621, 311] on button "[PERSON_NAME] hired" at bounding box center [594, 308] width 123 height 26
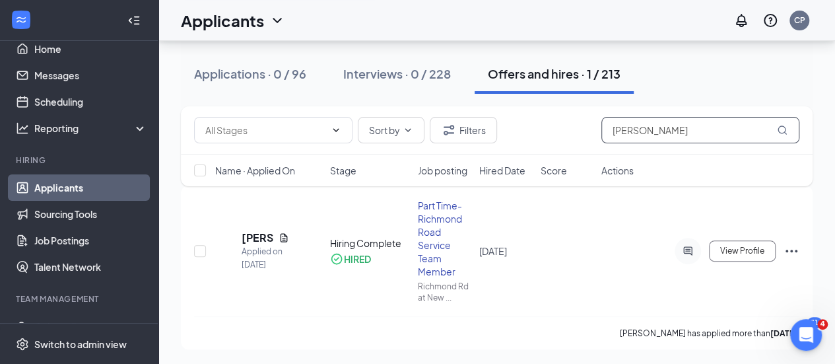
click at [708, 130] on input "[PERSON_NAME]" at bounding box center [701, 130] width 198 height 26
type input "W"
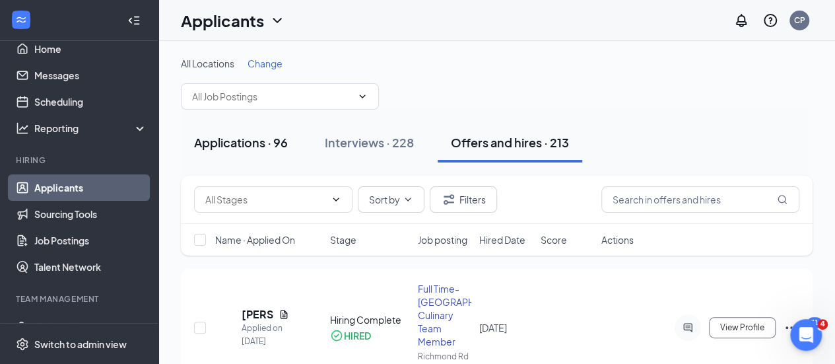
click at [245, 153] on button "Applications · 96" at bounding box center [241, 143] width 120 height 40
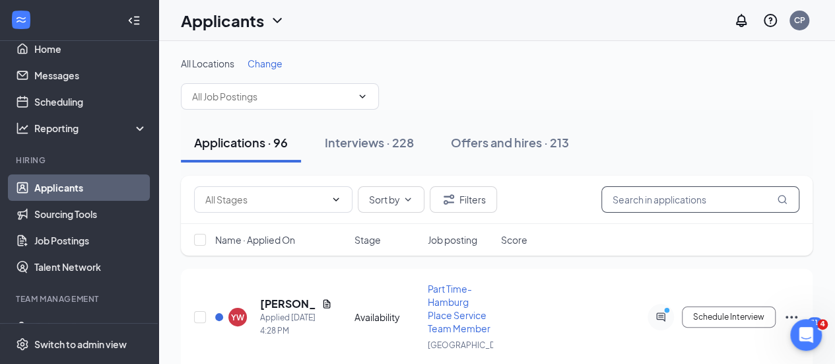
click at [673, 197] on input "text" at bounding box center [701, 199] width 198 height 26
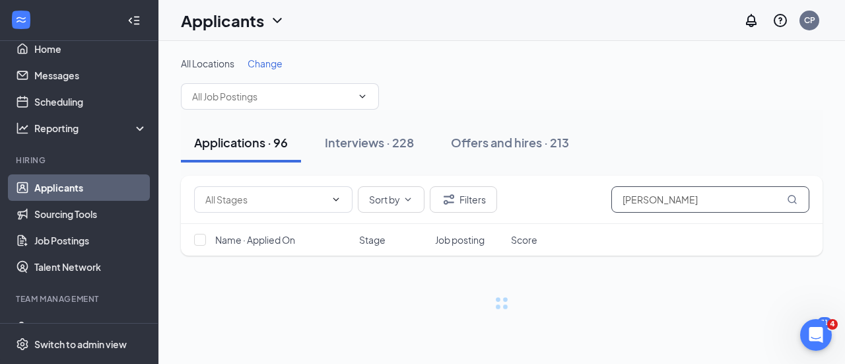
type input "[PERSON_NAME]"
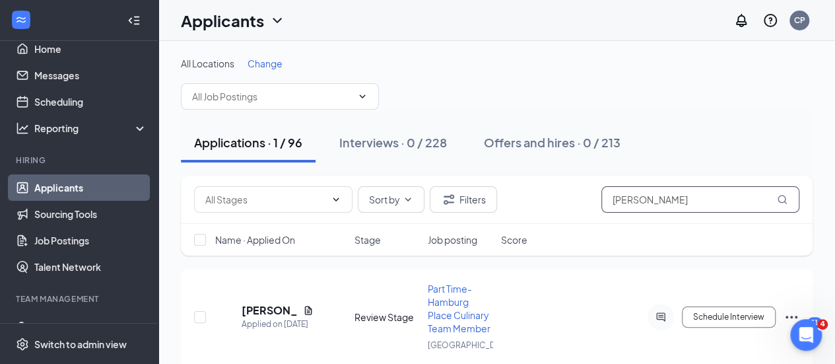
scroll to position [48, 0]
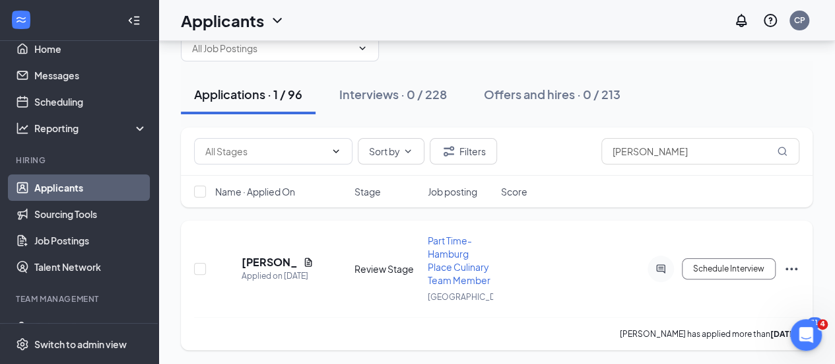
click at [787, 262] on icon "Ellipses" at bounding box center [792, 269] width 16 height 16
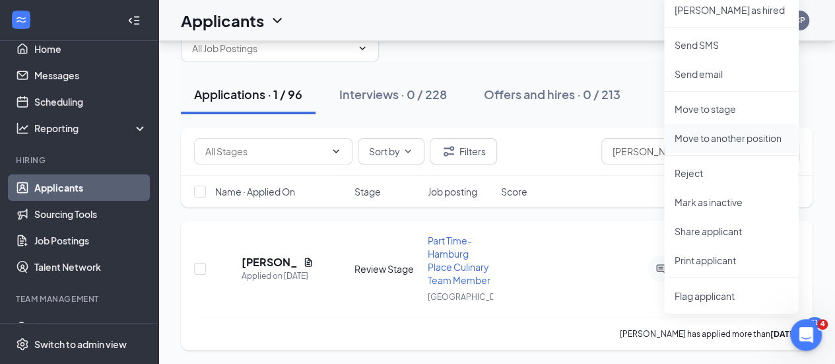
click at [717, 137] on p "Move to another position" at bounding box center [732, 137] width 114 height 13
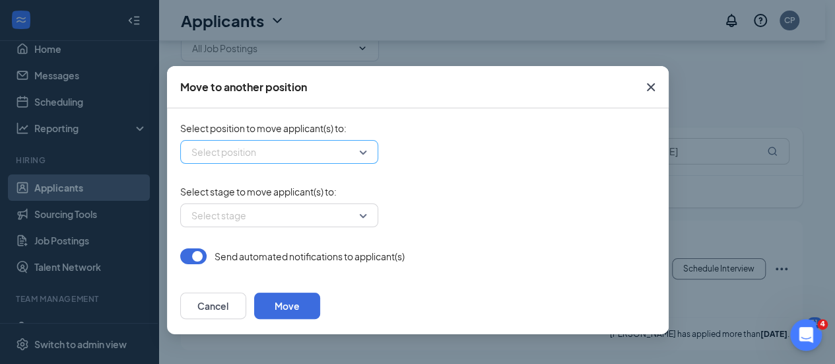
click at [254, 156] on input "search" at bounding box center [274, 152] width 173 height 22
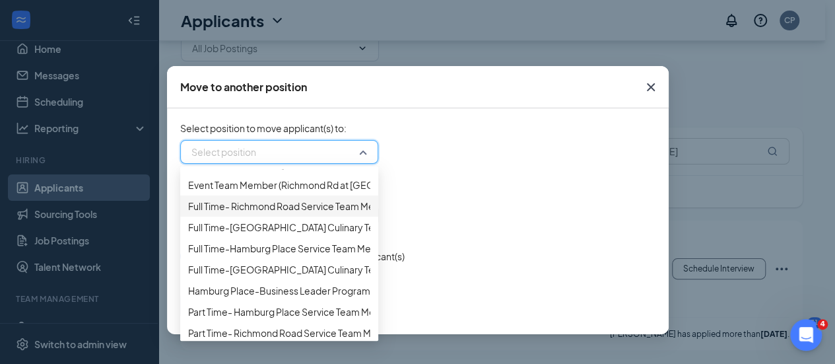
scroll to position [13, 0]
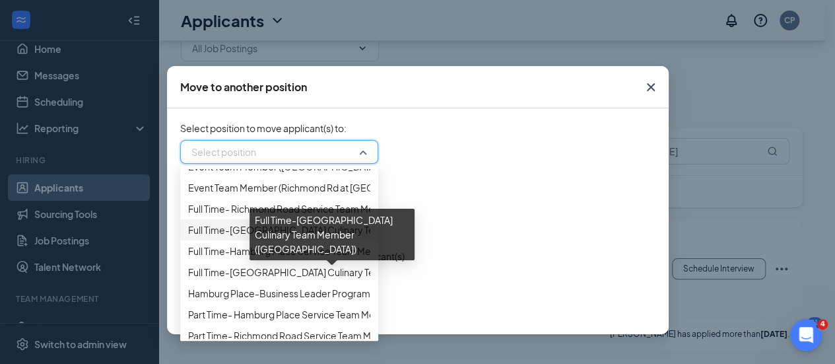
click at [308, 237] on span "Full Time-[GEOGRAPHIC_DATA] Culinary Team Member ([GEOGRAPHIC_DATA])" at bounding box center [359, 230] width 342 height 15
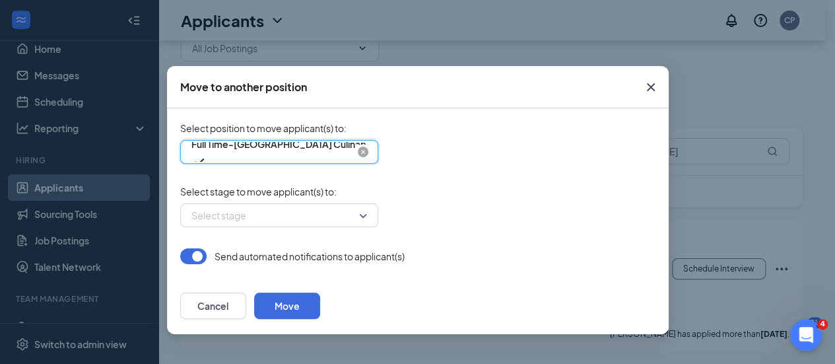
click at [343, 152] on span "Full Time-[GEOGRAPHIC_DATA] Culinary Team Member ([GEOGRAPHIC_DATA])" at bounding box center [365, 144] width 348 height 20
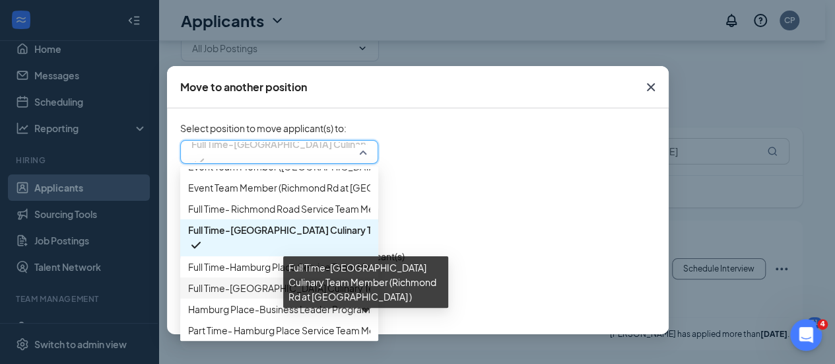
click at [293, 295] on span "Full Time-[GEOGRAPHIC_DATA] Culinary Team Member (Richmond Rd at [GEOGRAPHIC_DA…" at bounding box center [394, 288] width 412 height 15
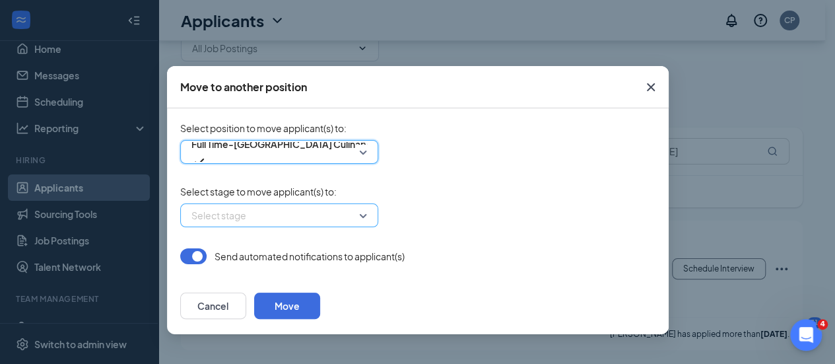
click at [333, 209] on input "search" at bounding box center [274, 215] width 173 height 22
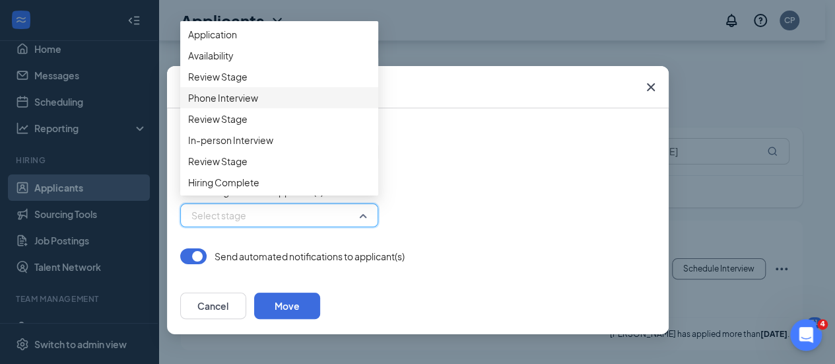
scroll to position [74, 0]
click at [259, 179] on span "Hiring Complete" at bounding box center [223, 182] width 71 height 15
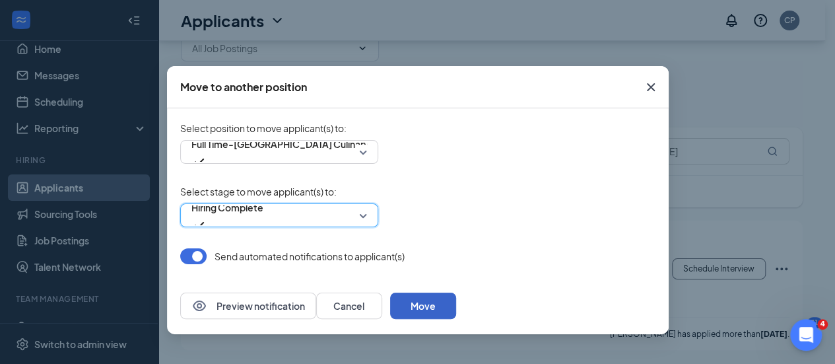
click at [456, 312] on button "Move" at bounding box center [423, 306] width 66 height 26
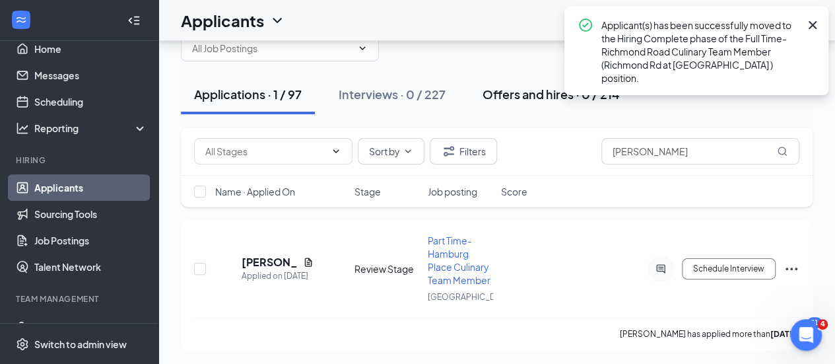
click at [524, 96] on div "Offers and hires · 0 / 214" at bounding box center [551, 94] width 137 height 17
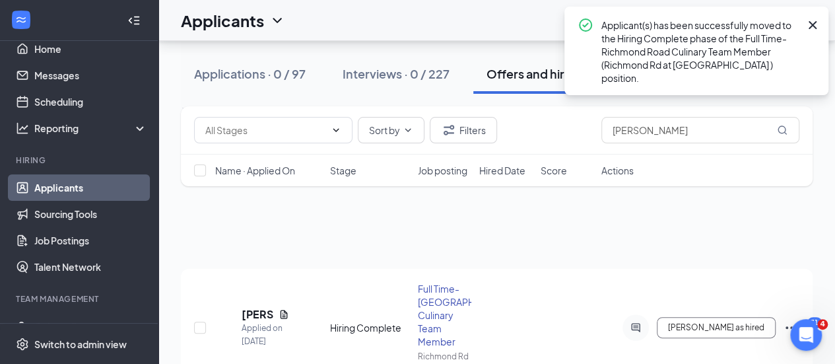
scroll to position [83, 0]
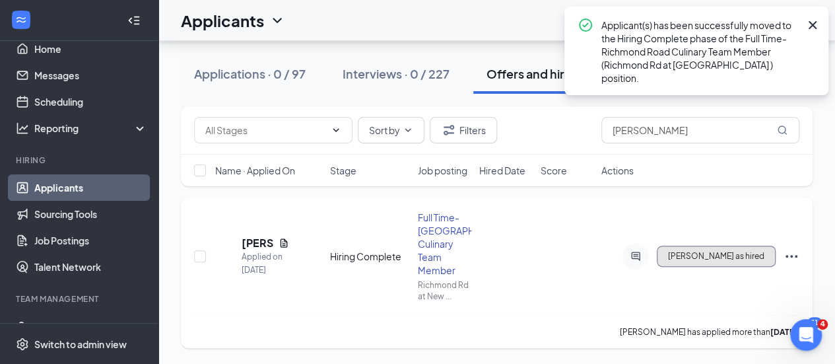
click at [722, 256] on button "[PERSON_NAME] as hired" at bounding box center [716, 256] width 119 height 21
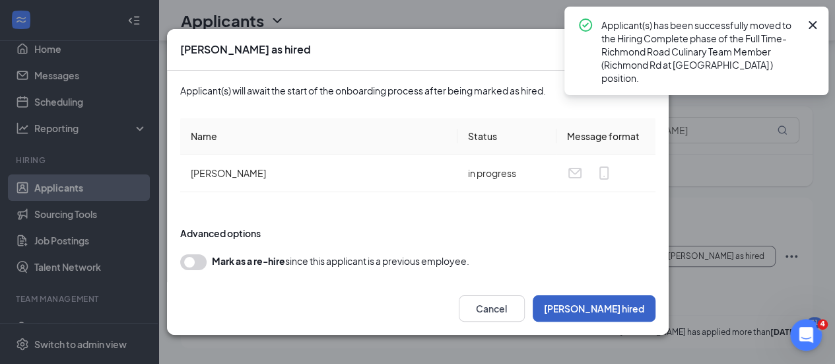
click at [619, 304] on button "[PERSON_NAME] hired" at bounding box center [594, 308] width 123 height 26
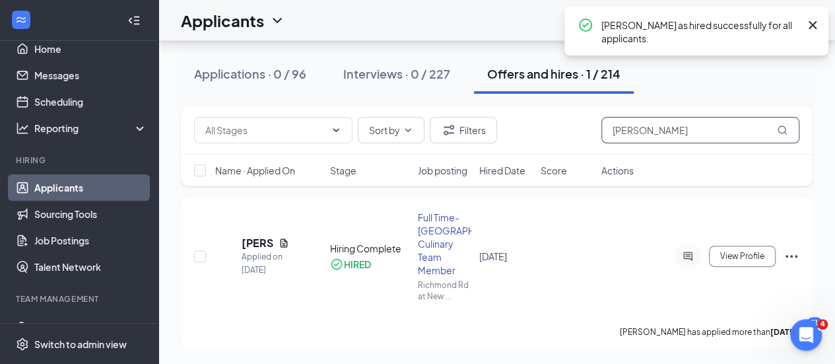
click at [698, 127] on input "[PERSON_NAME]" at bounding box center [701, 130] width 198 height 26
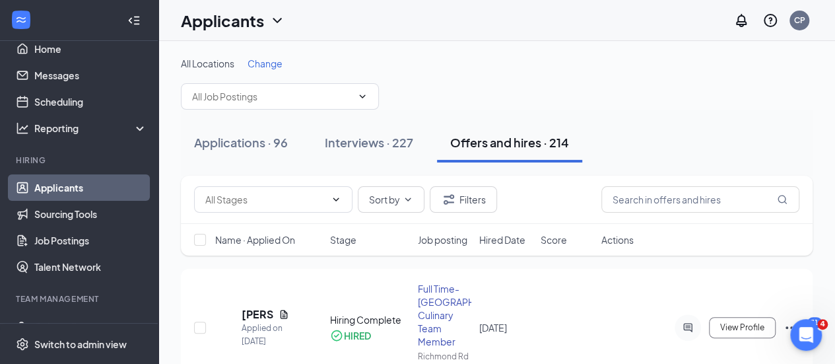
click at [469, 57] on div "All Locations Change" at bounding box center [497, 63] width 632 height 13
click at [490, 101] on div "All Locations Change" at bounding box center [497, 83] width 632 height 53
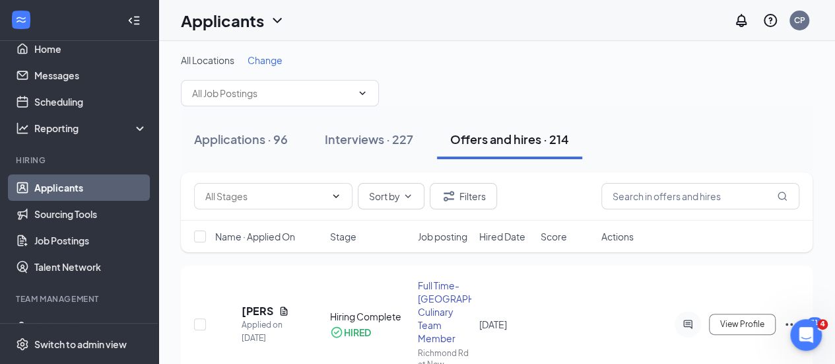
scroll to position [4, 0]
click at [502, 125] on button "Offers and hires · 214" at bounding box center [509, 139] width 145 height 40
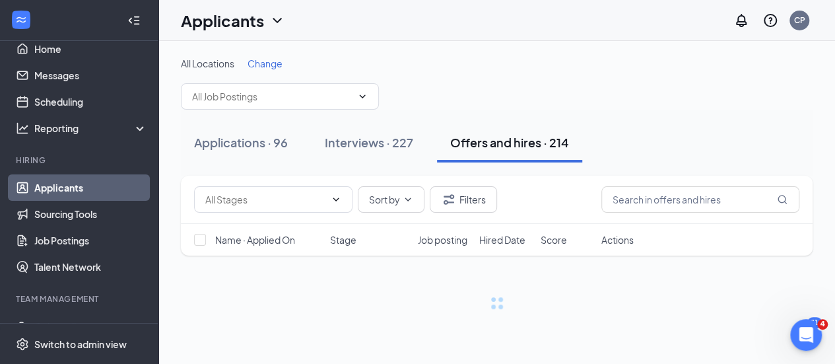
scroll to position [0, 0]
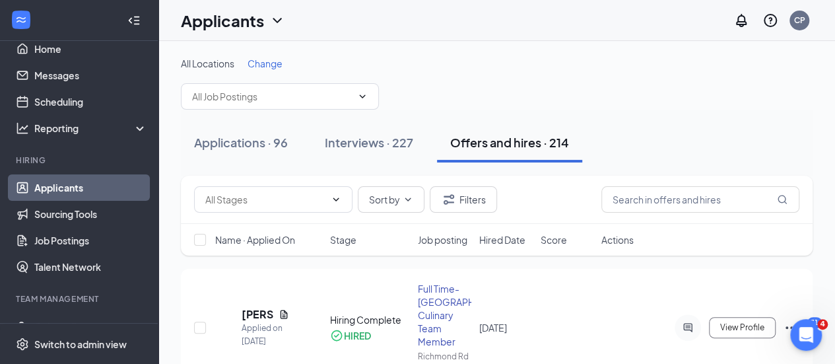
click at [502, 125] on button "Offers and hires · 214" at bounding box center [509, 143] width 145 height 40
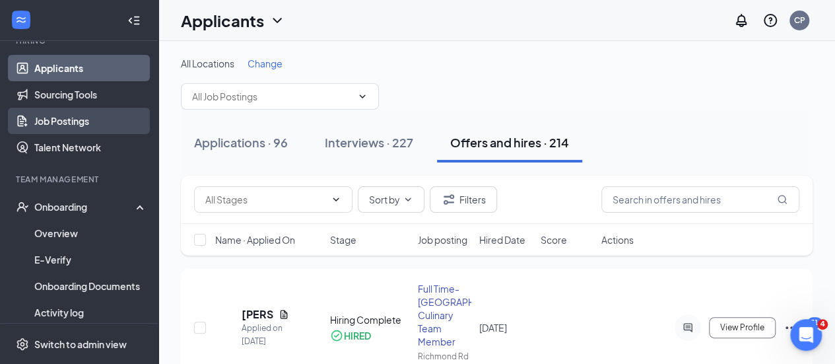
scroll to position [146, 0]
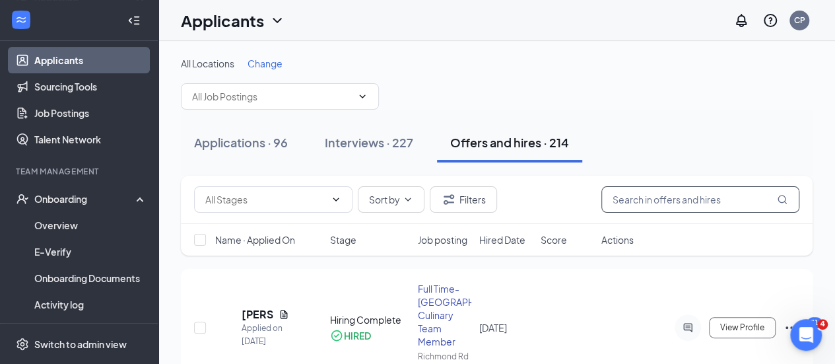
click at [681, 192] on input "text" at bounding box center [701, 199] width 198 height 26
type input "[PERSON_NAME]"
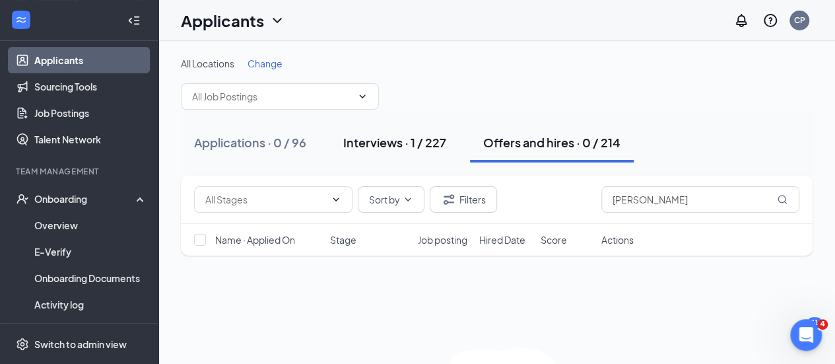
click at [405, 136] on div "Interviews · 1 / 227" at bounding box center [394, 142] width 103 height 17
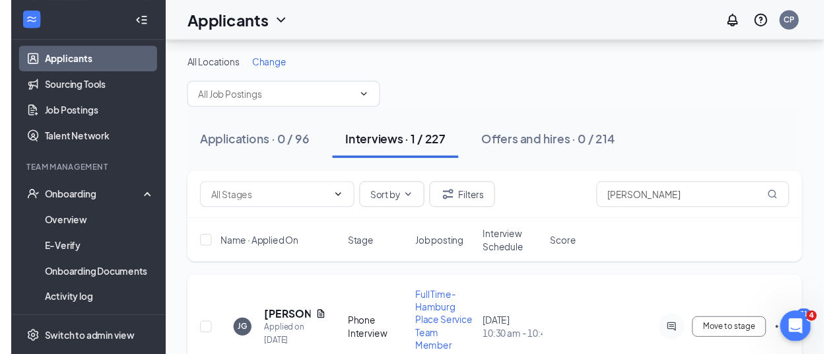
scroll to position [72, 0]
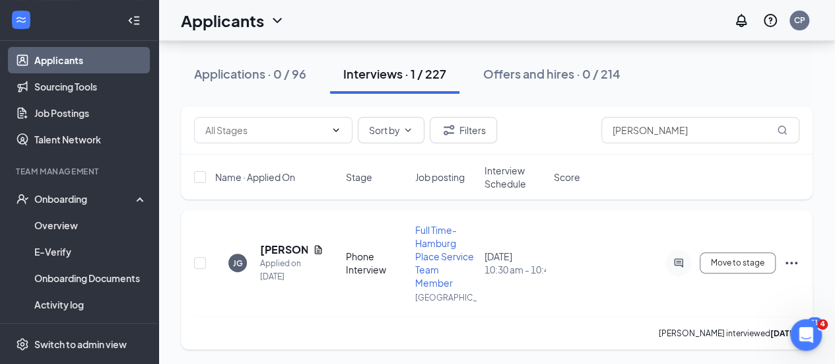
click at [799, 266] on icon "Ellipses" at bounding box center [792, 263] width 16 height 16
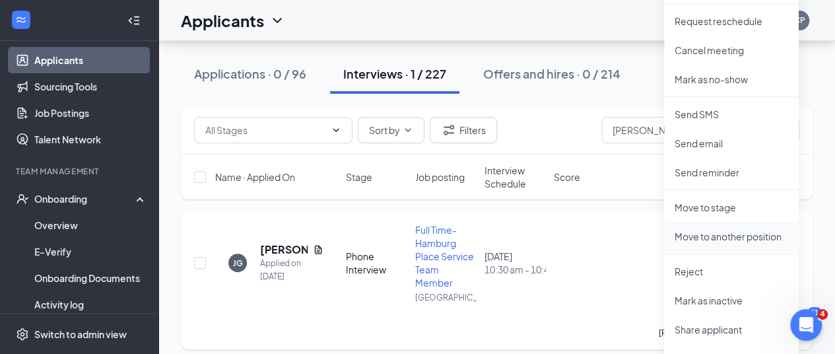
click at [705, 236] on p "Move to another position" at bounding box center [732, 236] width 114 height 13
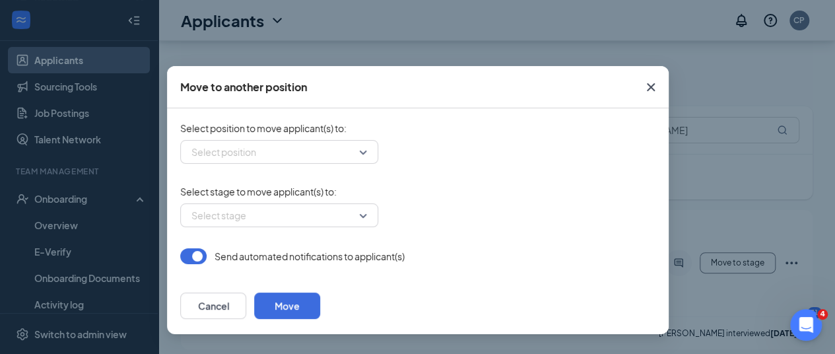
scroll to position [69, 0]
click at [306, 139] on div "Select position to move applicant(s) to : Select position" at bounding box center [417, 142] width 475 height 42
click at [309, 154] on input "search" at bounding box center [274, 152] width 173 height 22
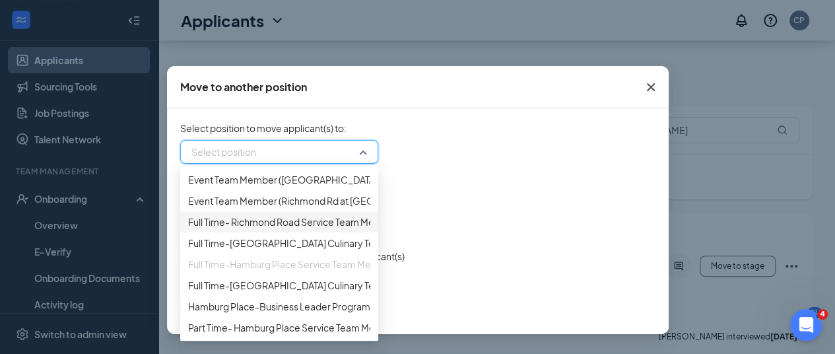
click at [307, 232] on div "Full Time- Richmond Road Service Team Member (Richmond Rd at [GEOGRAPHIC_DATA] )" at bounding box center [279, 221] width 198 height 21
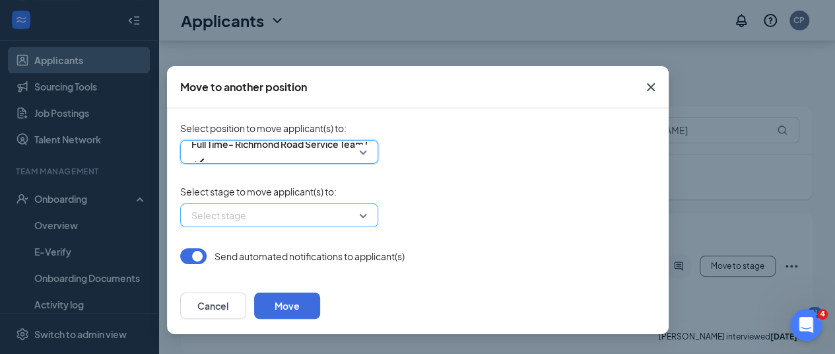
click at [313, 217] on input "search" at bounding box center [274, 215] width 173 height 22
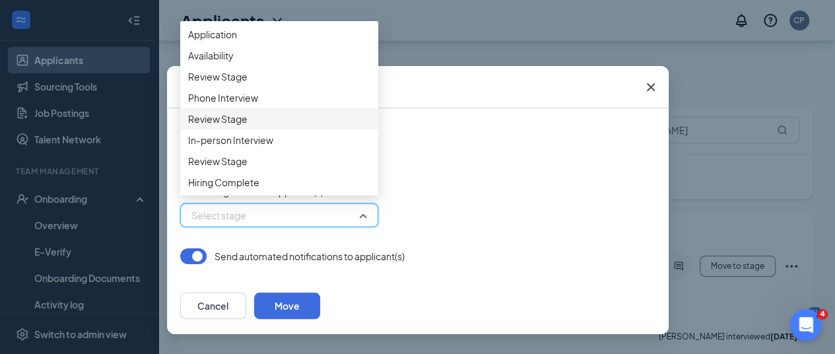
scroll to position [74, 0]
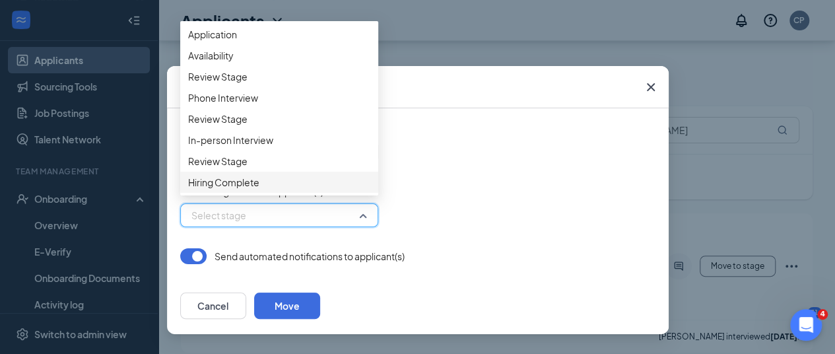
click at [298, 178] on span "Hiring Complete" at bounding box center [279, 182] width 182 height 15
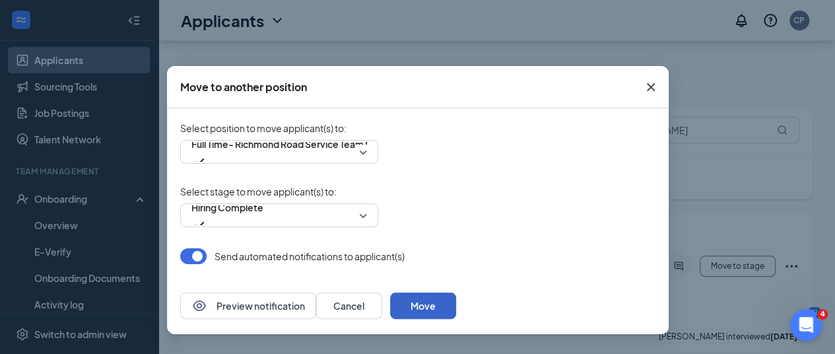
click at [456, 306] on button "Move" at bounding box center [423, 306] width 66 height 26
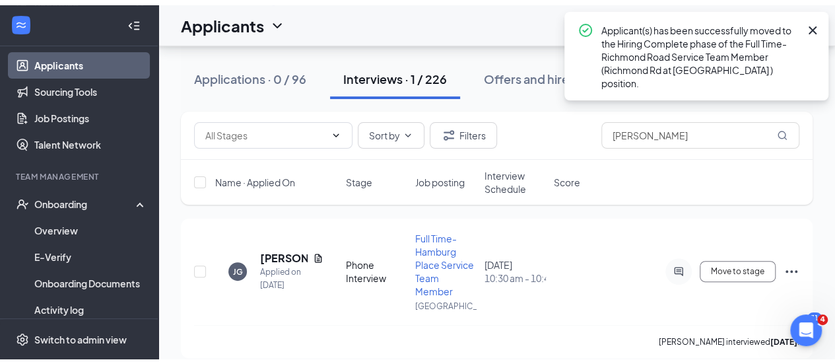
scroll to position [52, 0]
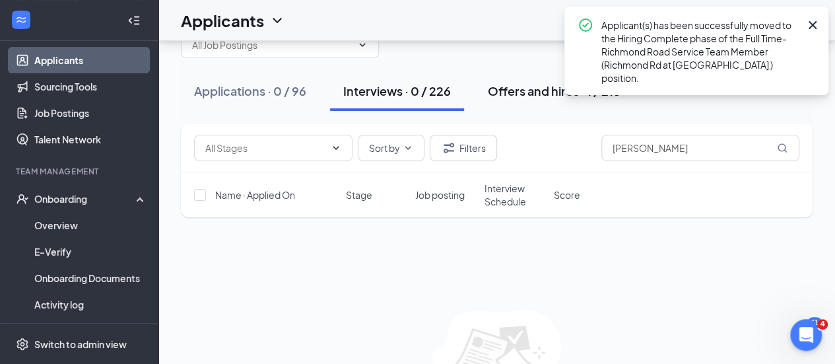
click at [555, 92] on div "Offers and hires · 1 / 215" at bounding box center [554, 91] width 133 height 17
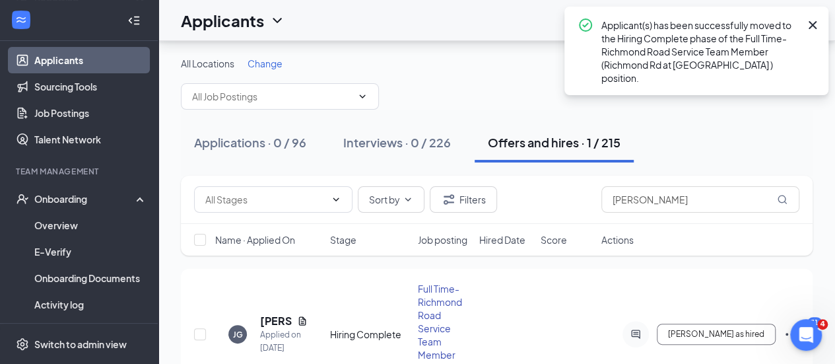
scroll to position [83, 0]
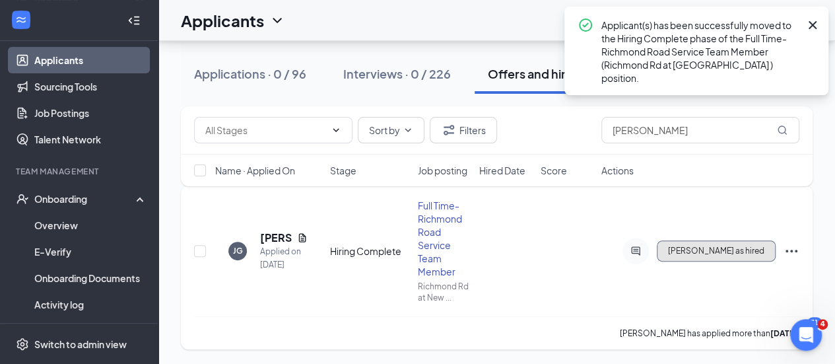
click at [743, 250] on span "[PERSON_NAME] as hired" at bounding box center [716, 250] width 96 height 9
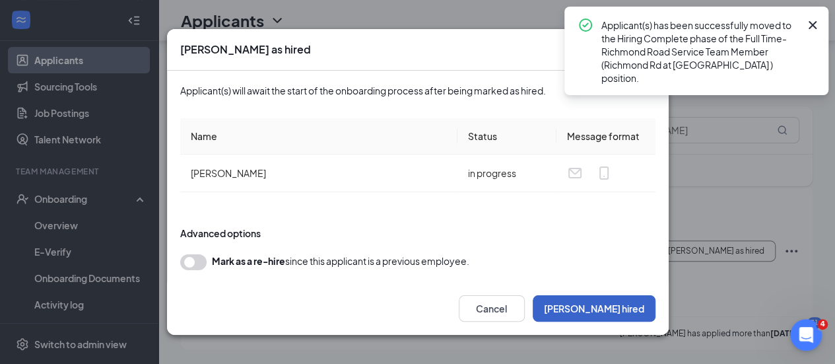
click at [617, 299] on button "[PERSON_NAME] hired" at bounding box center [594, 308] width 123 height 26
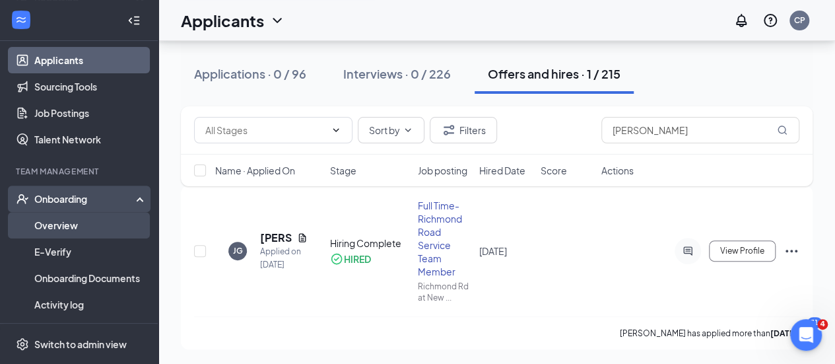
click at [62, 213] on link "Overview" at bounding box center [90, 225] width 113 height 26
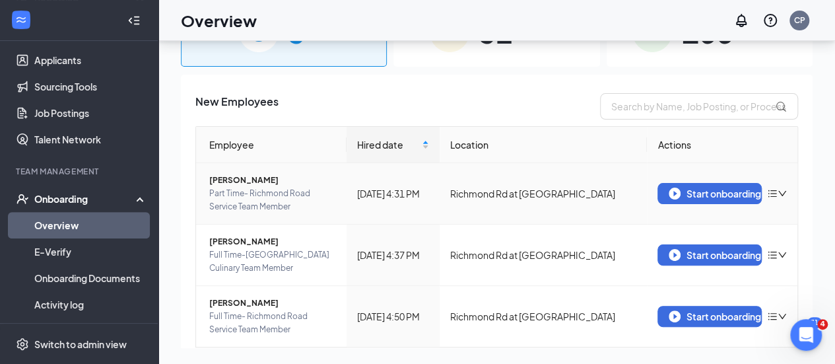
scroll to position [87, 0]
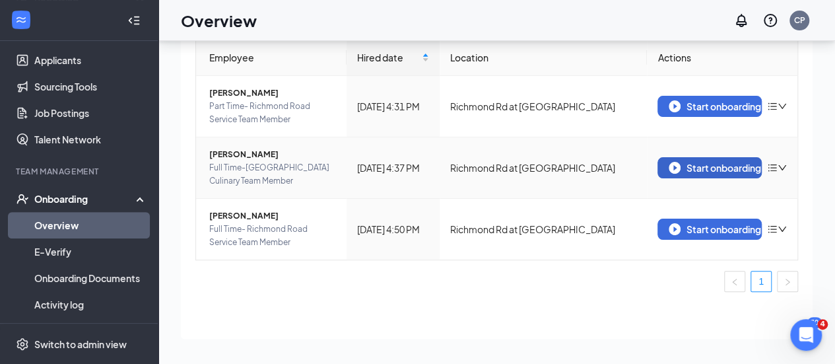
click at [693, 172] on div "Start onboarding" at bounding box center [710, 168] width 82 height 12
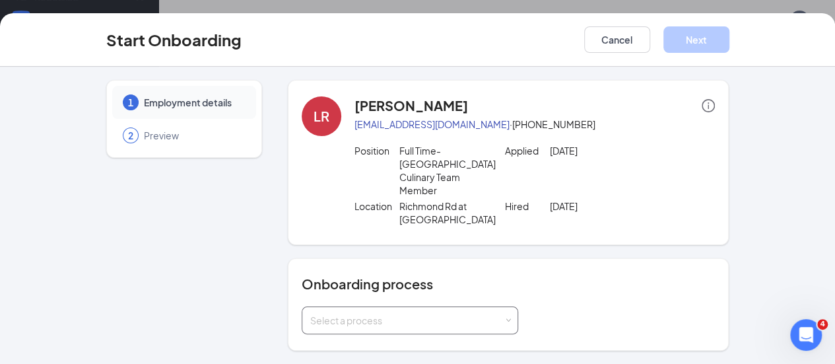
click at [403, 314] on div "Select a process" at bounding box center [406, 320] width 193 height 13
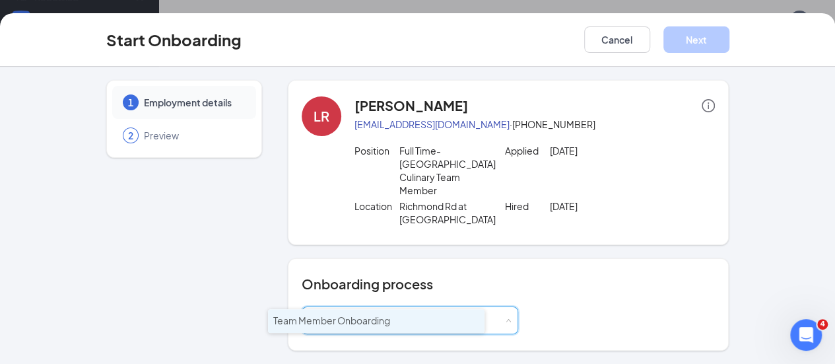
click at [374, 318] on span "Team Member Onboarding" at bounding box center [331, 320] width 117 height 12
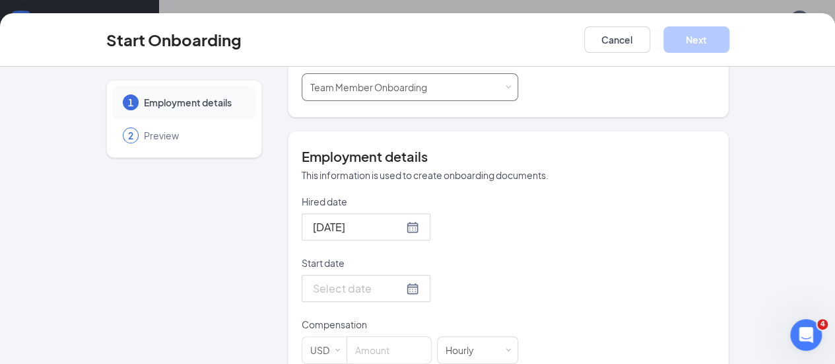
scroll to position [234, 0]
click at [368, 279] on div at bounding box center [366, 287] width 106 height 17
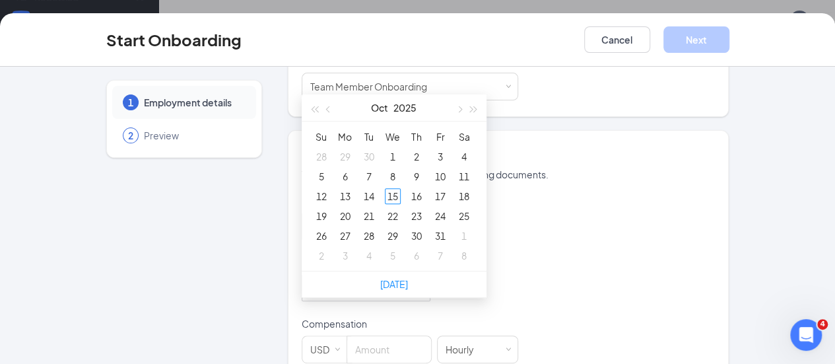
type input "[DATE]"
click at [456, 208] on div "25" at bounding box center [464, 216] width 16 height 16
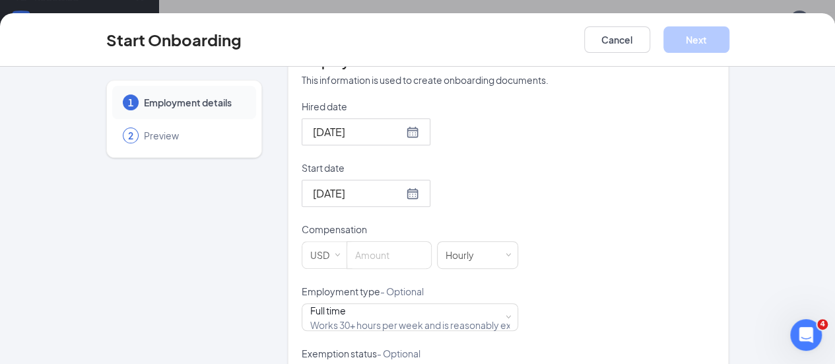
scroll to position [331, 0]
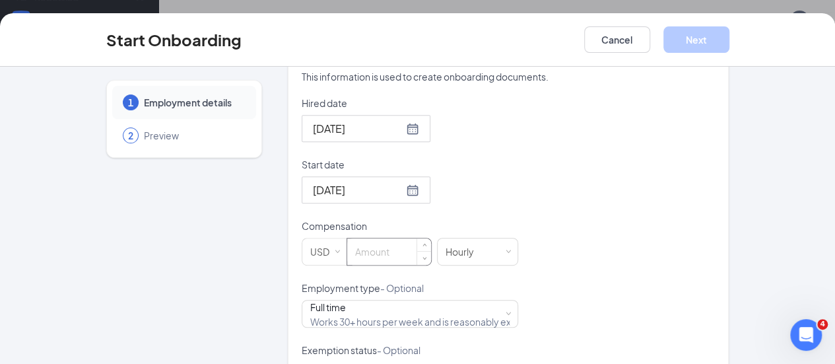
click at [351, 238] on input at bounding box center [389, 251] width 84 height 26
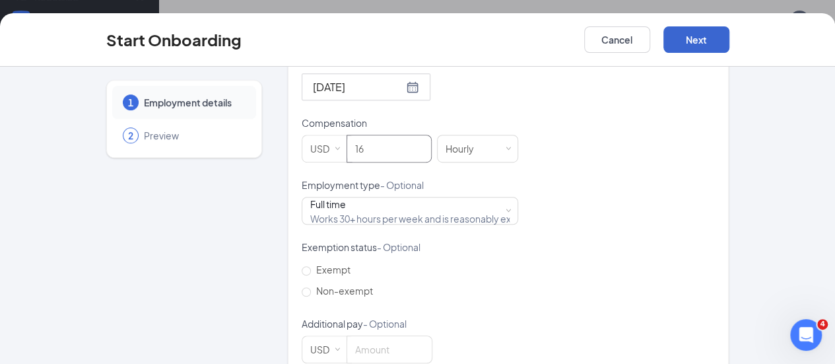
type input "16"
click at [730, 44] on button "Next" at bounding box center [697, 39] width 66 height 26
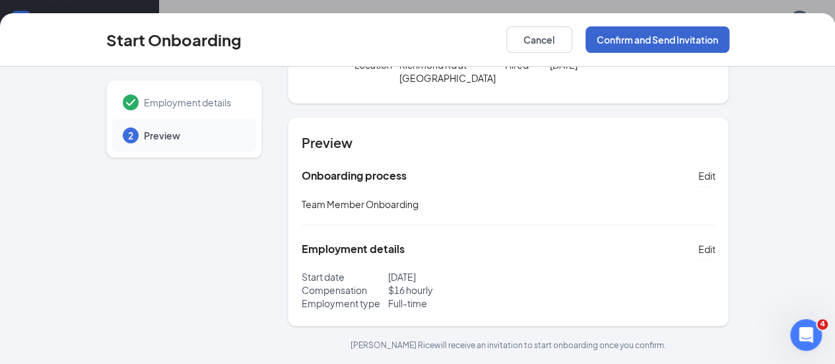
scroll to position [114, 0]
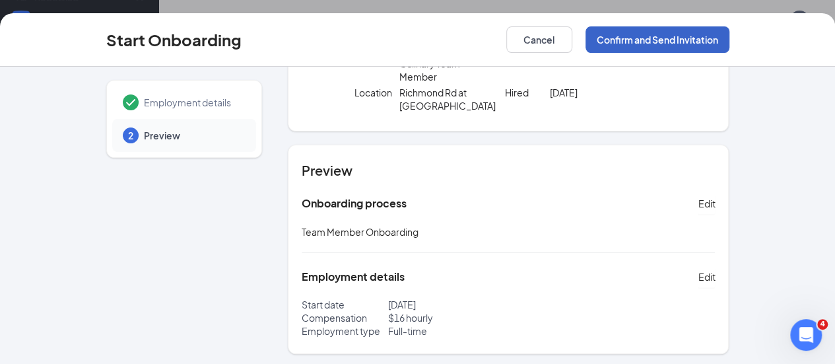
click at [730, 37] on button "Confirm and Send Invitation" at bounding box center [658, 39] width 144 height 26
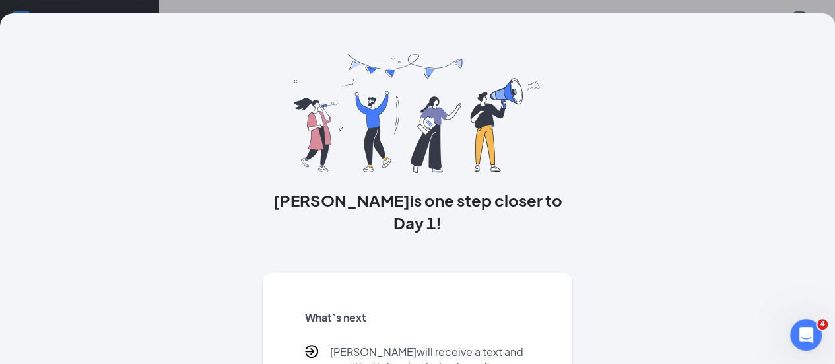
scroll to position [156, 0]
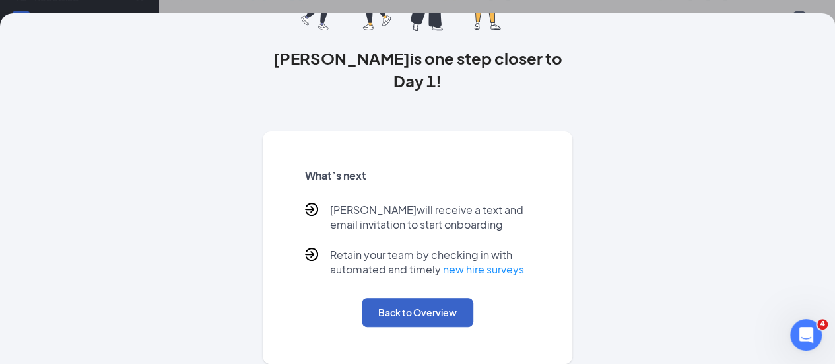
click at [390, 320] on button "Back to Overview" at bounding box center [418, 312] width 112 height 29
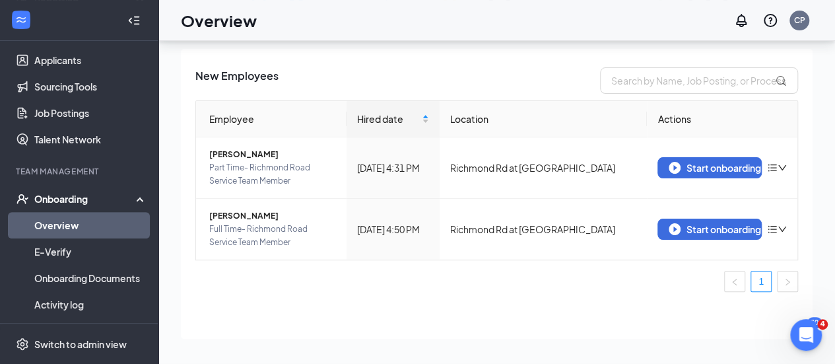
scroll to position [0, 0]
click at [695, 223] on div "Start onboarding" at bounding box center [710, 229] width 82 height 12
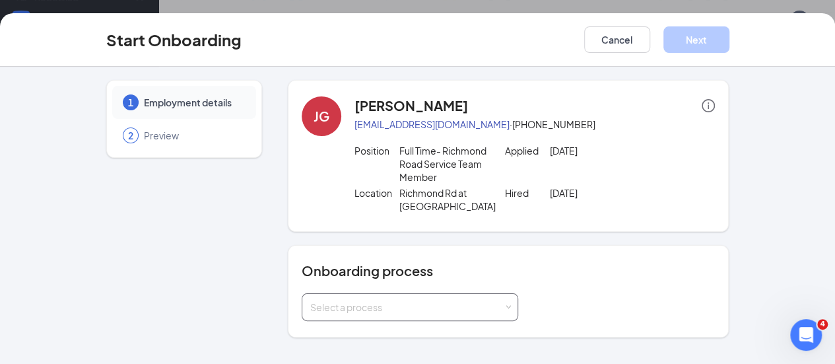
click at [360, 300] on div "Select a process" at bounding box center [406, 306] width 193 height 13
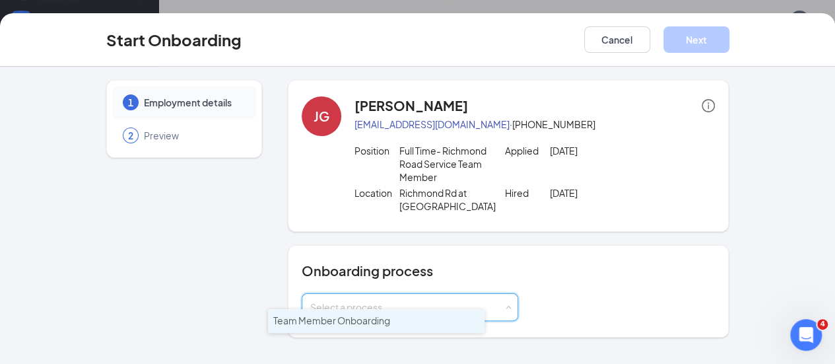
click at [364, 323] on span "Team Member Onboarding" at bounding box center [331, 320] width 117 height 12
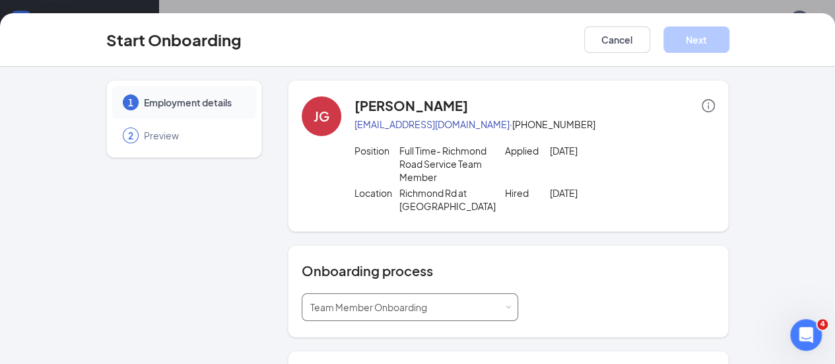
type input "[DATE]"
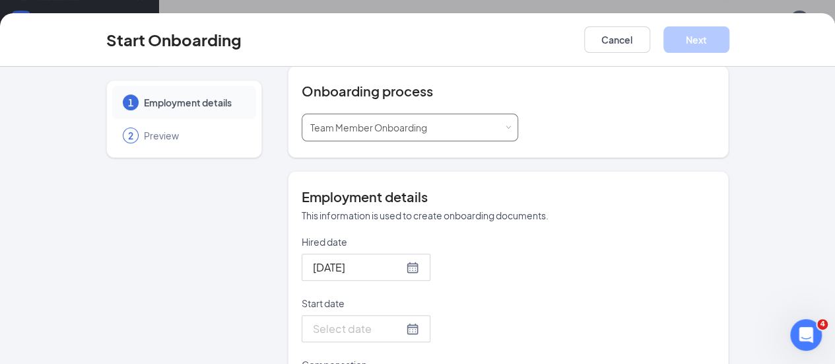
scroll to position [181, 0]
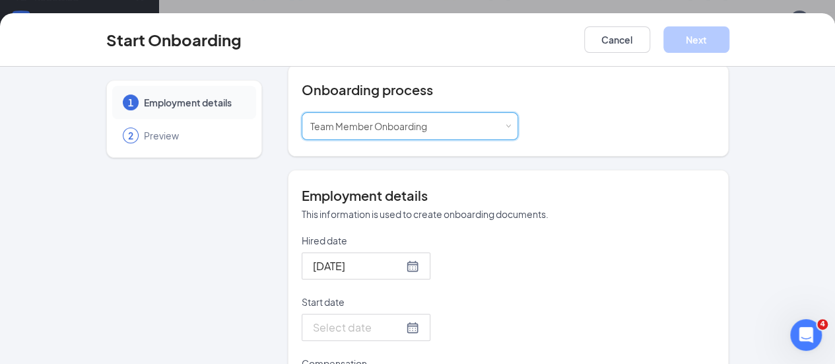
click at [368, 319] on div at bounding box center [366, 327] width 106 height 17
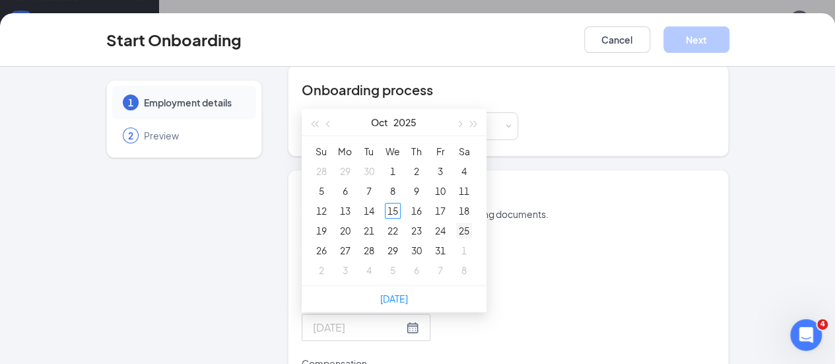
type input "[DATE]"
click at [456, 223] on div "25" at bounding box center [464, 231] width 16 height 16
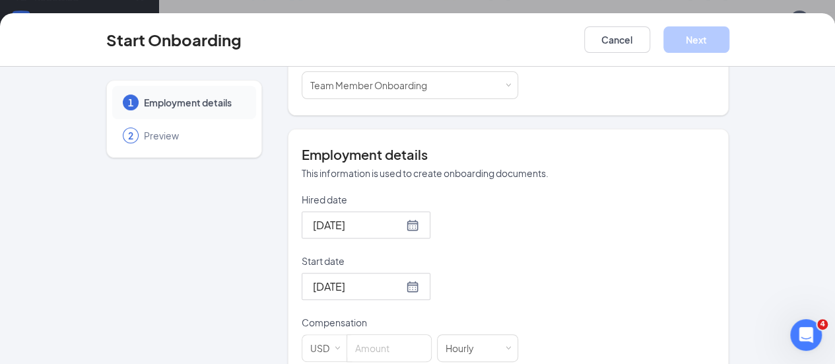
scroll to position [365, 0]
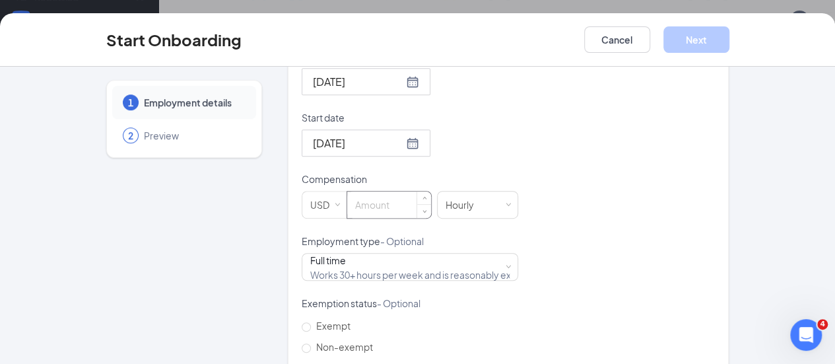
click at [347, 200] on input at bounding box center [389, 204] width 84 height 26
type input "16"
click at [772, 55] on div "Start Onboarding Cancel Next" at bounding box center [417, 39] width 835 height 53
click at [730, 48] on button "Next" at bounding box center [697, 39] width 66 height 26
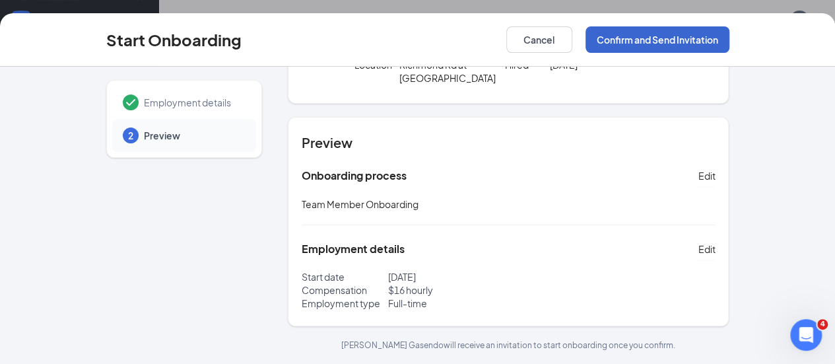
scroll to position [114, 0]
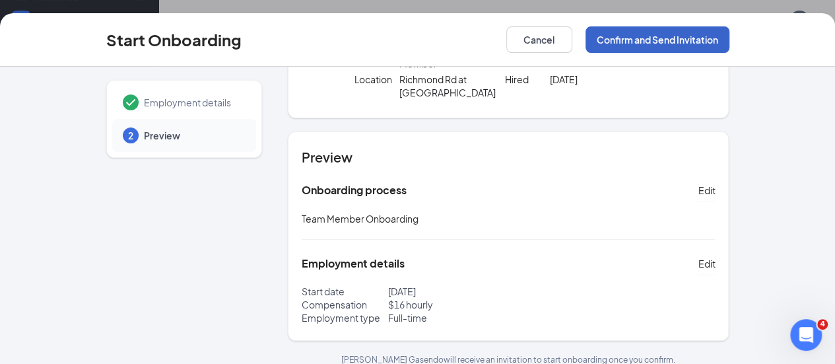
click at [730, 35] on button "Confirm and Send Invitation" at bounding box center [658, 39] width 144 height 26
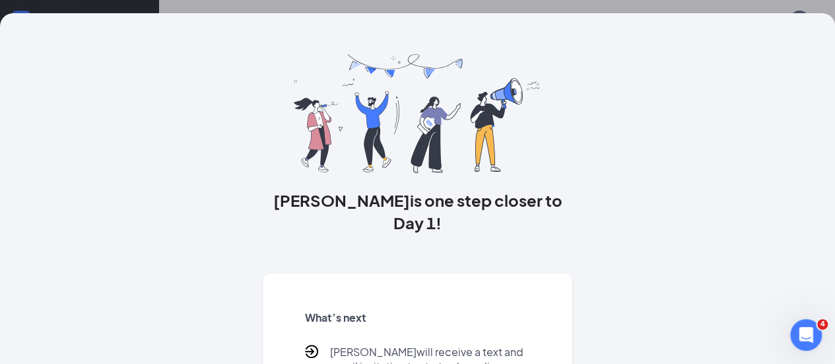
scroll to position [156, 0]
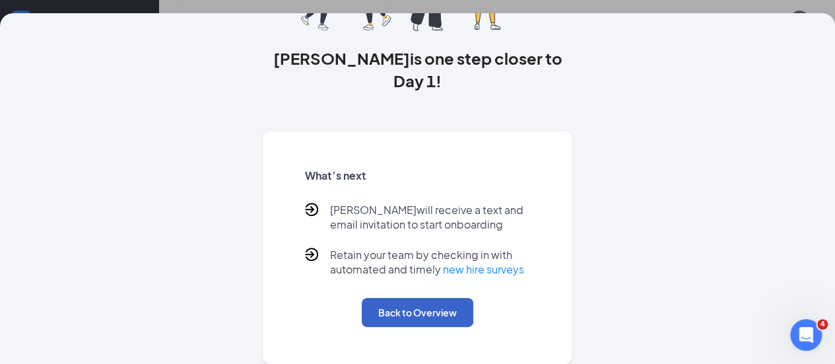
click at [407, 306] on button "Back to Overview" at bounding box center [418, 312] width 112 height 29
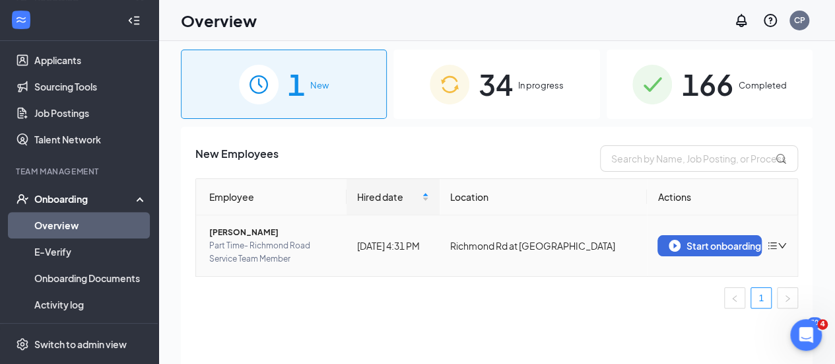
scroll to position [9, 0]
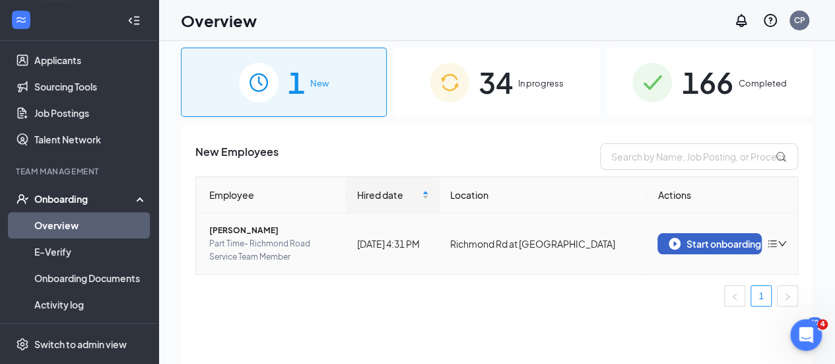
click at [725, 241] on div "Start onboarding" at bounding box center [710, 244] width 82 height 12
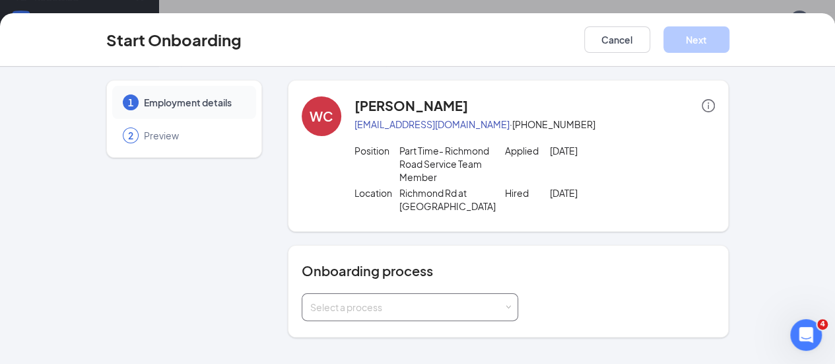
click at [376, 300] on div "Select a process" at bounding box center [406, 306] width 193 height 13
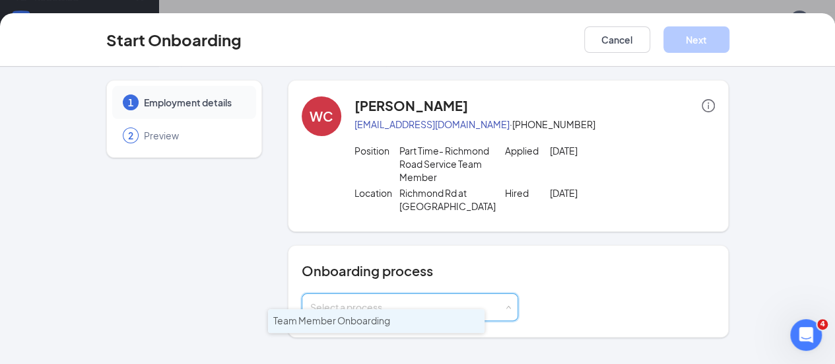
scroll to position [59, 0]
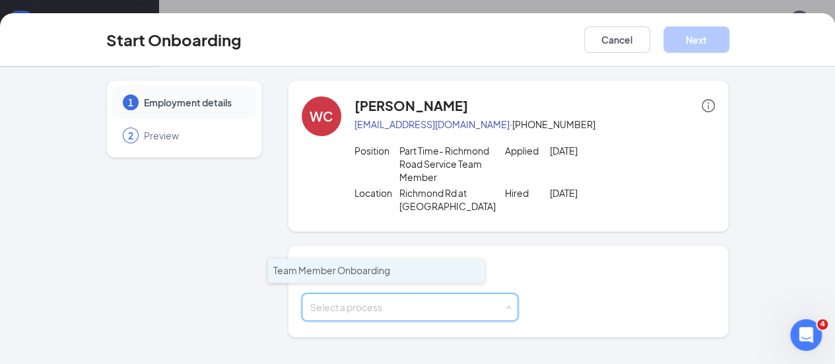
click at [393, 269] on li "Team Member Onboarding" at bounding box center [376, 271] width 217 height 24
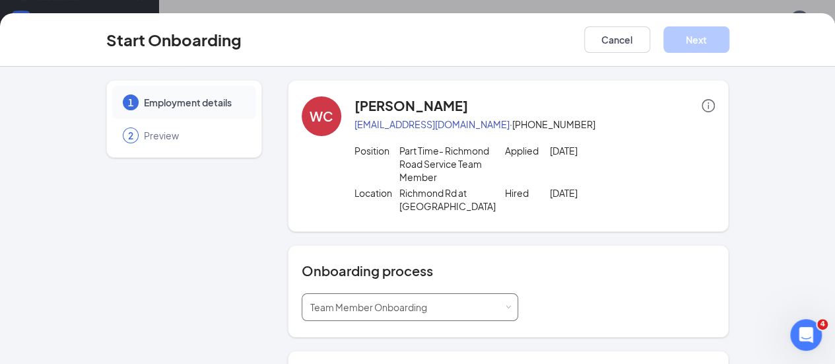
scroll to position [191, 0]
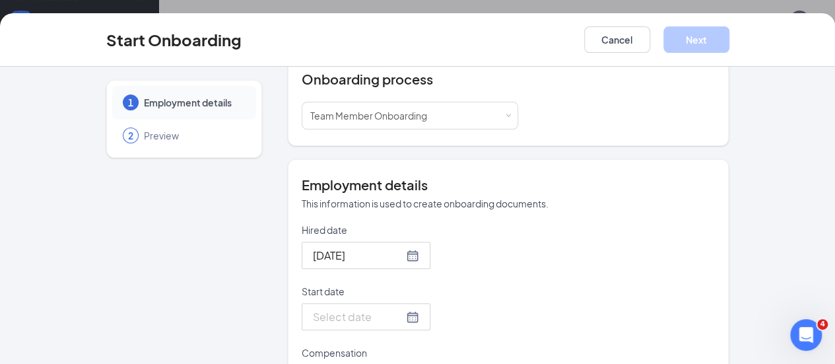
click at [363, 308] on div at bounding box center [366, 316] width 106 height 17
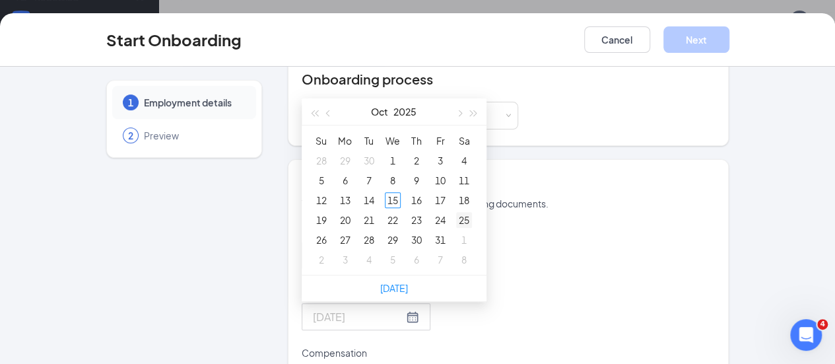
type input "[DATE]"
click at [456, 212] on div "25" at bounding box center [464, 220] width 16 height 16
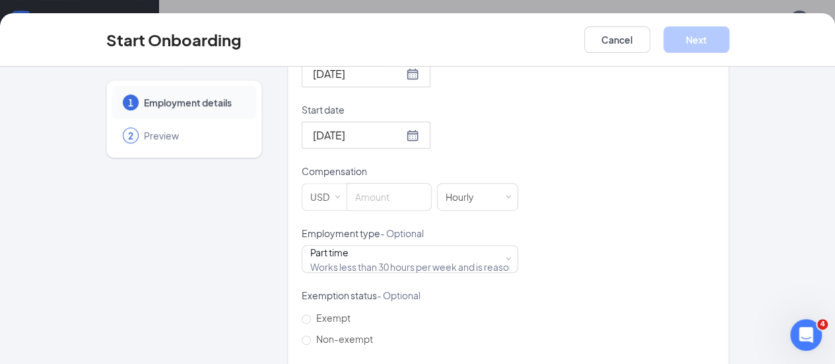
scroll to position [376, 0]
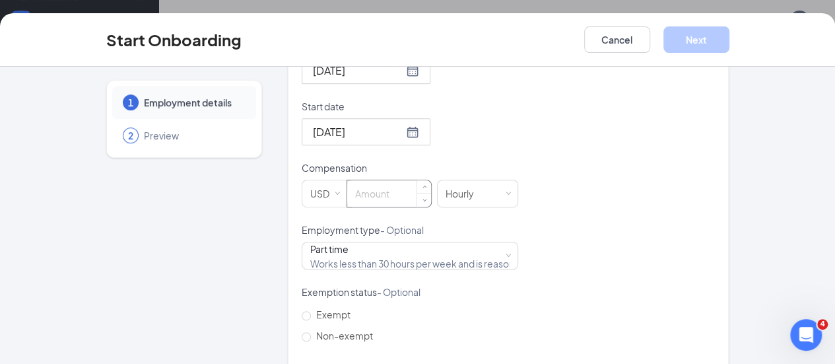
click at [358, 180] on input at bounding box center [389, 193] width 84 height 26
type input "c"
click at [347, 180] on input at bounding box center [389, 193] width 84 height 26
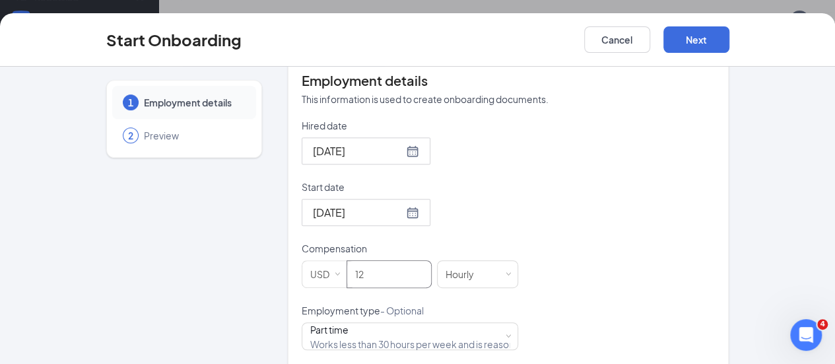
scroll to position [295, 0]
type input "12"
click at [730, 36] on button "Next" at bounding box center [697, 39] width 66 height 26
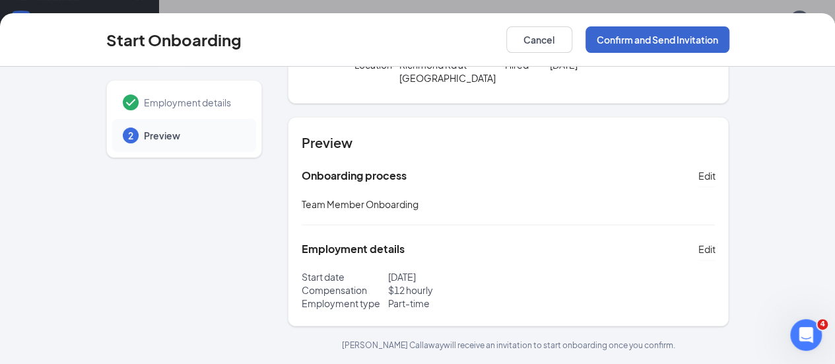
scroll to position [114, 0]
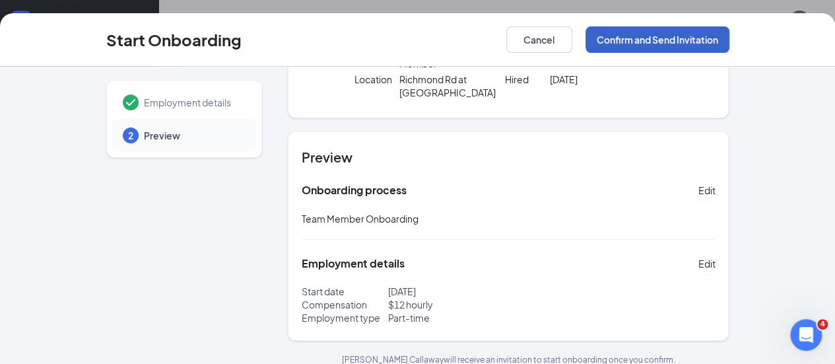
click at [730, 42] on button "Confirm and Send Invitation" at bounding box center [658, 39] width 144 height 26
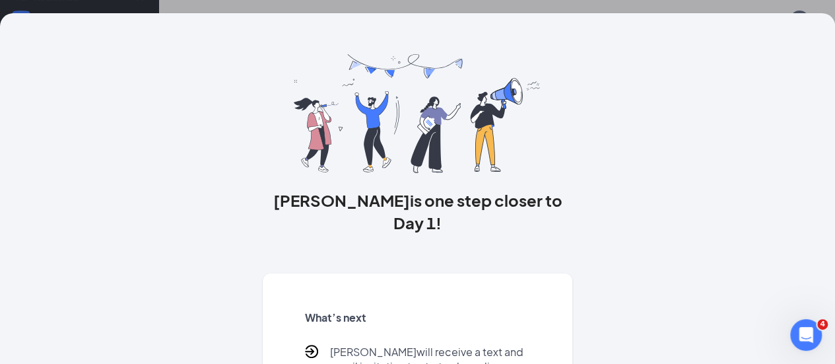
scroll to position [156, 0]
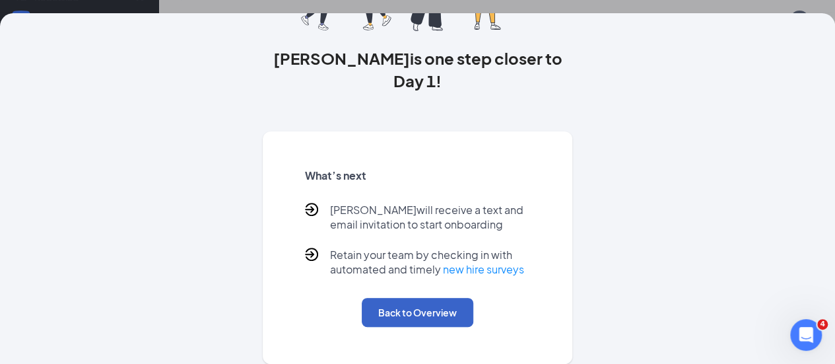
click at [409, 319] on button "Back to Overview" at bounding box center [418, 312] width 112 height 29
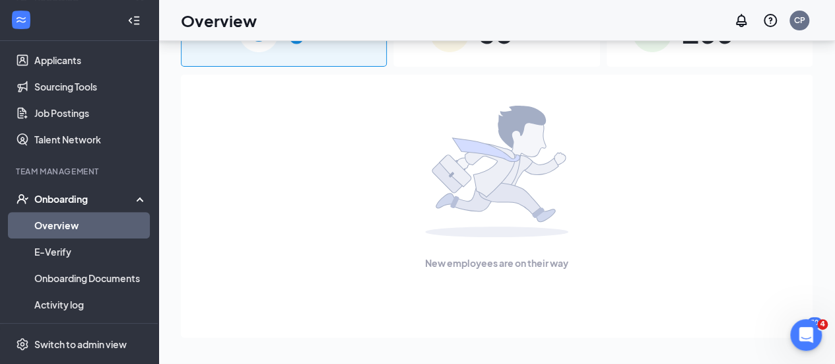
scroll to position [0, 0]
click at [409, 319] on div "New employees are on their way" at bounding box center [497, 206] width 632 height 263
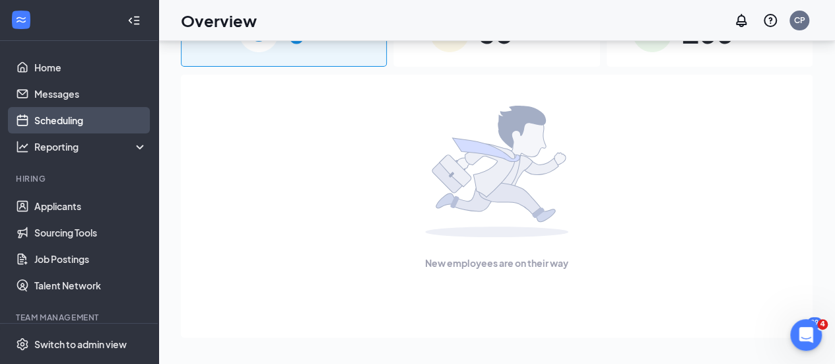
click at [87, 113] on link "Scheduling" at bounding box center [90, 120] width 113 height 26
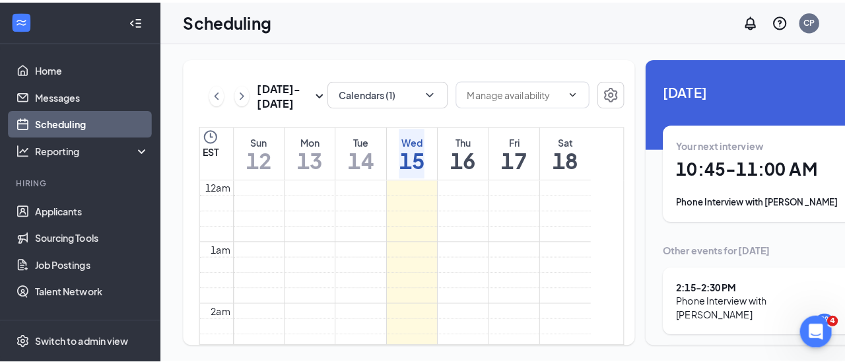
scroll to position [649, 0]
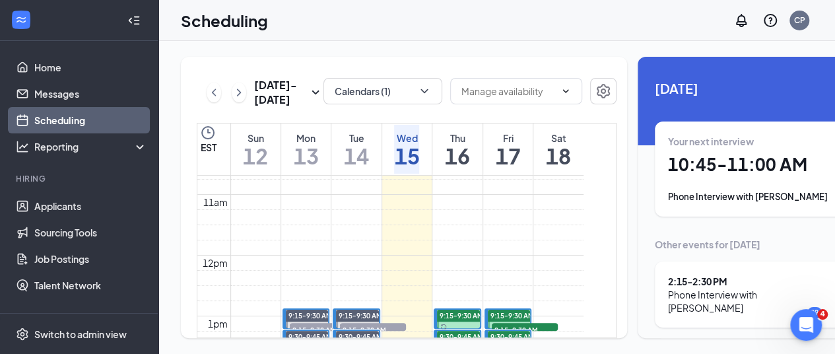
click at [87, 113] on link "Scheduling" at bounding box center [90, 120] width 113 height 26
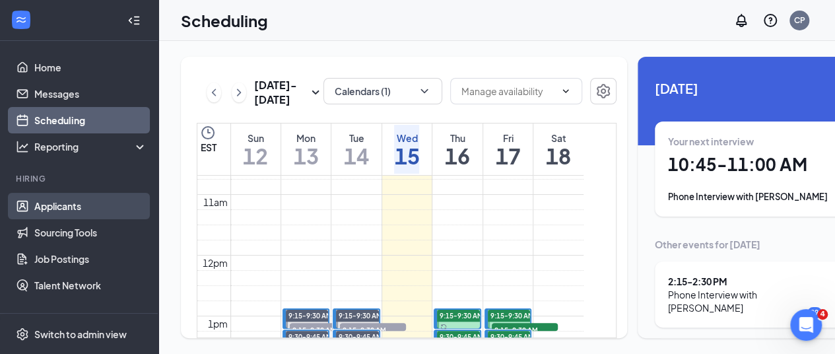
click at [94, 212] on link "Applicants" at bounding box center [90, 206] width 113 height 26
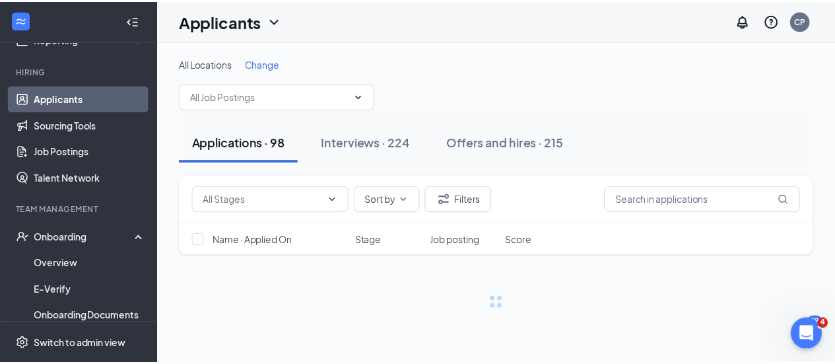
scroll to position [113, 0]
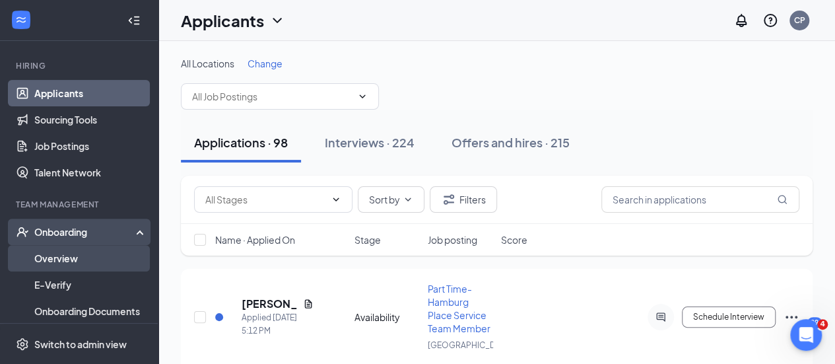
click at [87, 253] on link "Overview" at bounding box center [90, 258] width 113 height 26
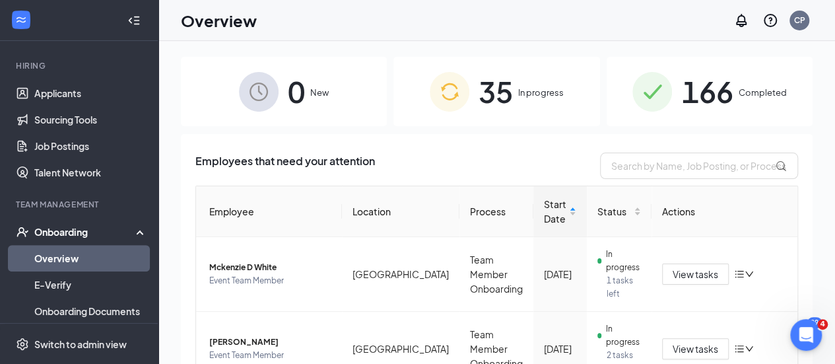
click at [502, 108] on span "35" at bounding box center [496, 92] width 34 height 46
